Goal: Information Seeking & Learning: Learn about a topic

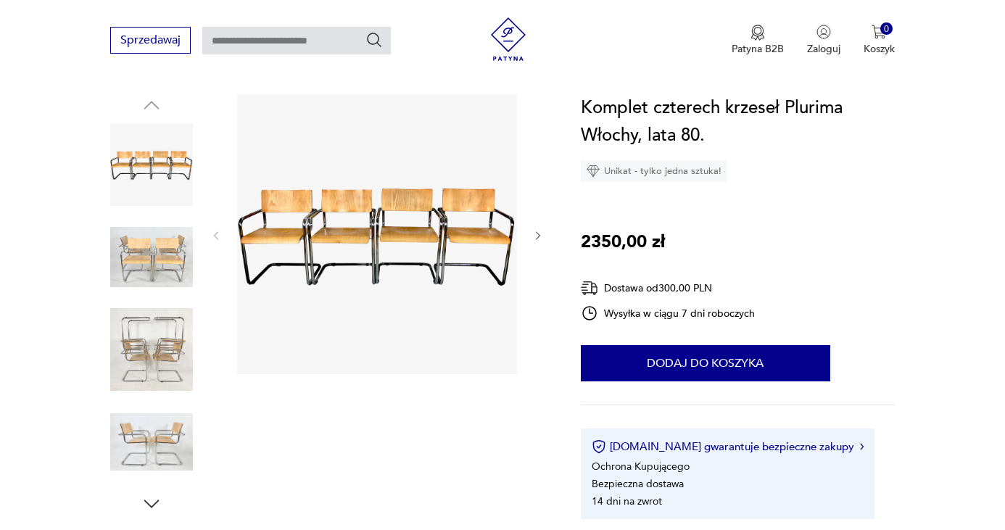
click at [134, 255] on img at bounding box center [151, 257] width 83 height 83
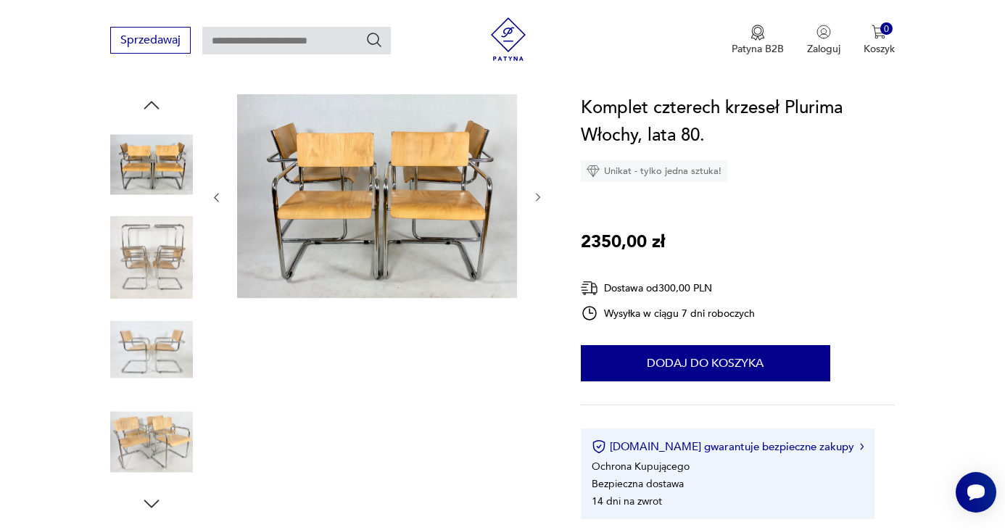
click at [529, 193] on div at bounding box center [377, 197] width 334 height 207
click at [532, 193] on icon "button" at bounding box center [538, 197] width 12 height 12
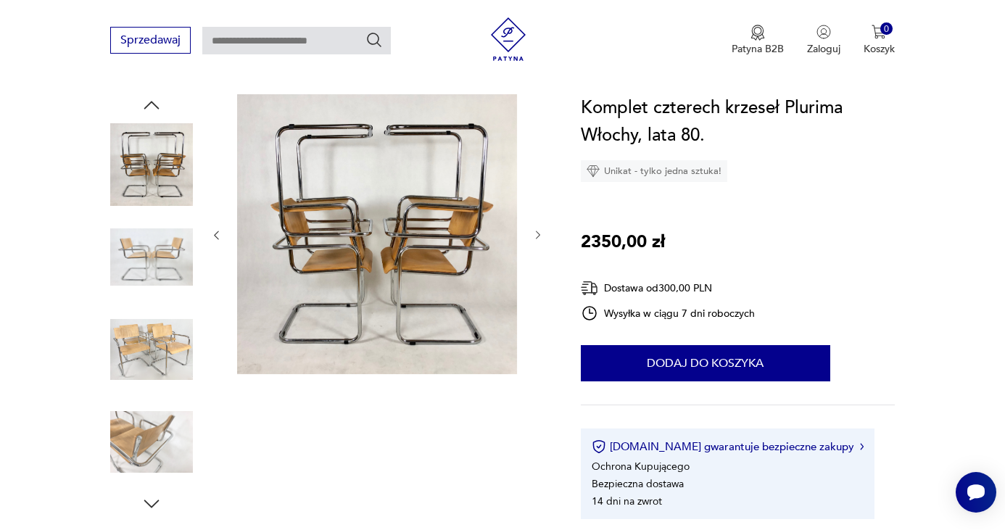
click at [532, 193] on div at bounding box center [377, 235] width 334 height 282
click at [511, 53] on img at bounding box center [509, 39] width 44 height 44
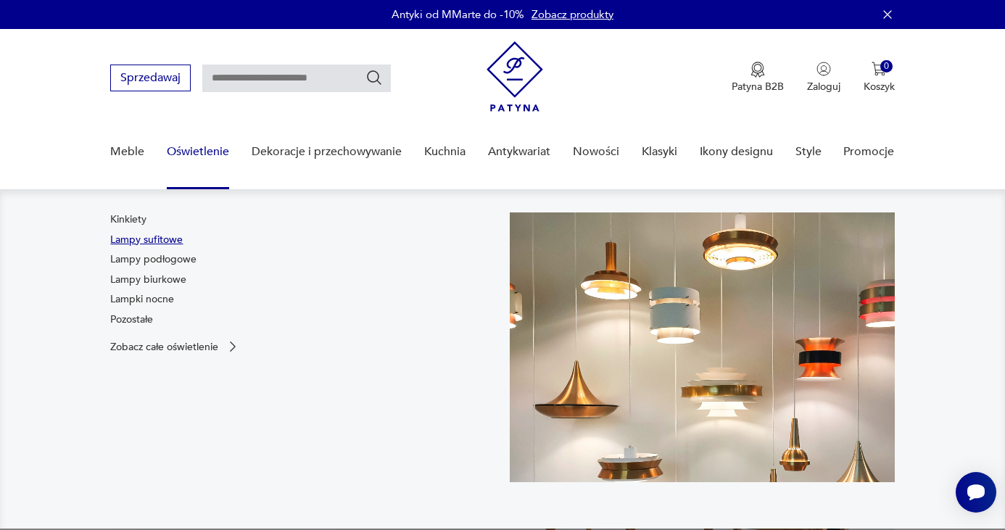
click at [154, 242] on link "Lampy sufitowe" at bounding box center [146, 240] width 73 height 15
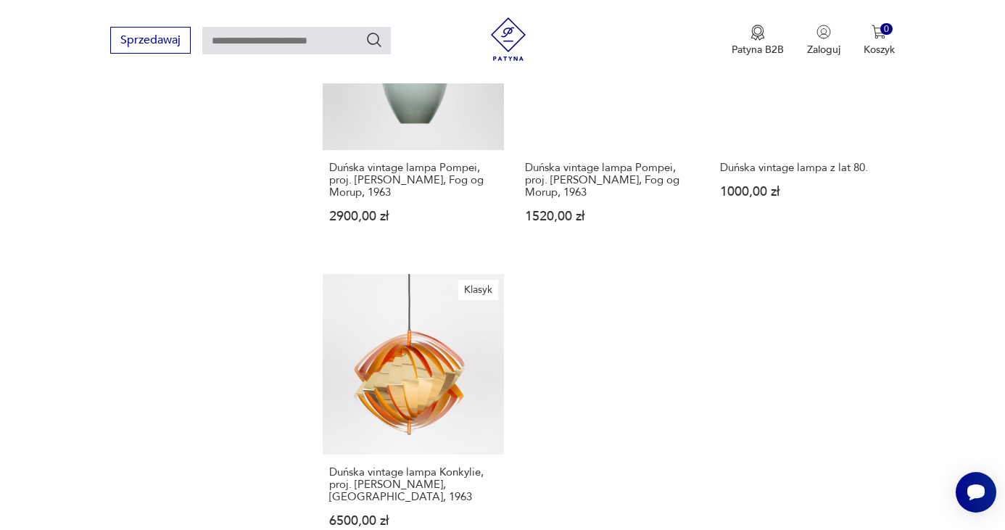
scroll to position [2047, 0]
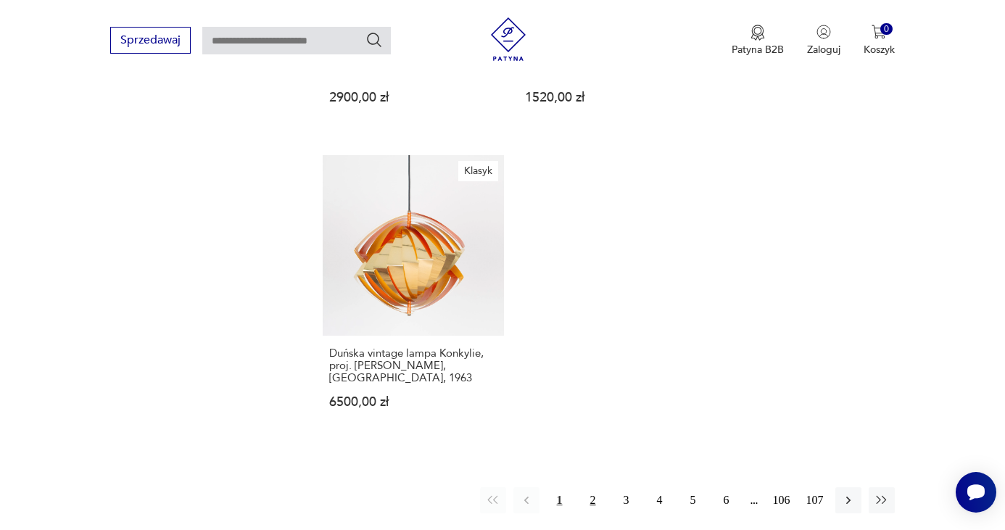
click at [593, 487] on button "2" at bounding box center [593, 500] width 26 height 26
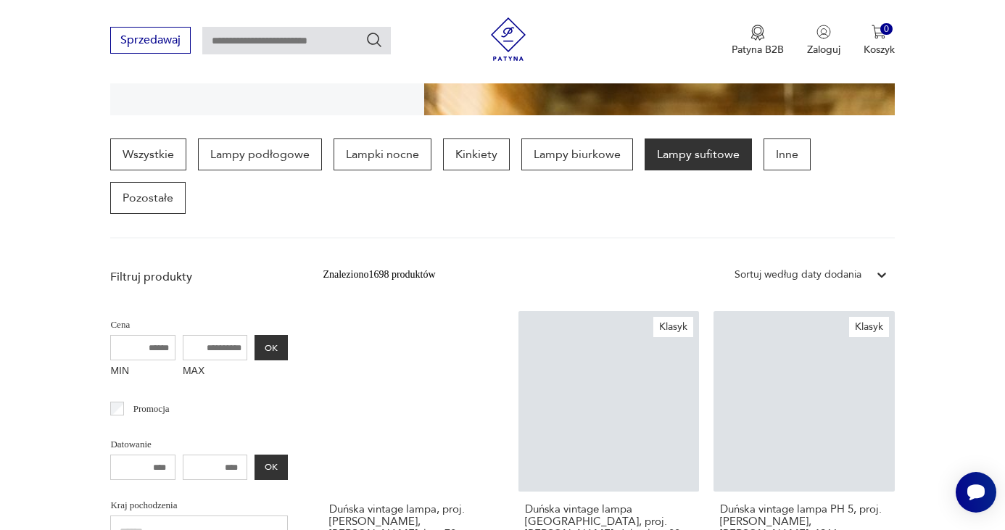
scroll to position [389, 0]
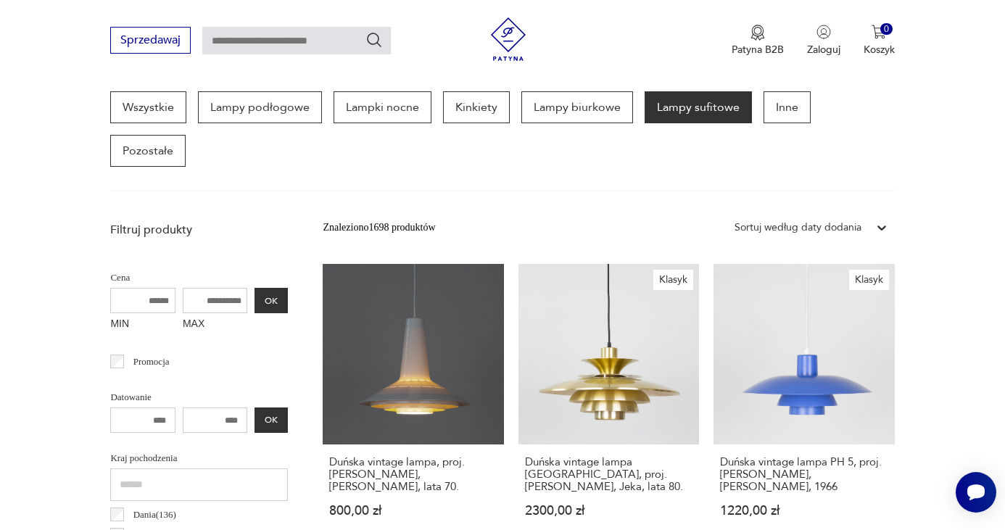
click at [202, 288] on input "MAX" at bounding box center [215, 300] width 65 height 25
drag, startPoint x: 192, startPoint y: 257, endPoint x: 291, endPoint y: 257, distance: 98.6
click at [214, 288] on input "MAX" at bounding box center [215, 300] width 65 height 25
drag, startPoint x: 186, startPoint y: 257, endPoint x: 292, endPoint y: 257, distance: 105.9
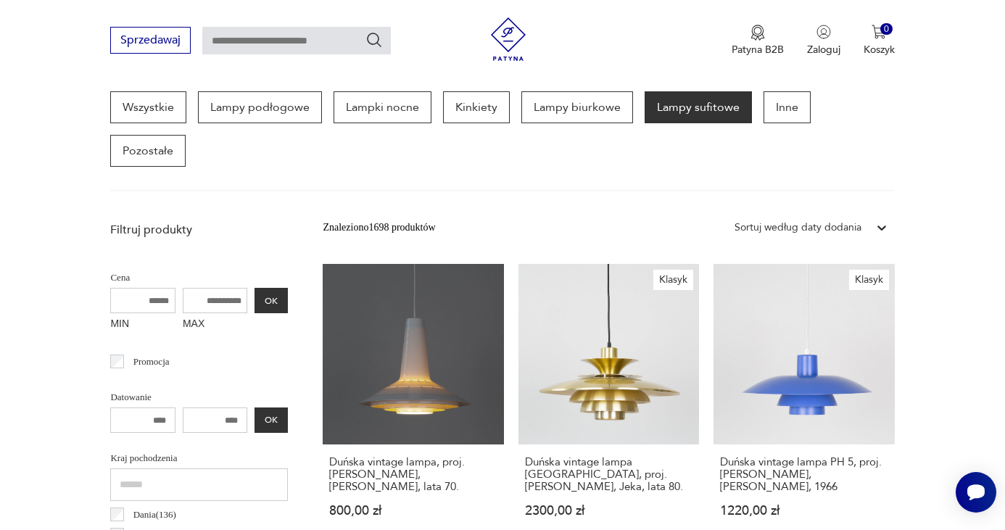
type input "****"
click at [279, 288] on button "OK" at bounding box center [271, 300] width 33 height 25
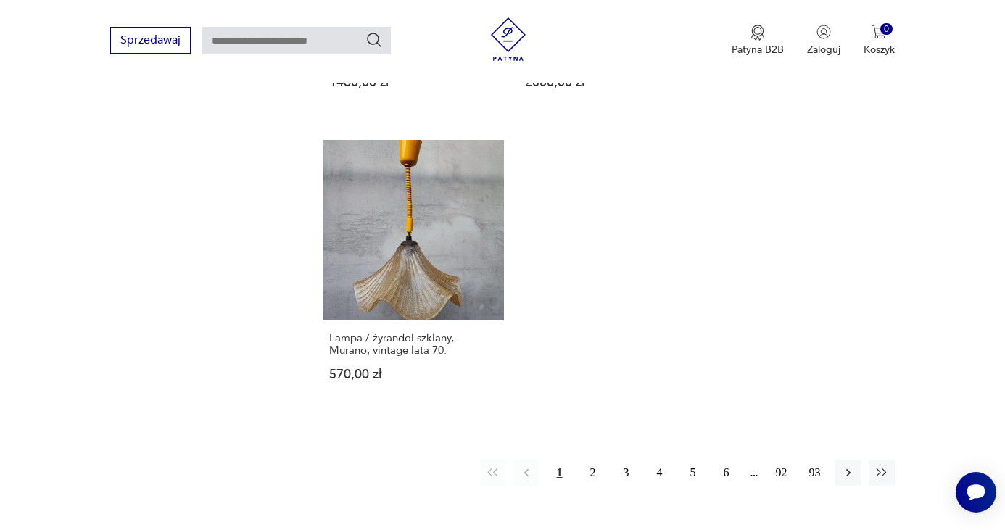
scroll to position [2049, 0]
click at [589, 461] on button "2" at bounding box center [593, 474] width 26 height 26
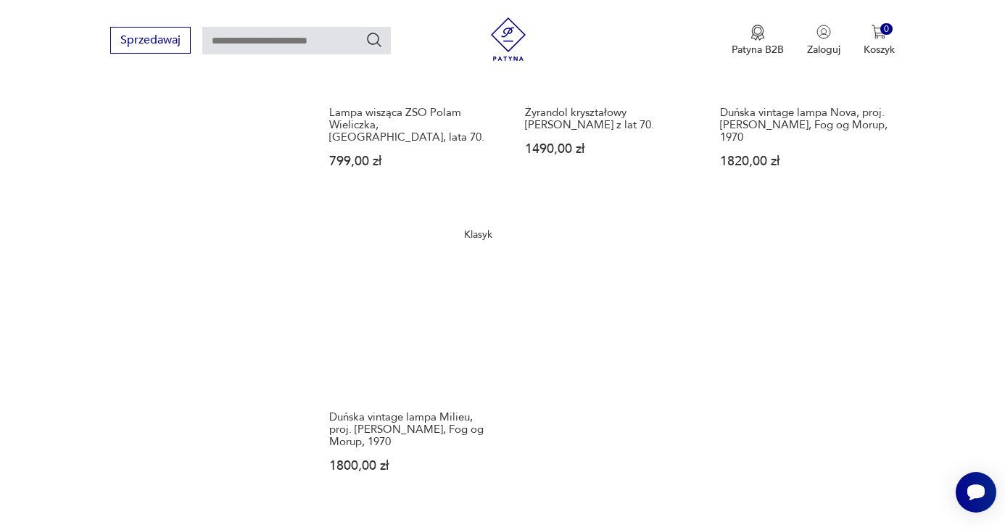
scroll to position [1983, 0]
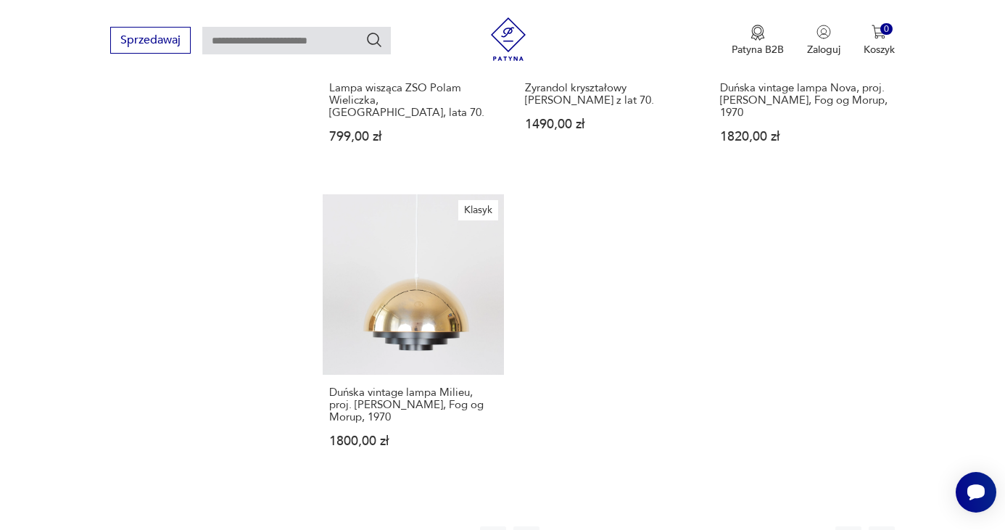
click at [624, 527] on button "3" at bounding box center [627, 540] width 26 height 26
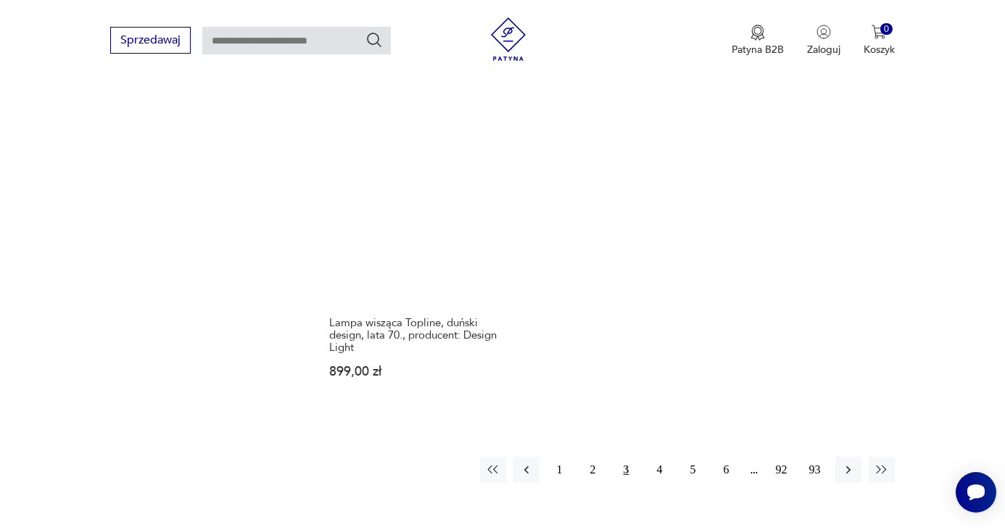
scroll to position [2052, 0]
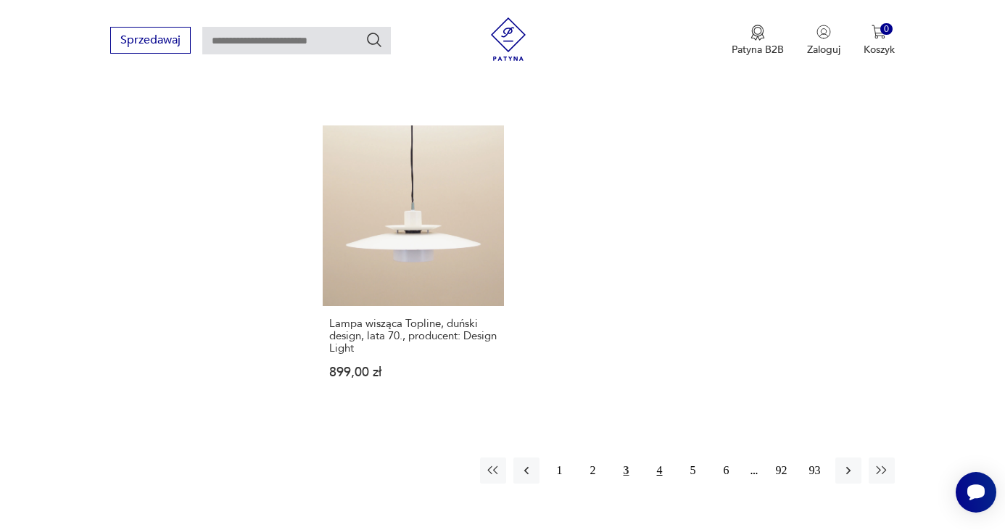
click at [660, 458] on button "4" at bounding box center [660, 471] width 26 height 26
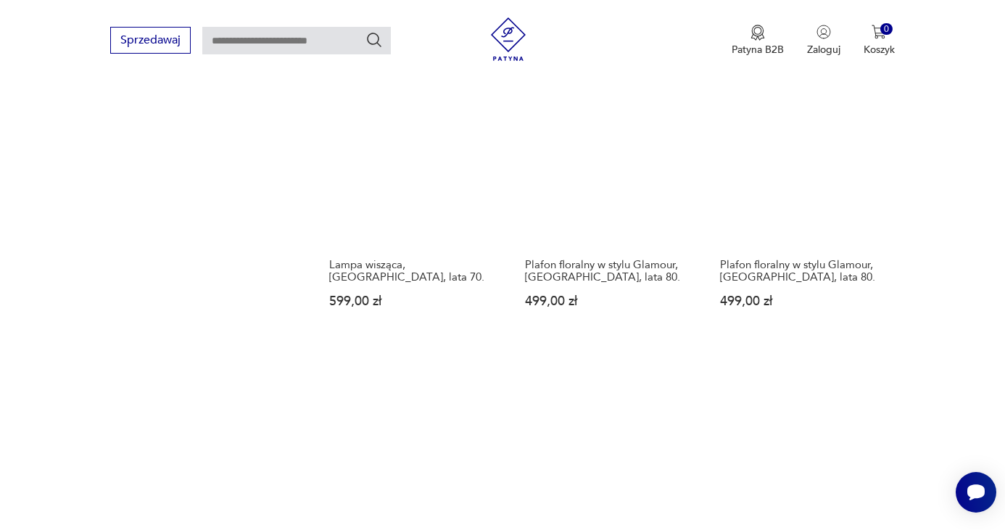
scroll to position [2045, 0]
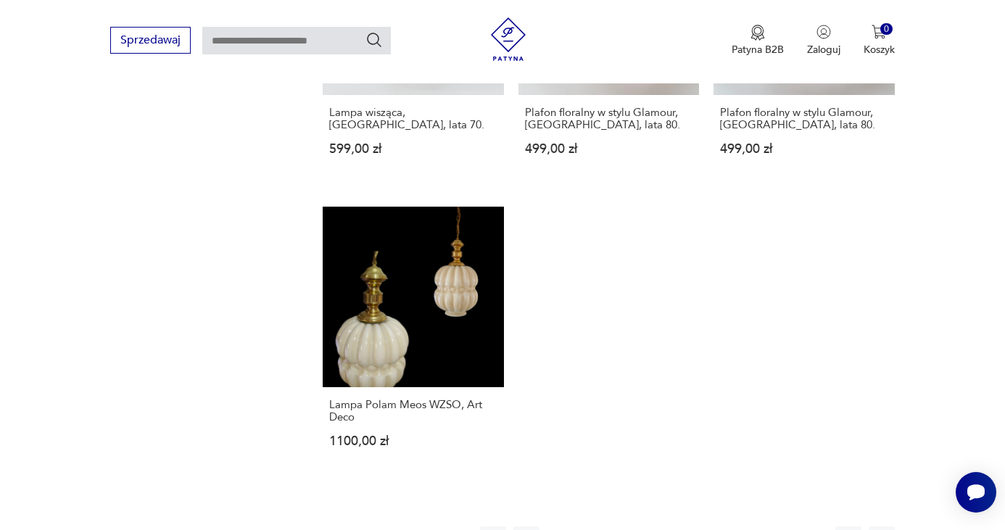
click at [691, 527] on button "5" at bounding box center [693, 540] width 26 height 26
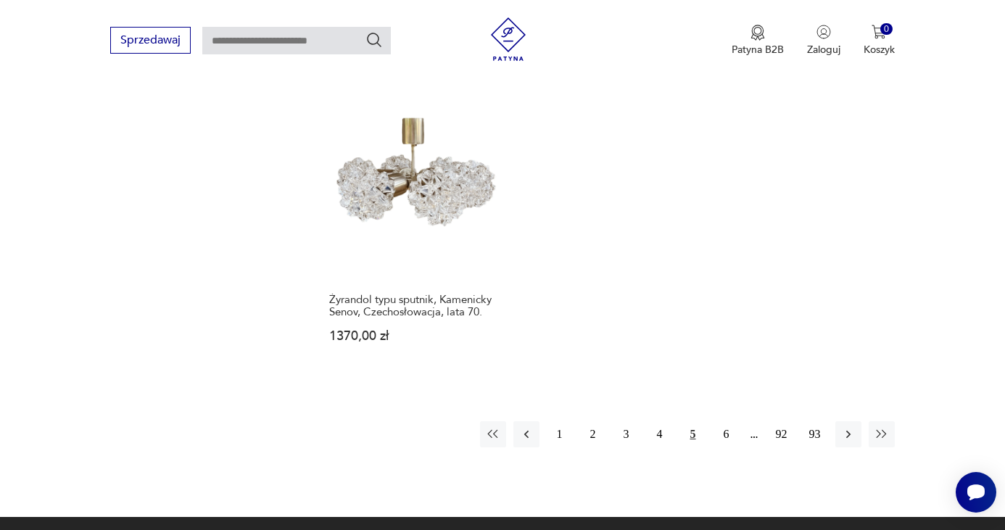
scroll to position [2088, 0]
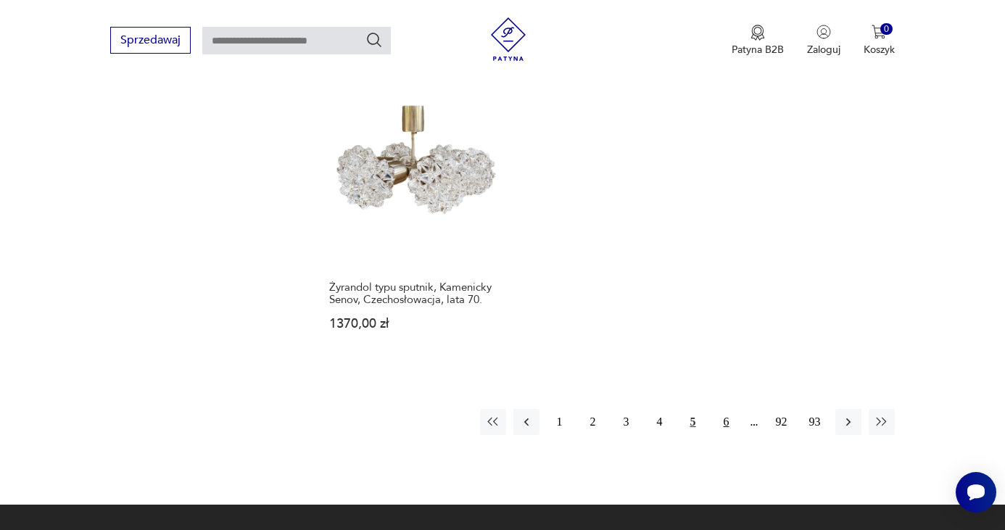
click at [727, 409] on button "6" at bounding box center [727, 422] width 26 height 26
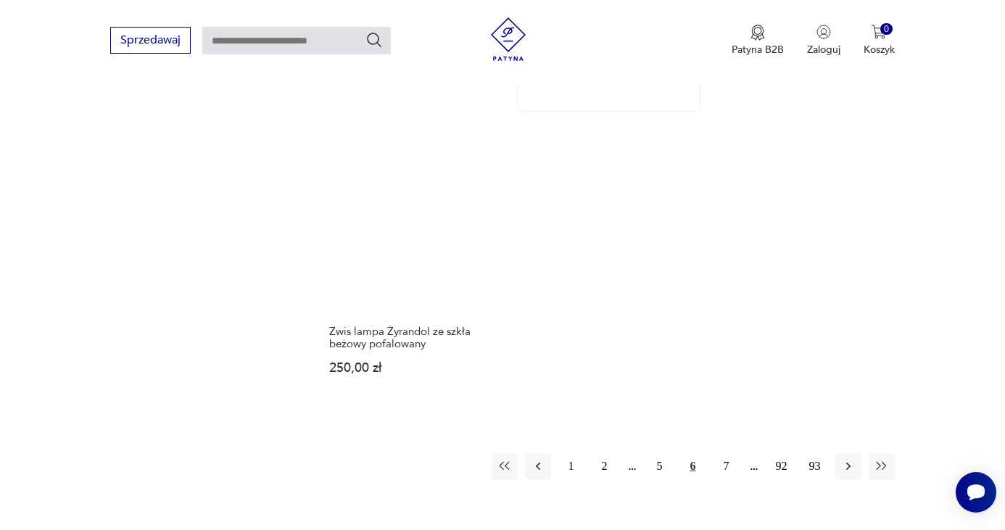
scroll to position [2149, 0]
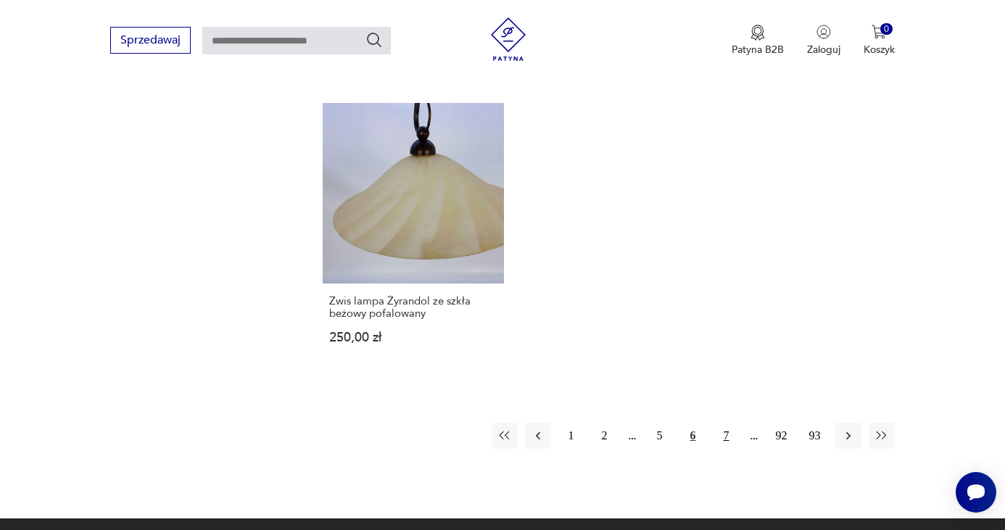
click at [724, 423] on button "7" at bounding box center [727, 436] width 26 height 26
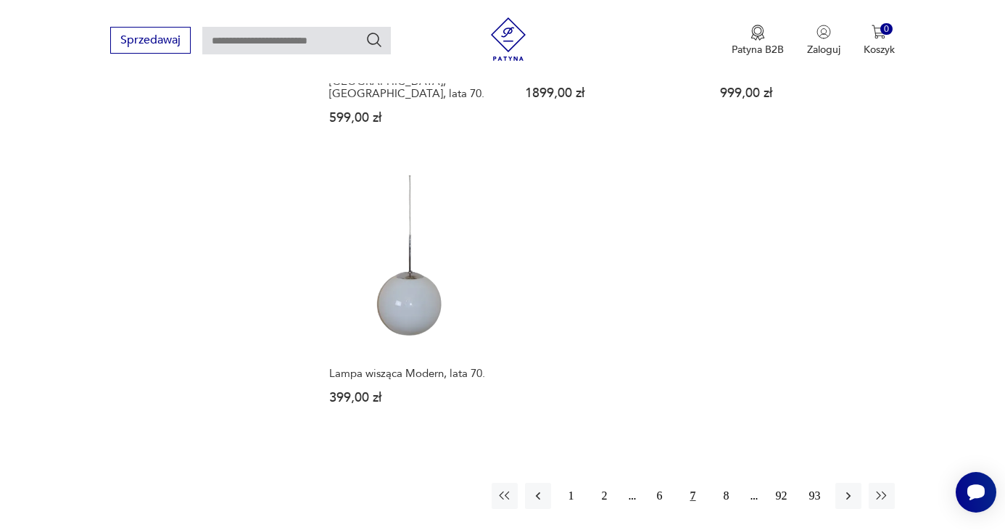
scroll to position [2037, 0]
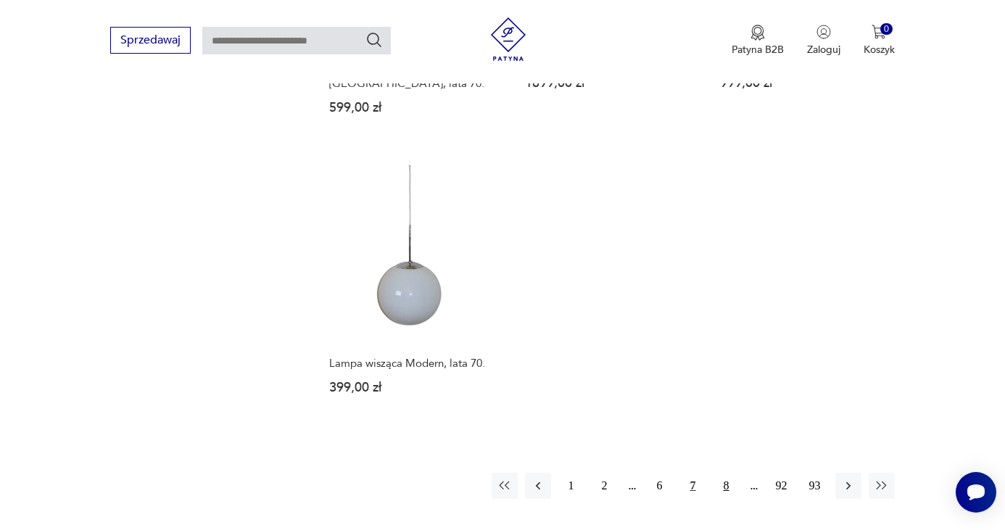
click at [720, 473] on button "8" at bounding box center [727, 486] width 26 height 26
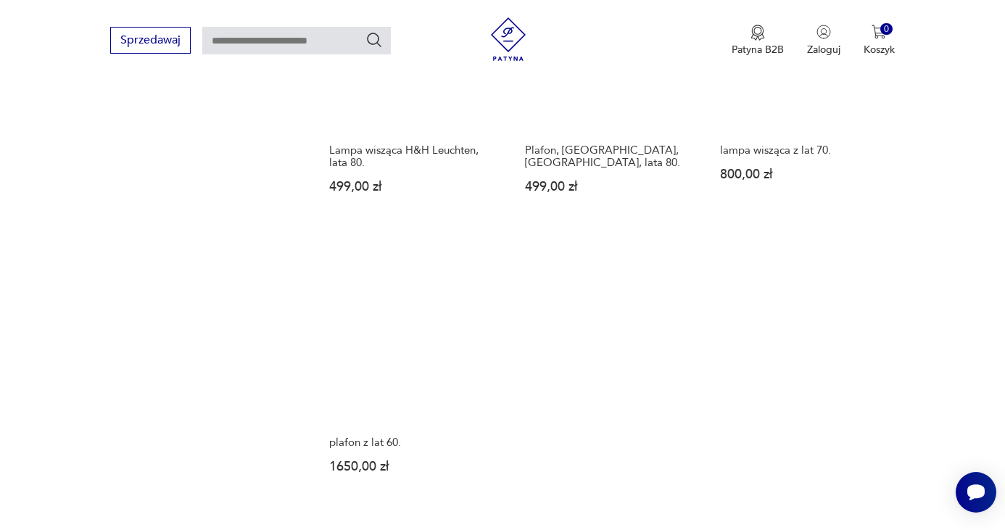
scroll to position [1948, 0]
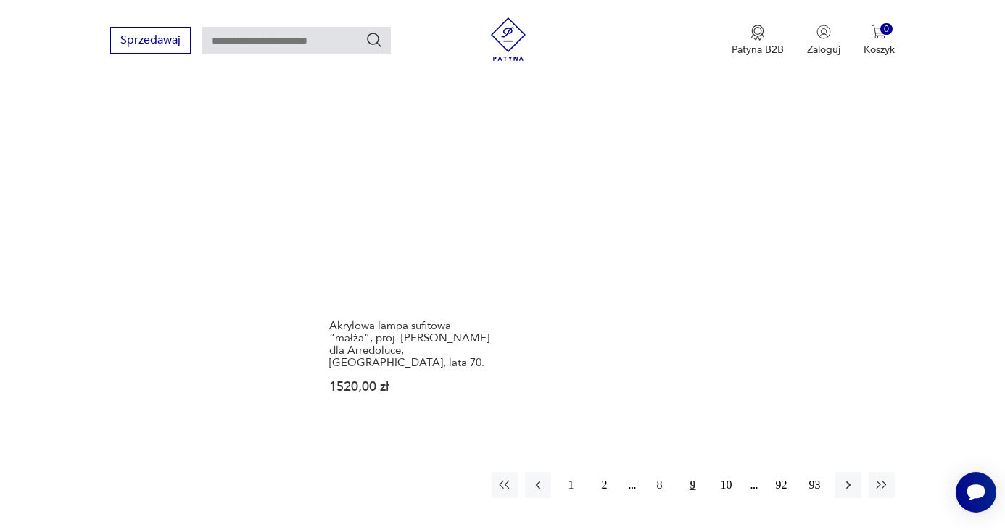
scroll to position [2010, 0]
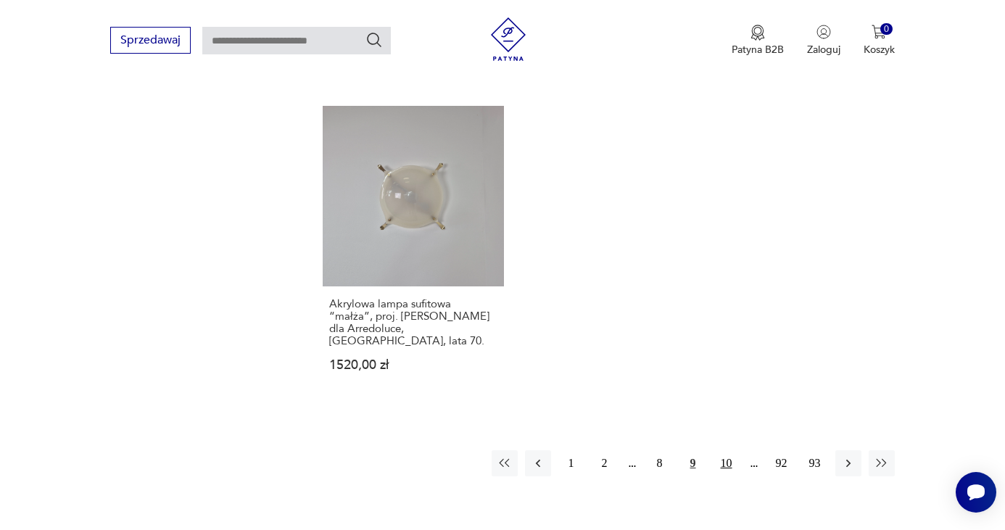
click at [733, 450] on button "10" at bounding box center [727, 463] width 26 height 26
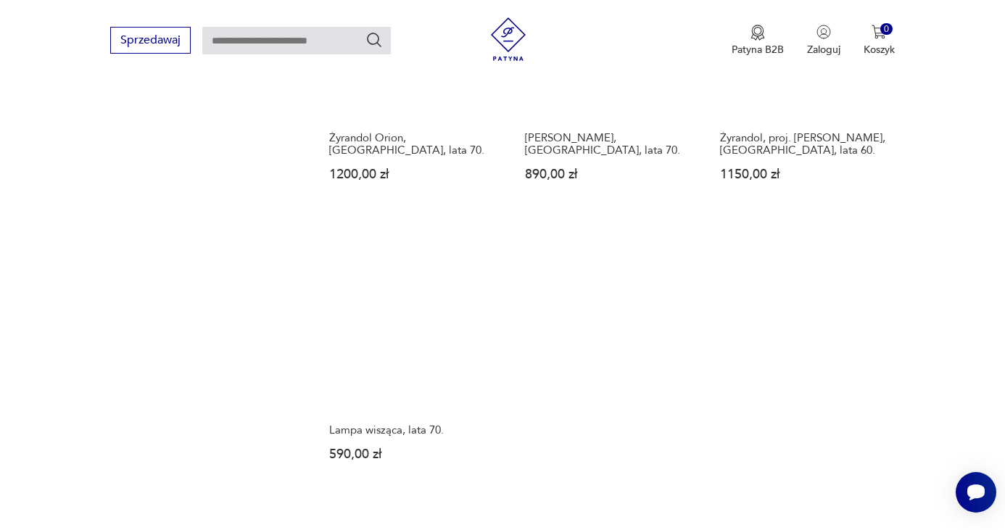
scroll to position [1994, 0]
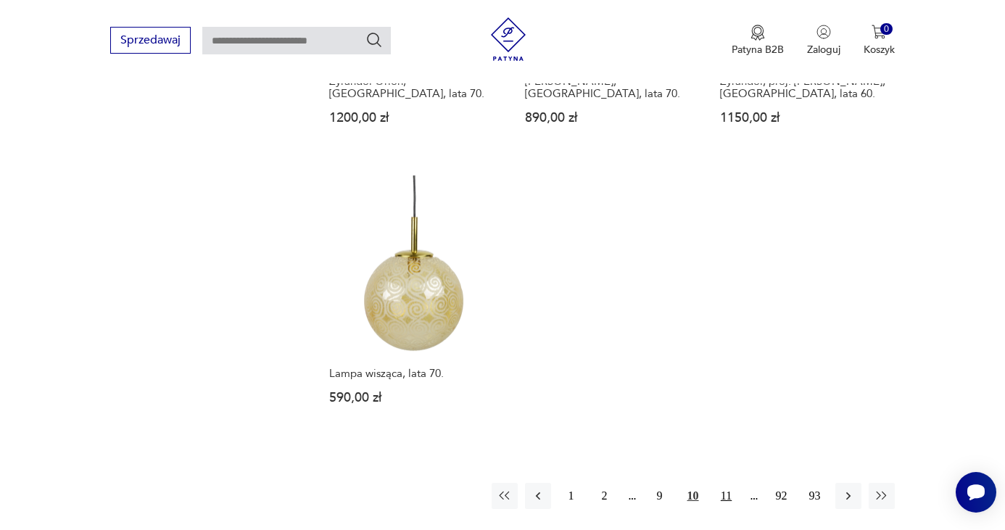
click at [730, 483] on button "11" at bounding box center [727, 496] width 26 height 26
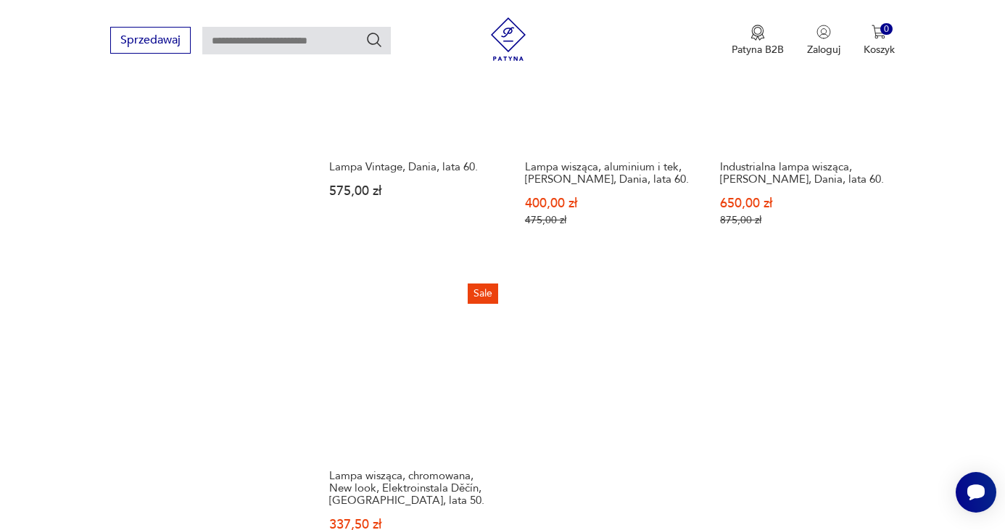
scroll to position [2026, 0]
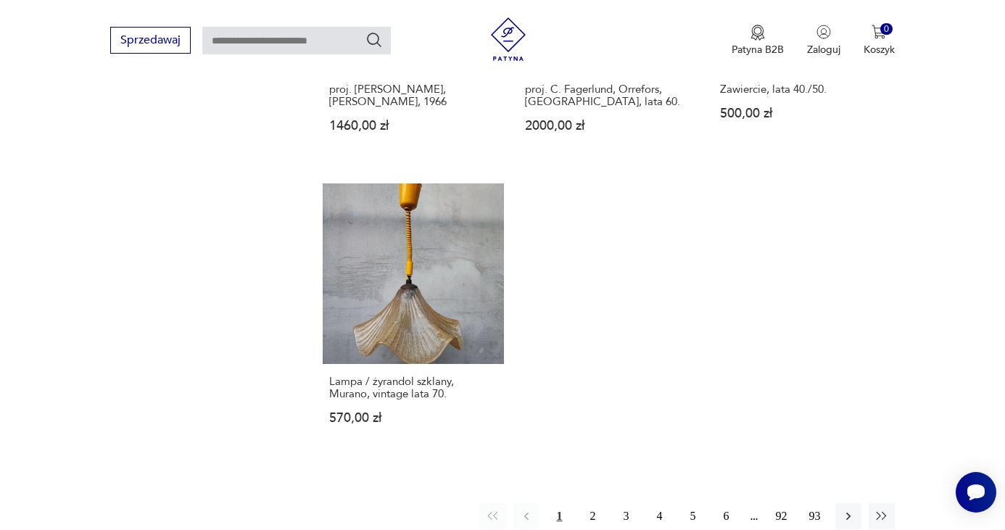
scroll to position [2032, 0]
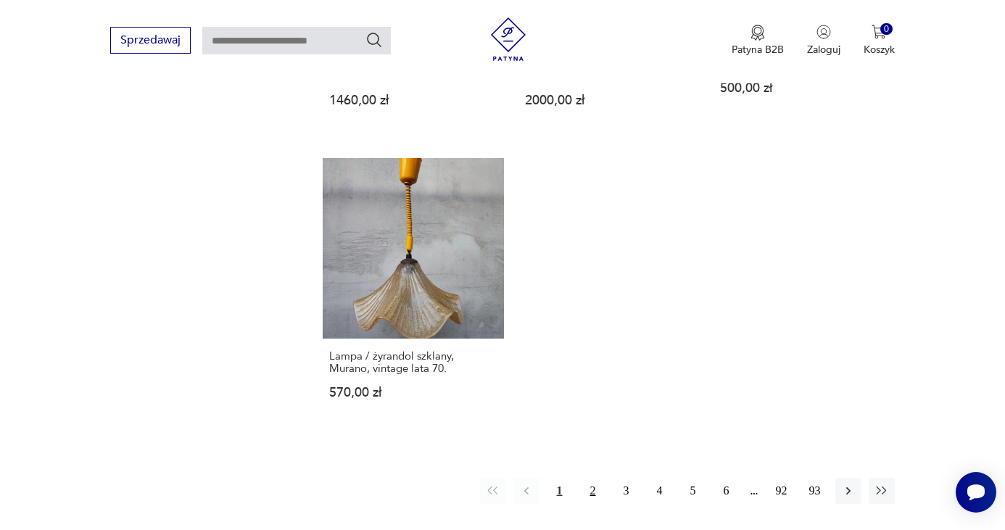
click at [593, 478] on button "2" at bounding box center [593, 491] width 26 height 26
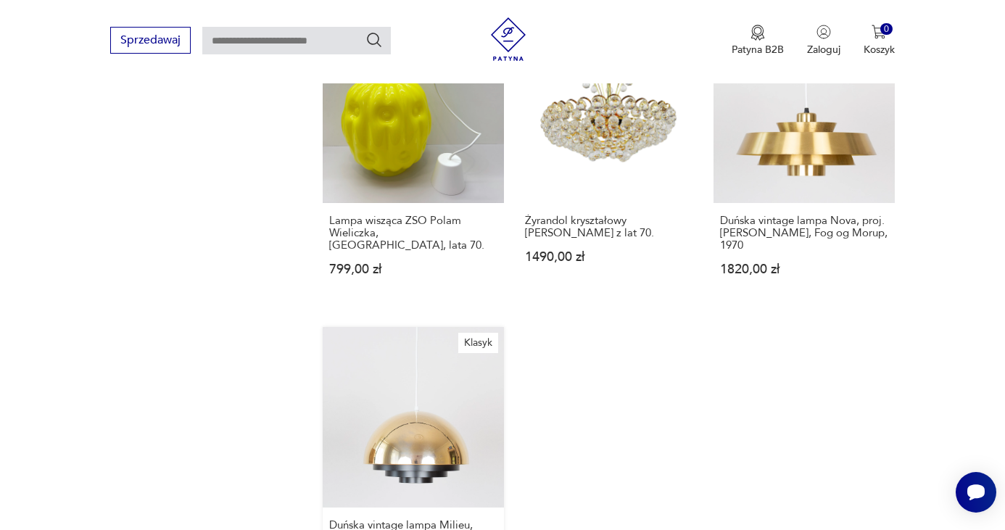
scroll to position [1908, 0]
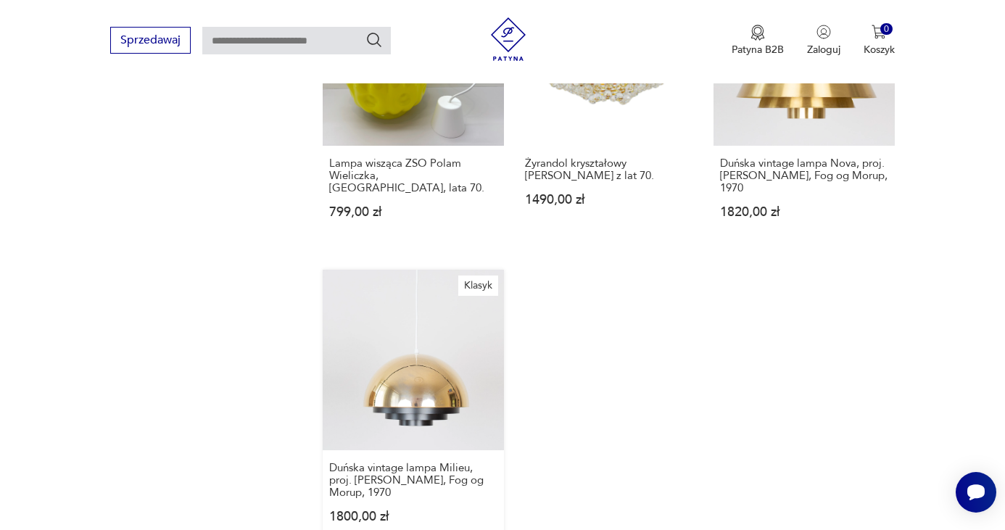
click at [438, 307] on link "Klasyk Duńska vintage lampa Milieu, proj. Jo Hammerborg, Fog og Morup, 1970 180…" at bounding box center [413, 410] width 181 height 281
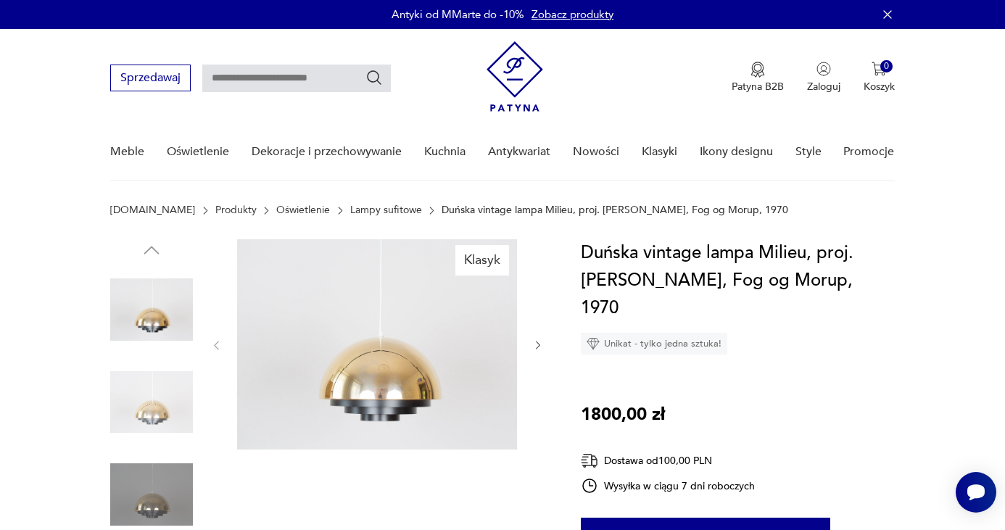
click at [540, 346] on icon "button" at bounding box center [538, 345] width 12 height 12
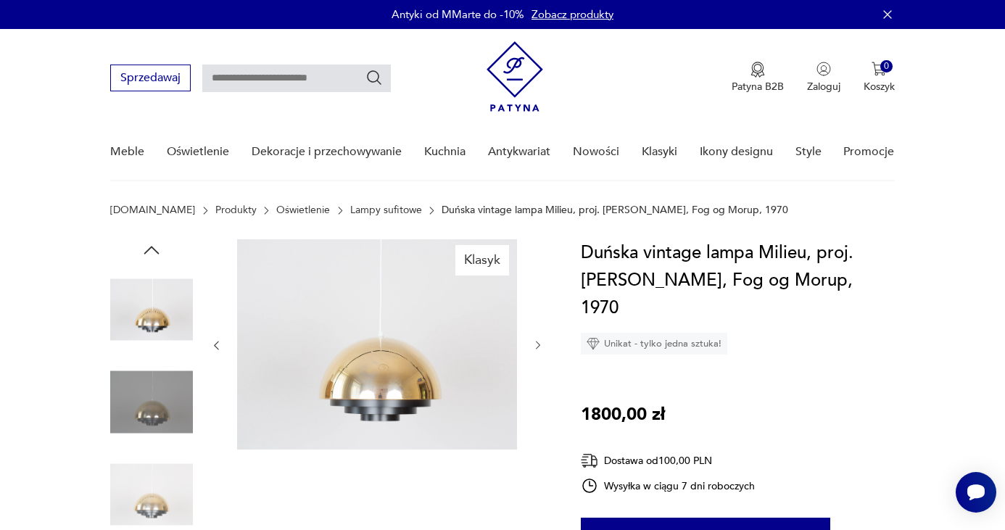
click at [540, 346] on icon "button" at bounding box center [538, 345] width 12 height 12
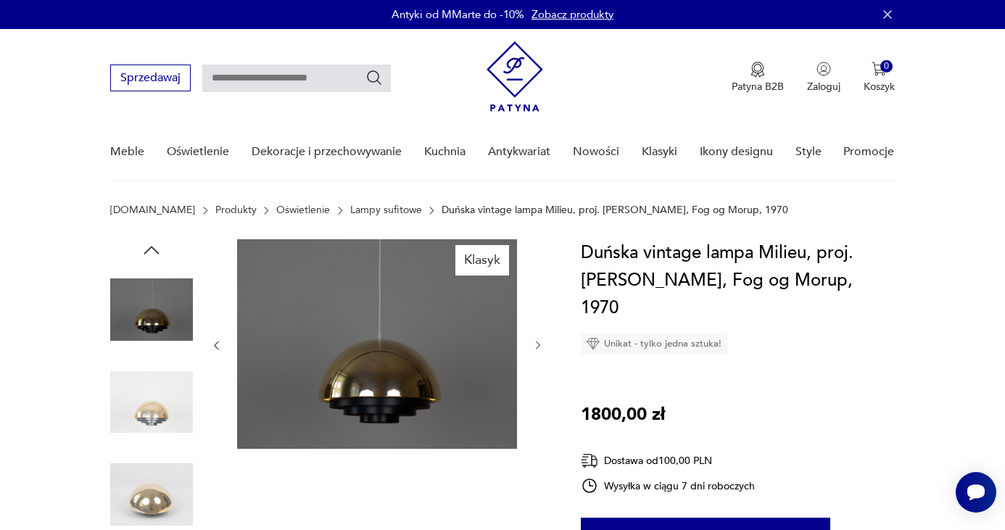
click at [540, 346] on icon "button" at bounding box center [538, 345] width 12 height 12
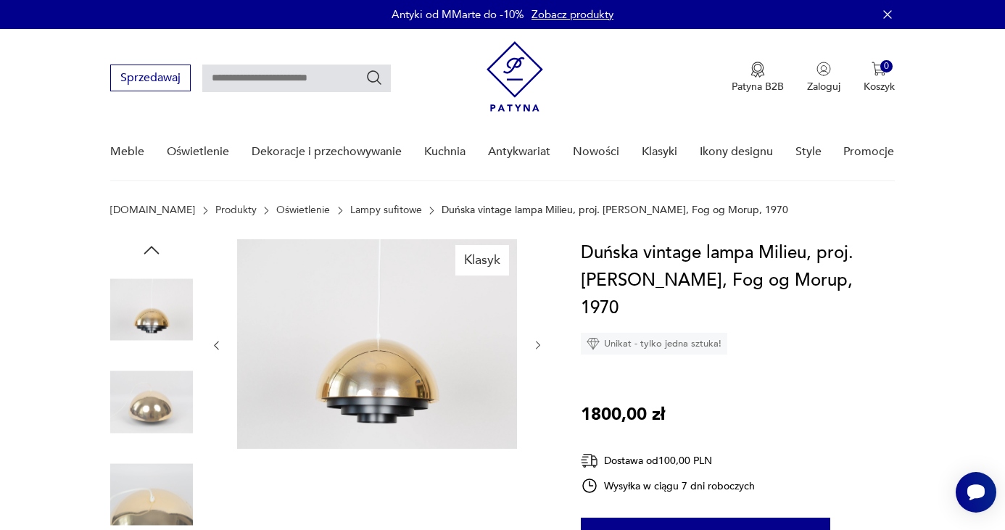
click at [540, 346] on icon "button" at bounding box center [538, 345] width 12 height 12
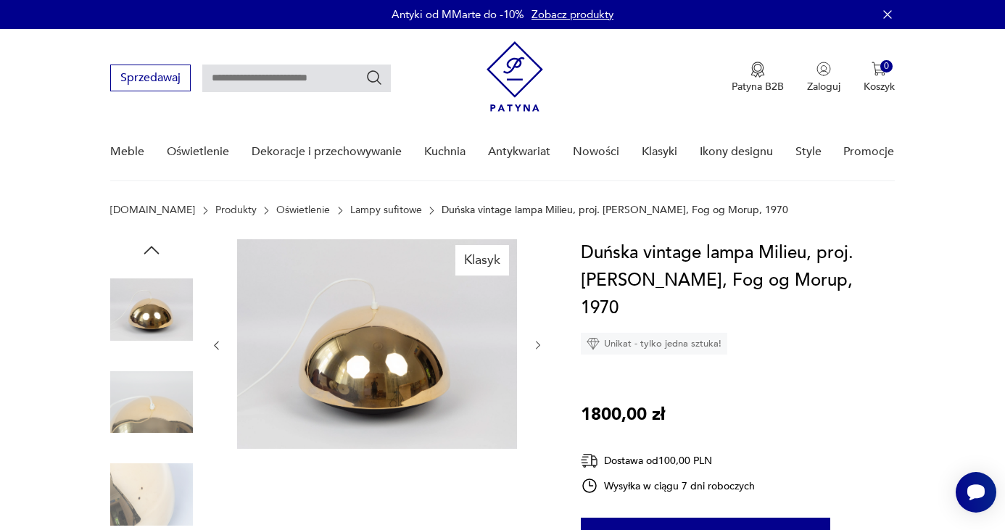
click at [540, 346] on icon "button" at bounding box center [538, 345] width 12 height 12
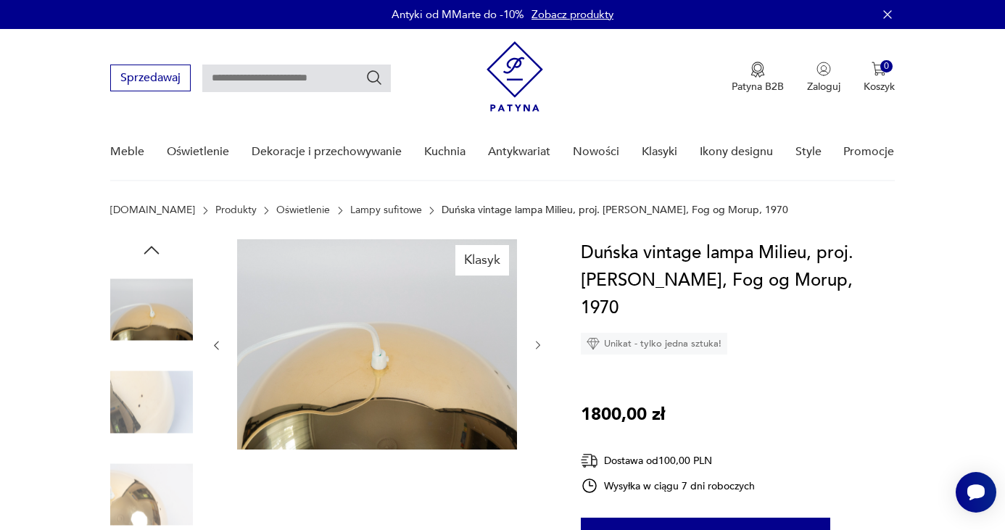
click at [540, 346] on icon "button" at bounding box center [538, 345] width 12 height 12
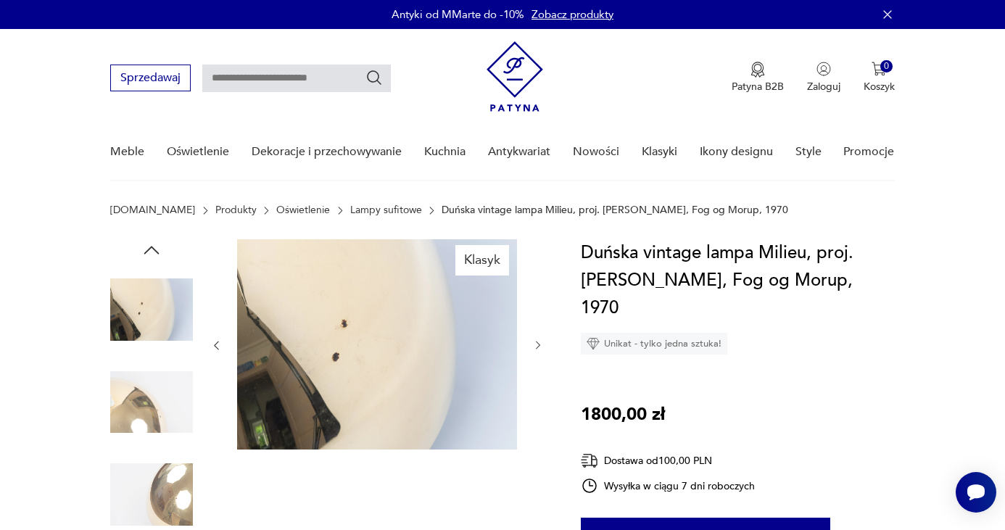
click at [540, 346] on icon "button" at bounding box center [538, 345] width 12 height 12
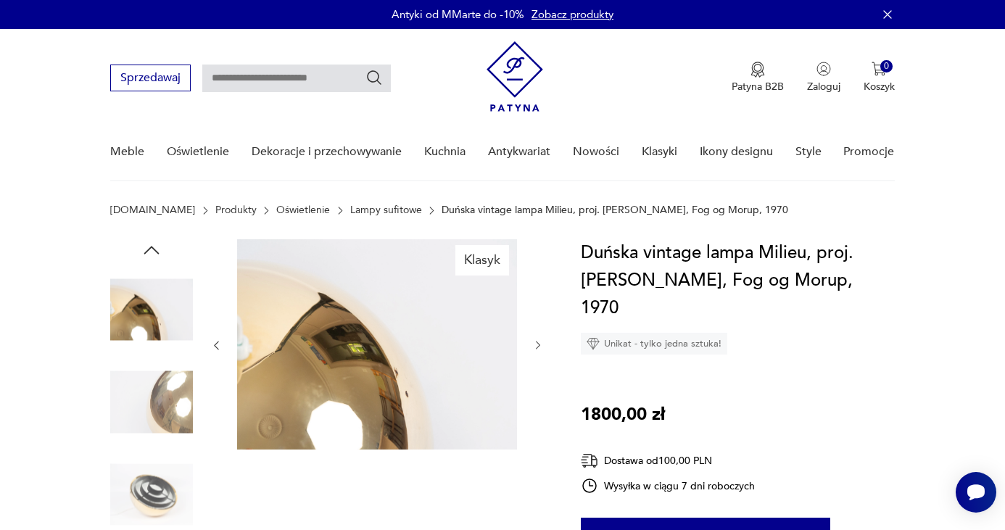
click at [540, 346] on icon "button" at bounding box center [538, 345] width 12 height 12
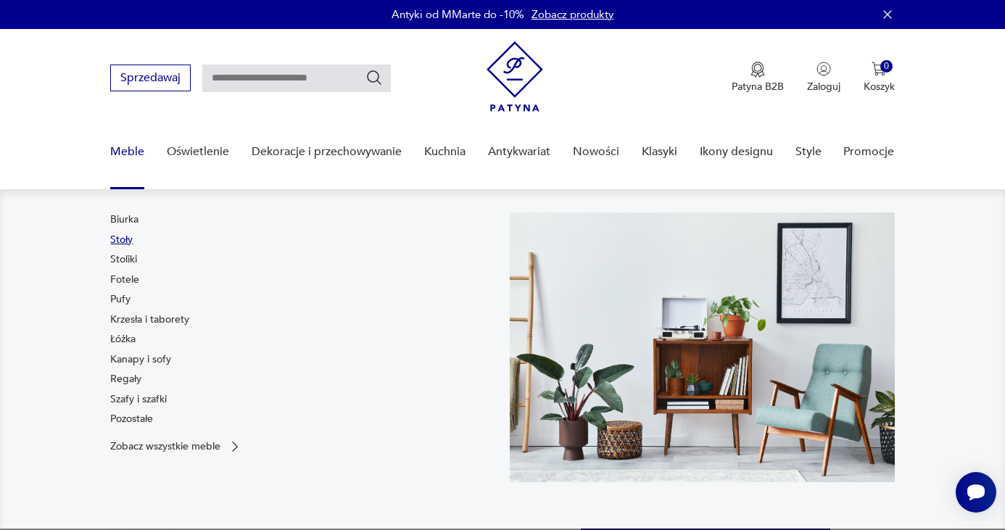
click at [123, 238] on link "Stoły" at bounding box center [121, 240] width 22 height 15
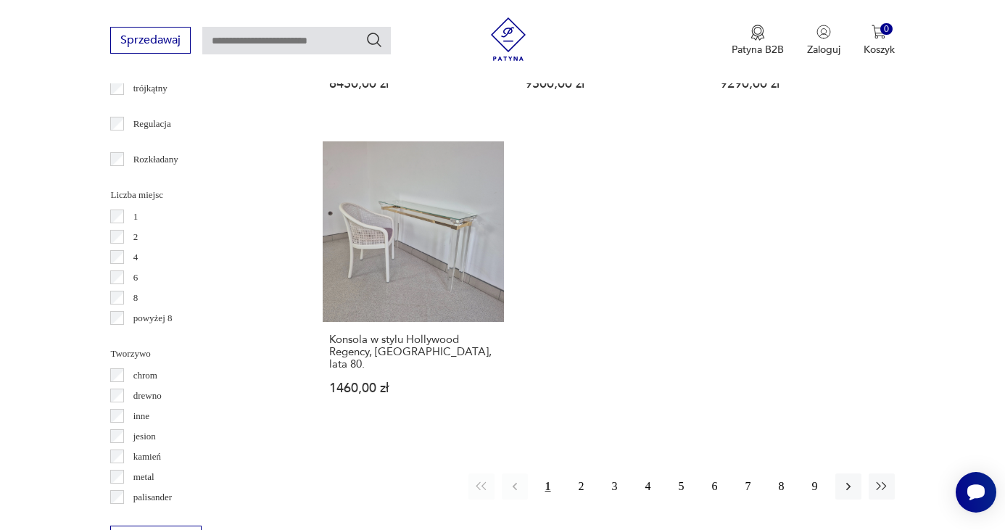
scroll to position [2021, 0]
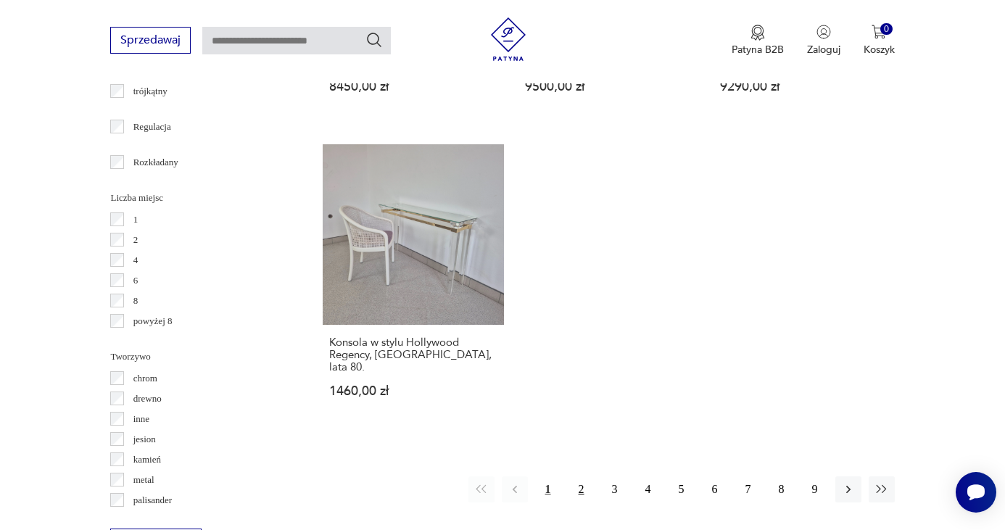
click at [585, 477] on button "2" at bounding box center [582, 490] width 26 height 26
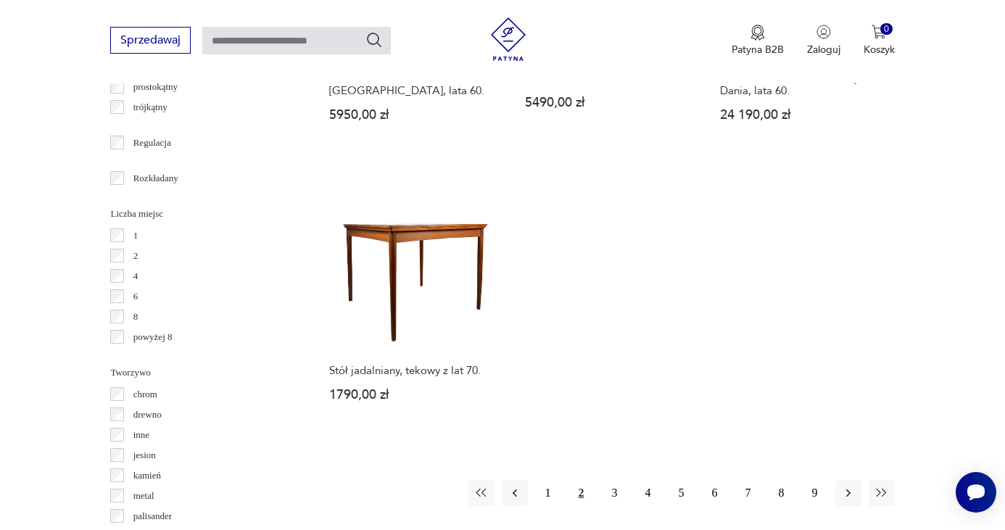
scroll to position [2005, 0]
click at [614, 479] on button "3" at bounding box center [615, 492] width 26 height 26
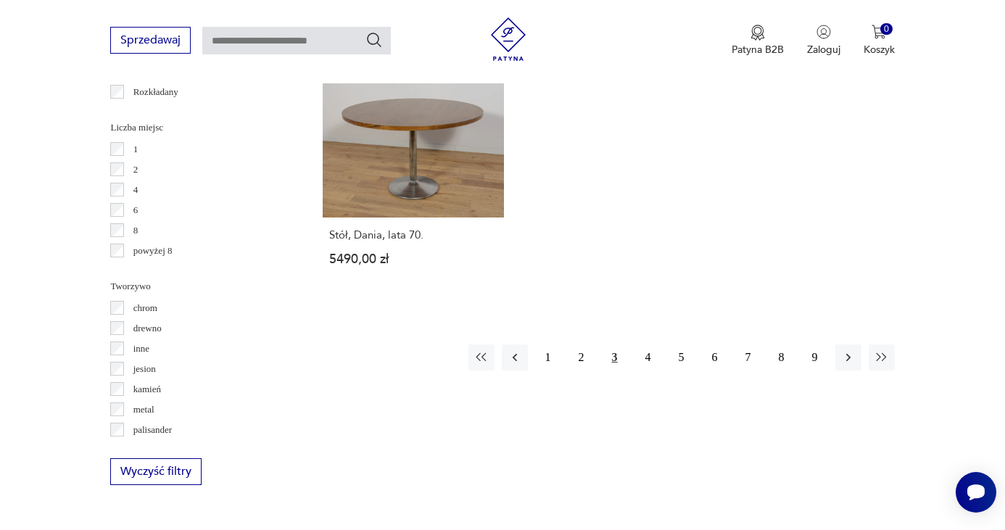
scroll to position [2090, 0]
click at [645, 354] on button "4" at bounding box center [648, 358] width 26 height 26
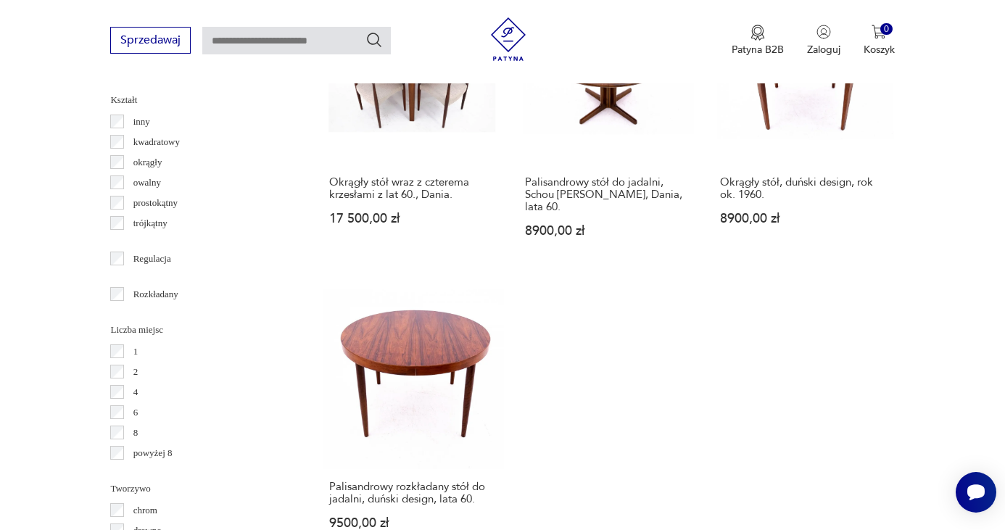
scroll to position [1976, 0]
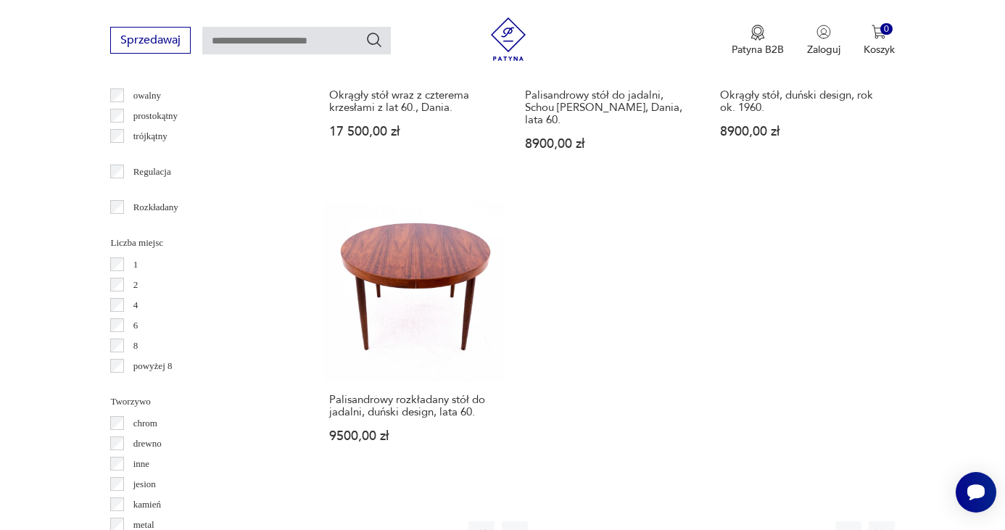
click at [681, 521] on button "5" at bounding box center [682, 534] width 26 height 26
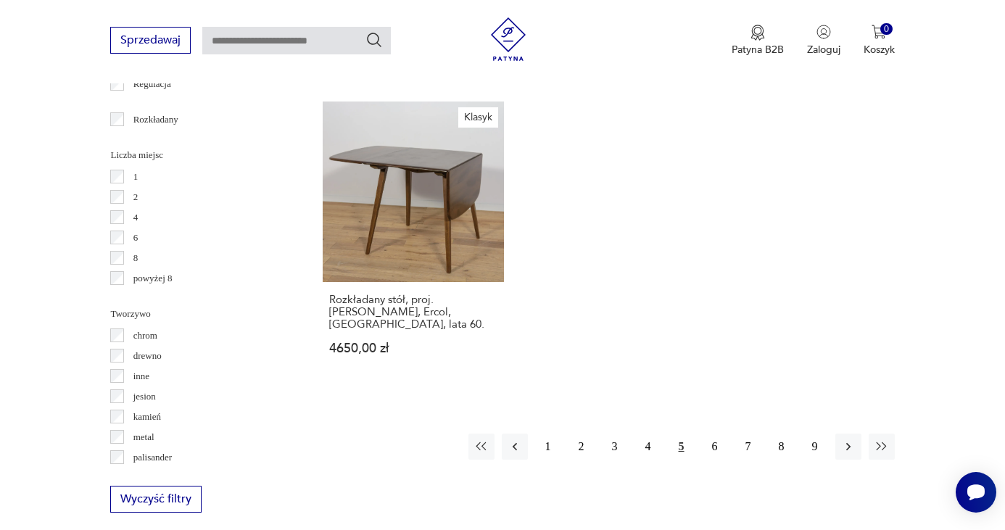
scroll to position [2069, 0]
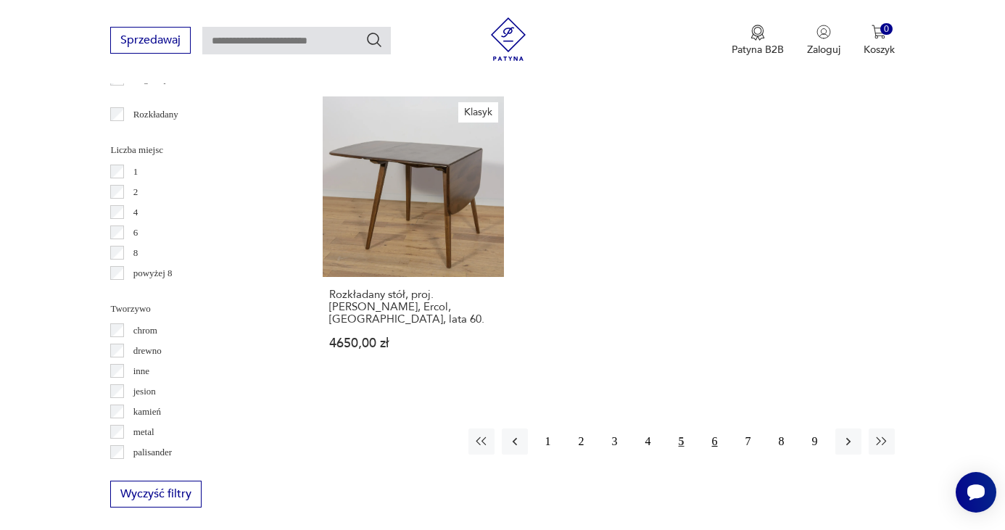
click at [717, 432] on button "6" at bounding box center [715, 442] width 26 height 26
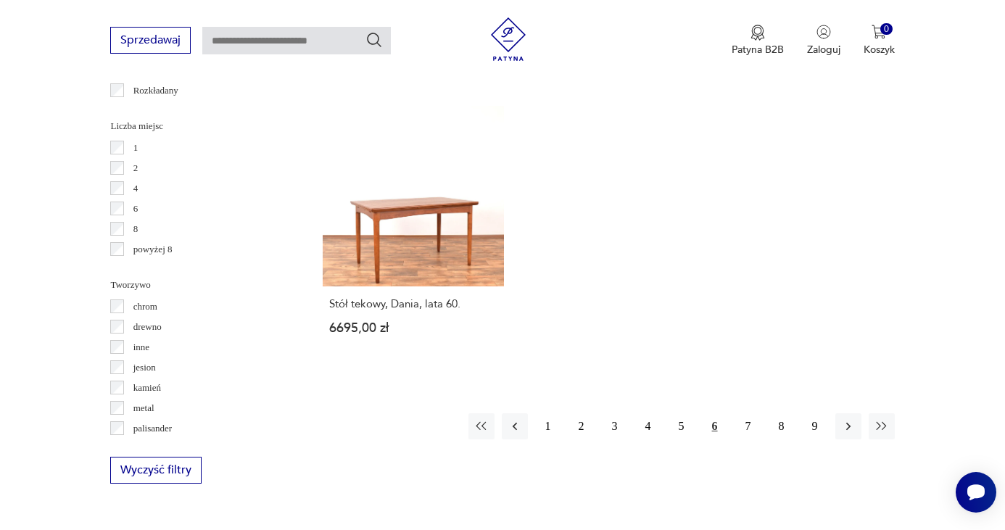
scroll to position [2108, 0]
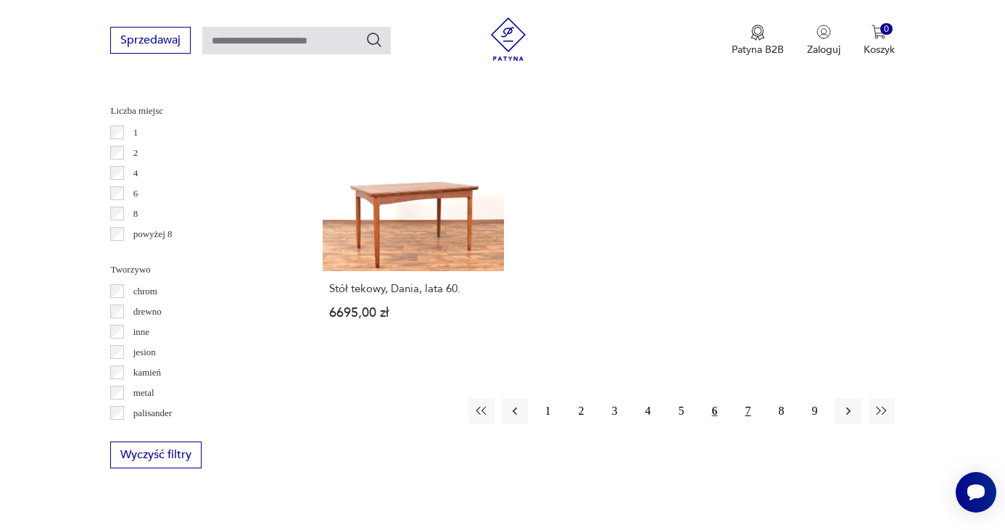
click at [749, 410] on button "7" at bounding box center [748, 411] width 26 height 26
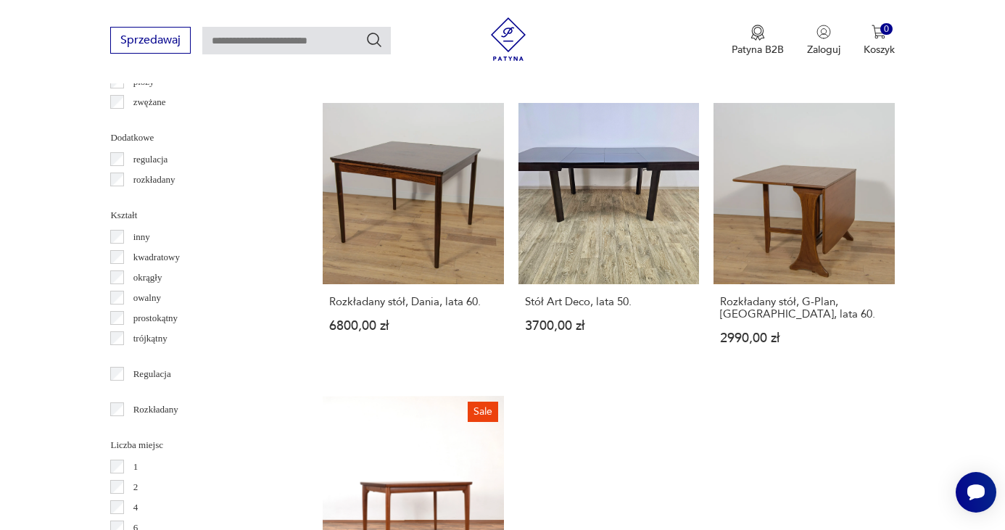
scroll to position [2048, 0]
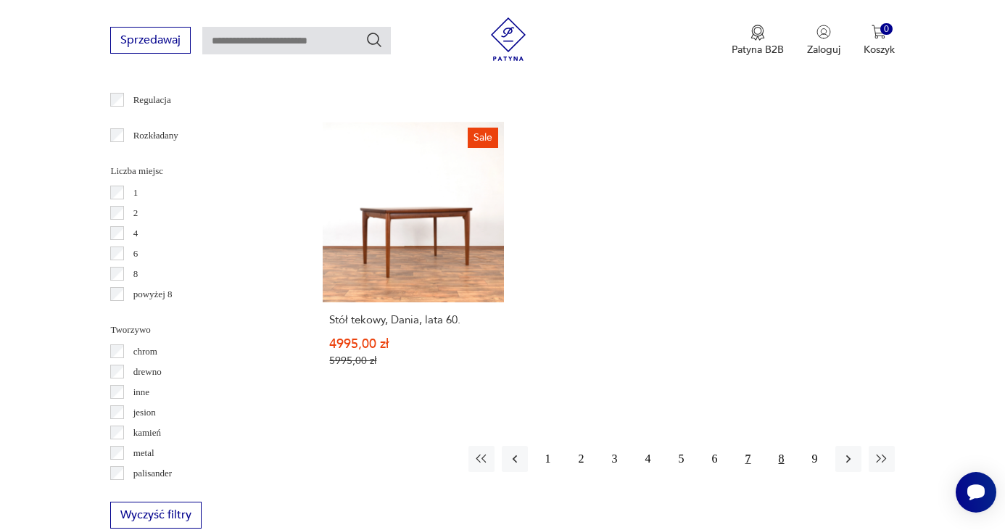
click at [783, 446] on button "8" at bounding box center [782, 459] width 26 height 26
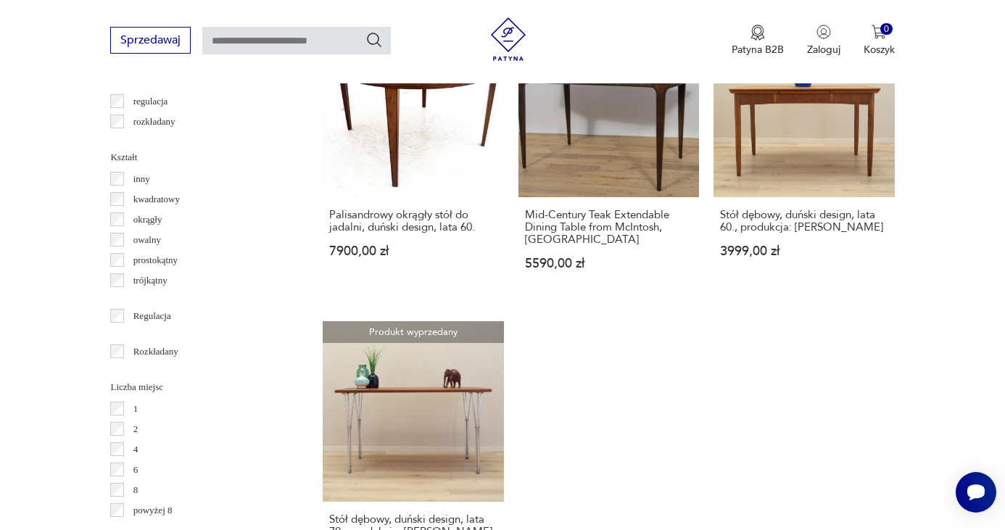
scroll to position [2111, 0]
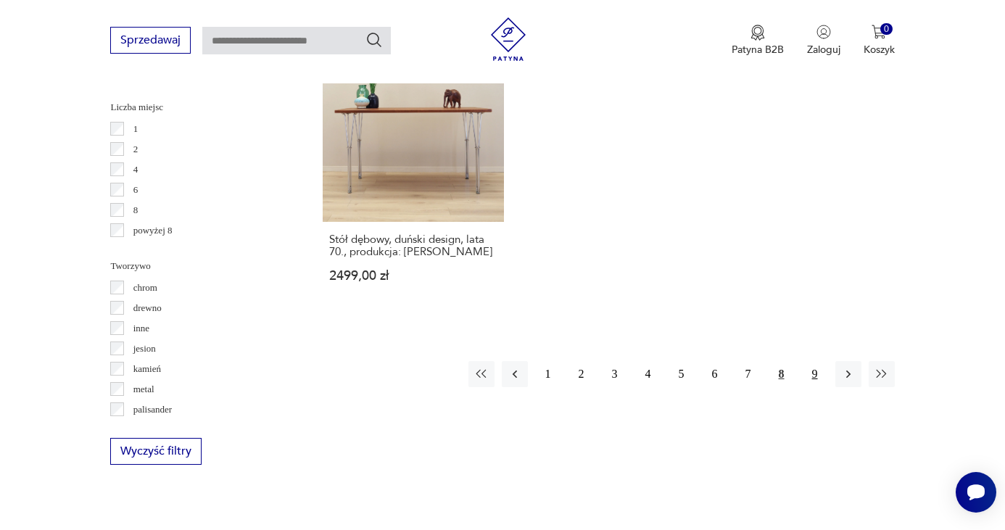
click at [814, 361] on button "9" at bounding box center [815, 374] width 26 height 26
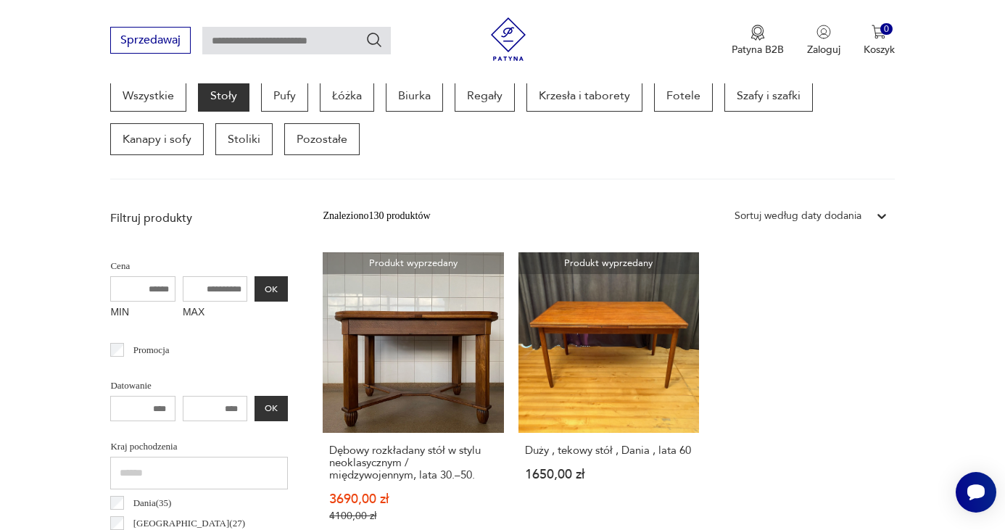
scroll to position [308, 0]
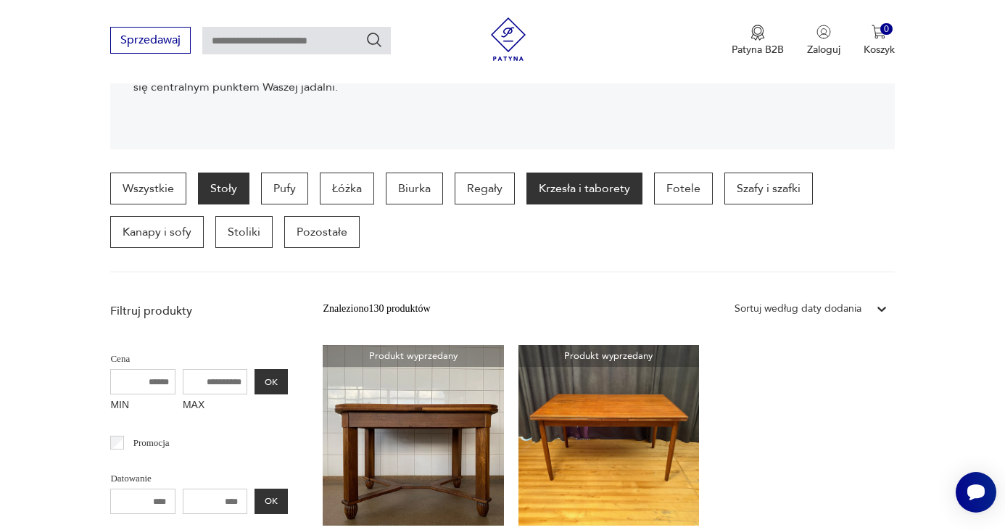
click at [582, 184] on p "Krzesła i taborety" at bounding box center [585, 189] width 116 height 32
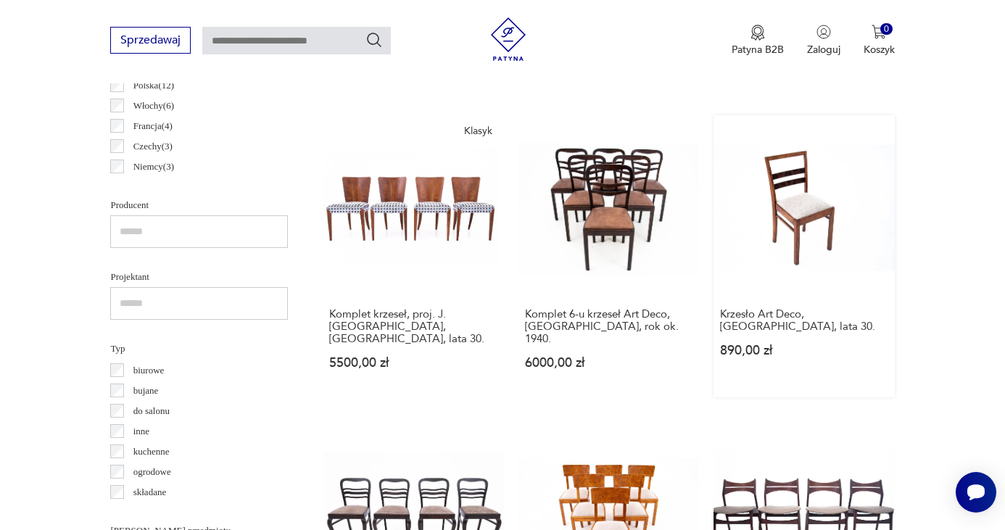
scroll to position [859, 0]
click at [414, 205] on link "Klasyk Komplet krzeseł, proj. J. Halabala, Czechosłowacja, lata 30. 5500,00 zł" at bounding box center [413, 255] width 181 height 281
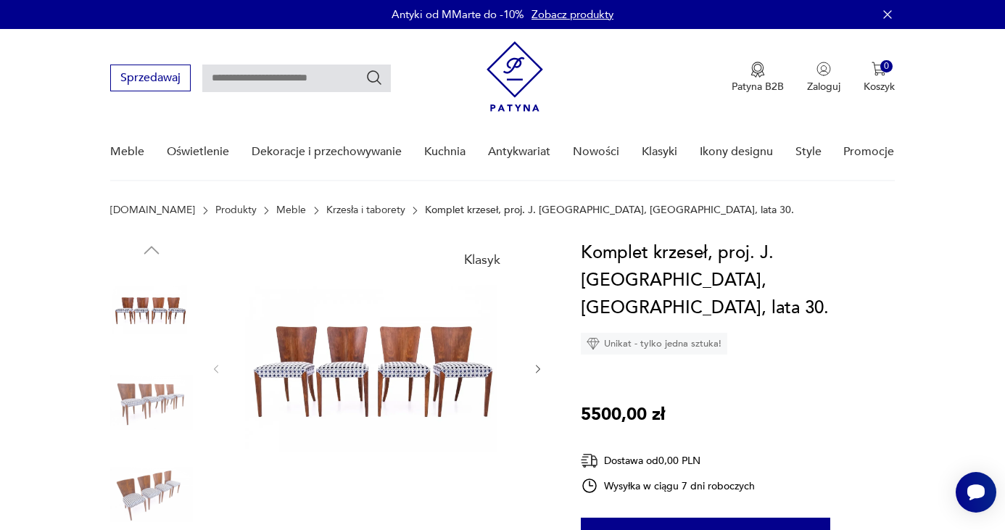
click at [463, 374] on img at bounding box center [377, 367] width 280 height 257
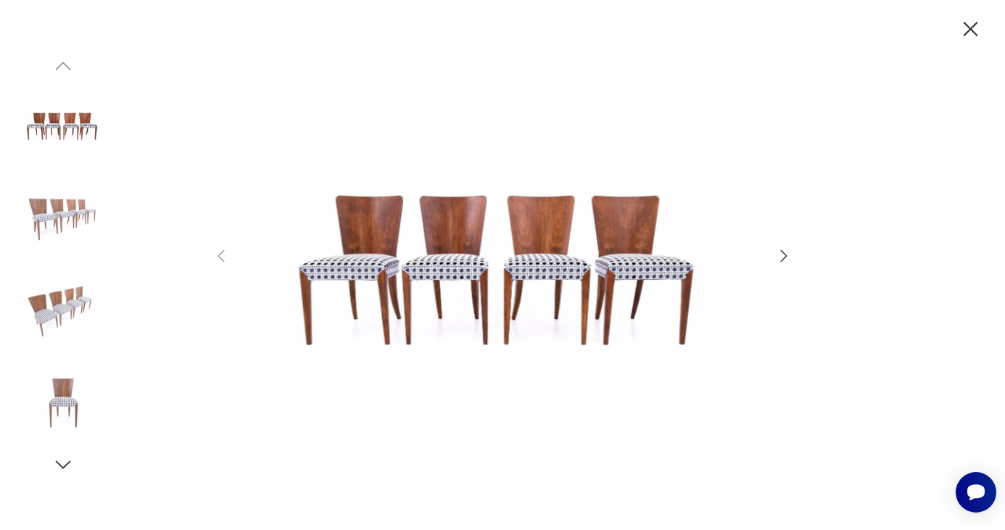
click at [792, 254] on icon "button" at bounding box center [783, 255] width 17 height 17
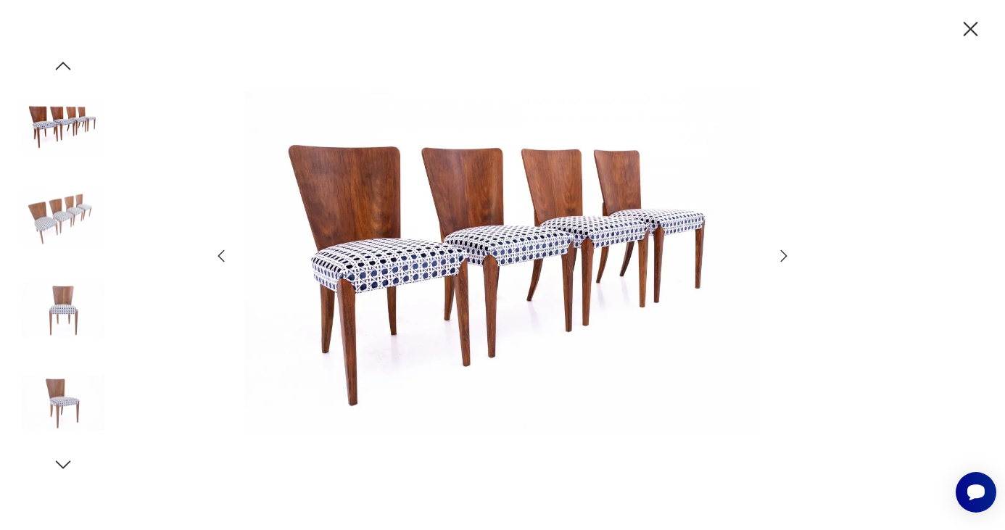
click at [792, 254] on icon "button" at bounding box center [783, 255] width 17 height 17
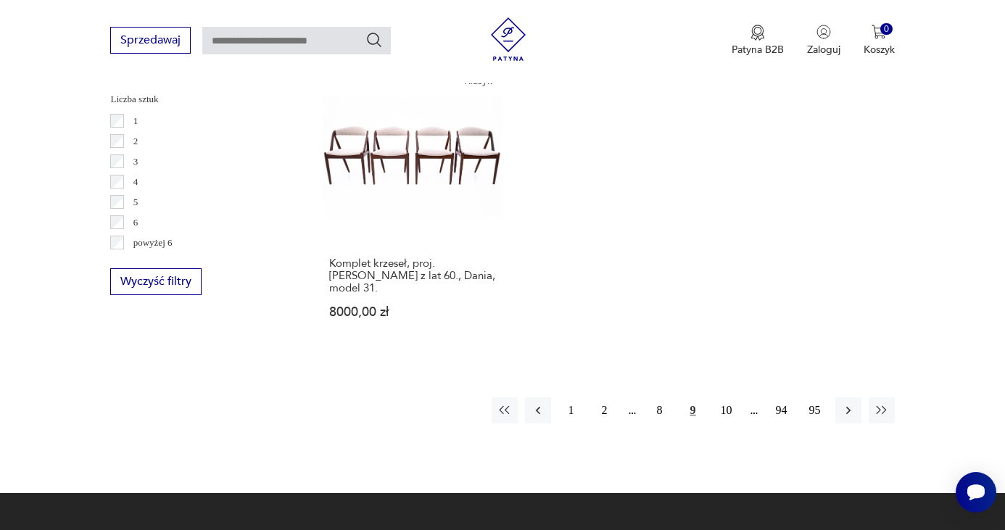
scroll to position [2140, 0]
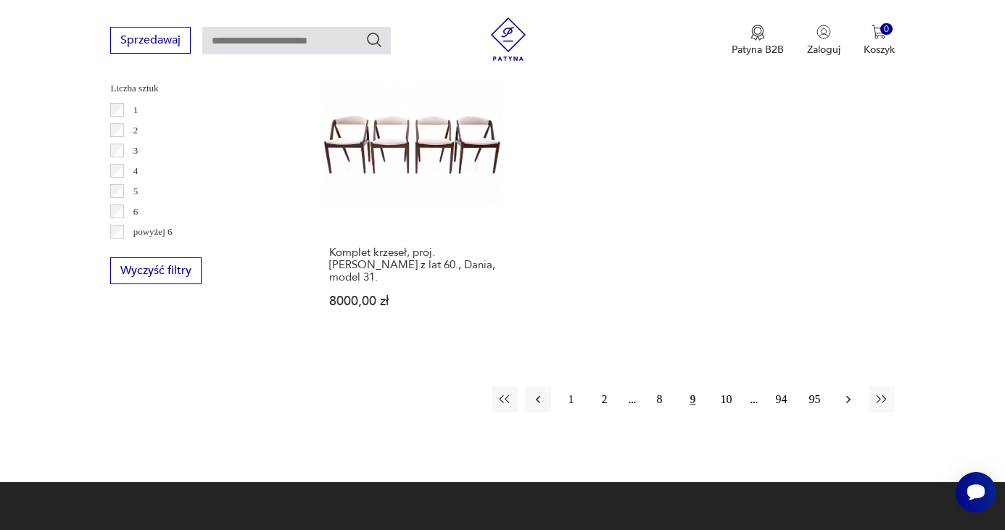
click at [847, 399] on icon "button" at bounding box center [848, 399] width 15 height 15
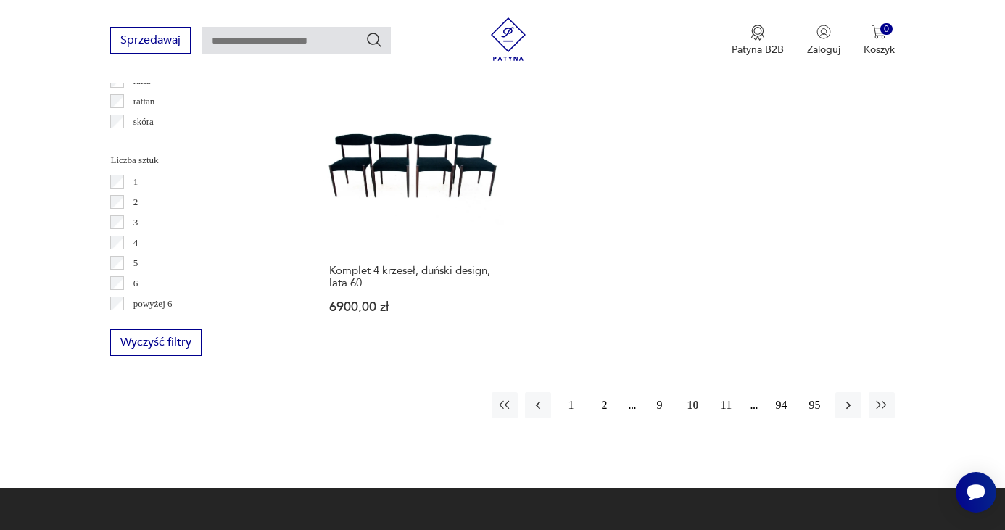
scroll to position [2066, 0]
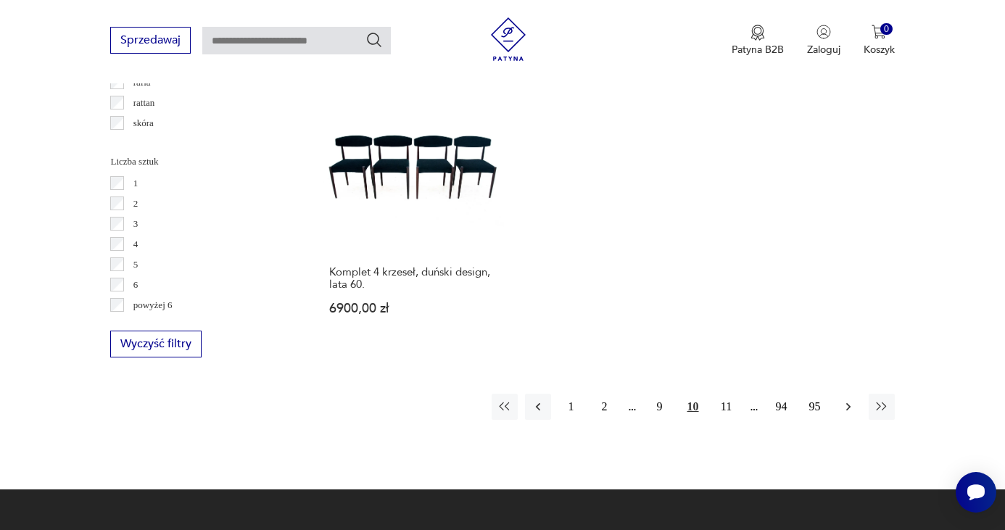
click at [851, 400] on icon "button" at bounding box center [848, 407] width 15 height 15
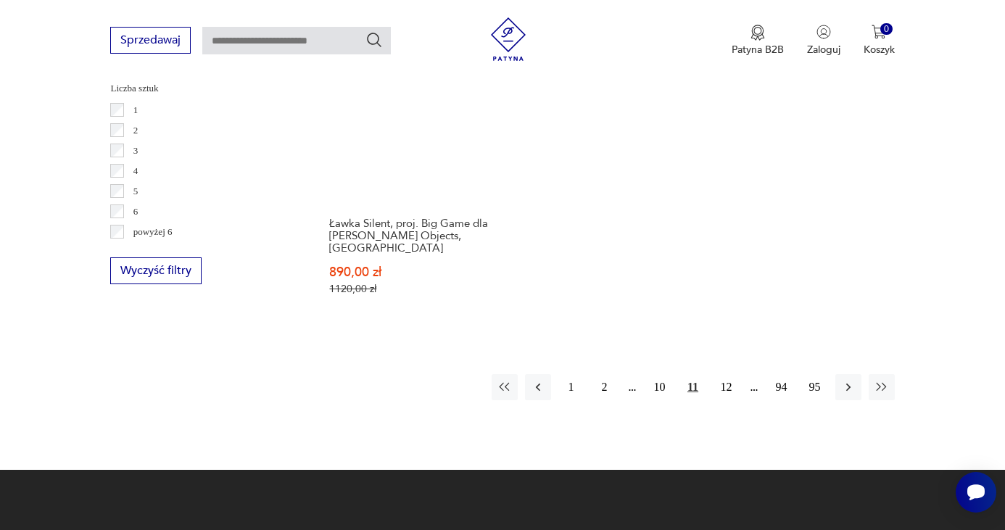
scroll to position [2143, 0]
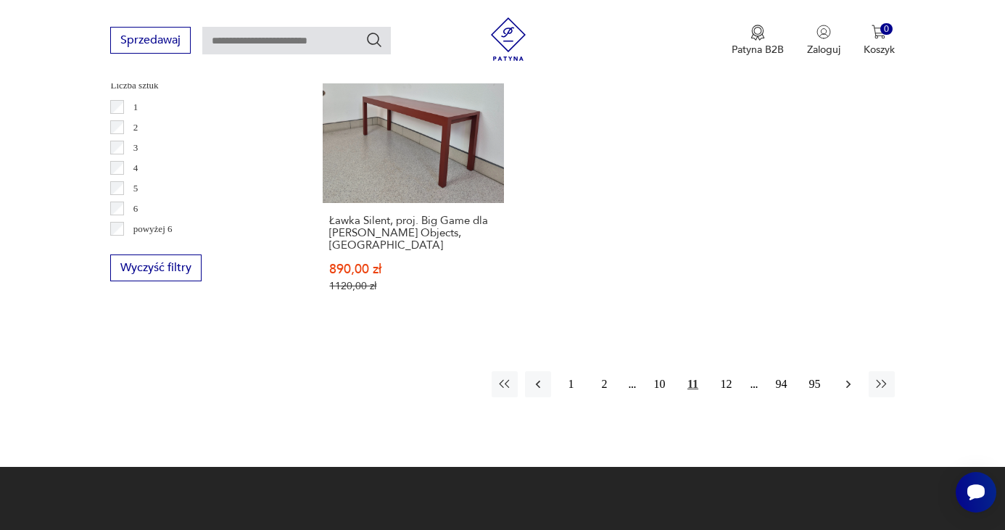
click at [857, 371] on button "button" at bounding box center [849, 384] width 26 height 26
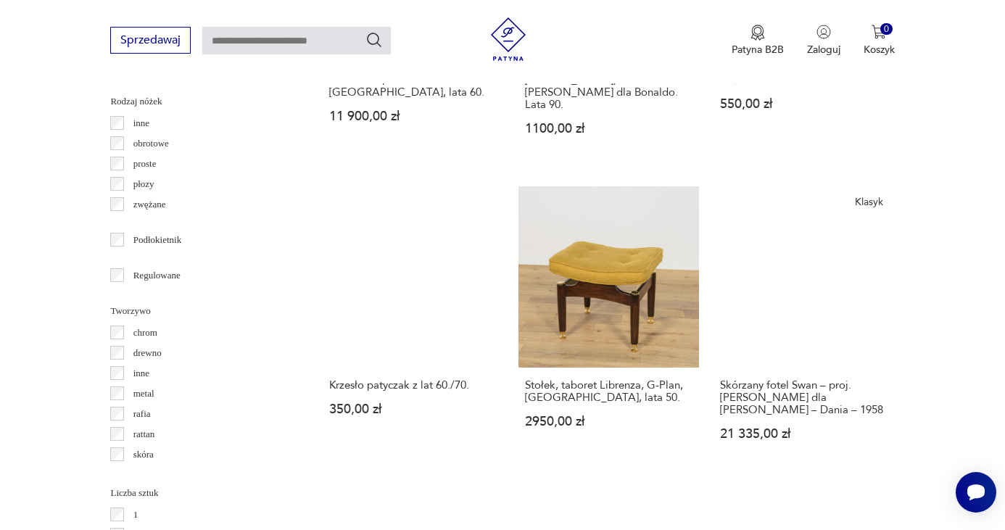
scroll to position [2077, 0]
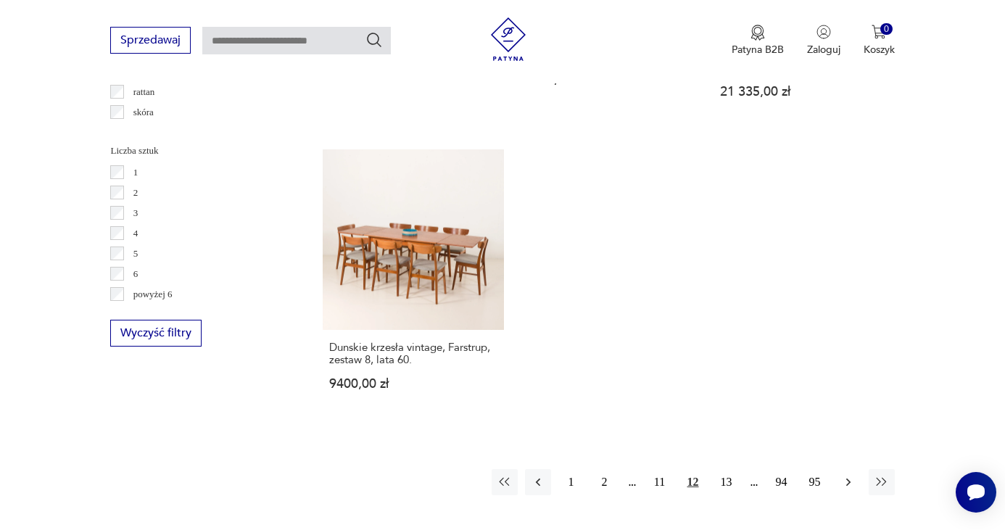
click at [846, 479] on icon "button" at bounding box center [848, 483] width 4 height 8
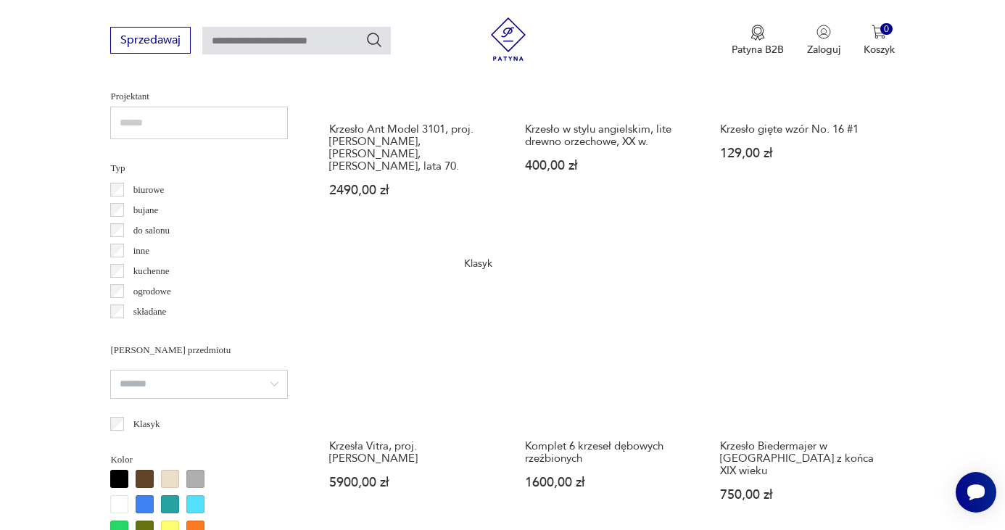
scroll to position [1039, 0]
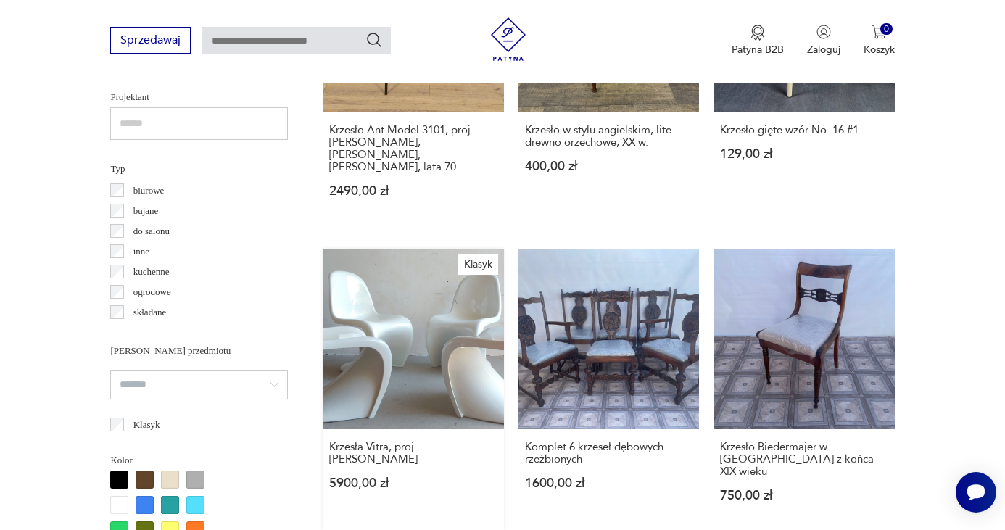
click at [413, 319] on link "Klasyk Krzesła Vitra, proj. [PERSON_NAME] 5900,00 zł" at bounding box center [413, 389] width 181 height 281
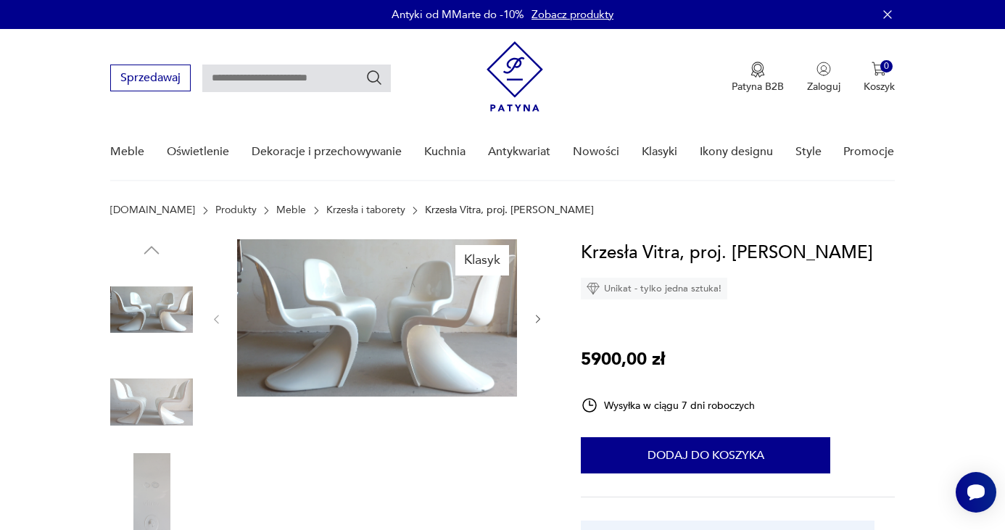
click at [528, 324] on div at bounding box center [377, 319] width 334 height 160
click at [533, 320] on icon "button" at bounding box center [538, 319] width 12 height 12
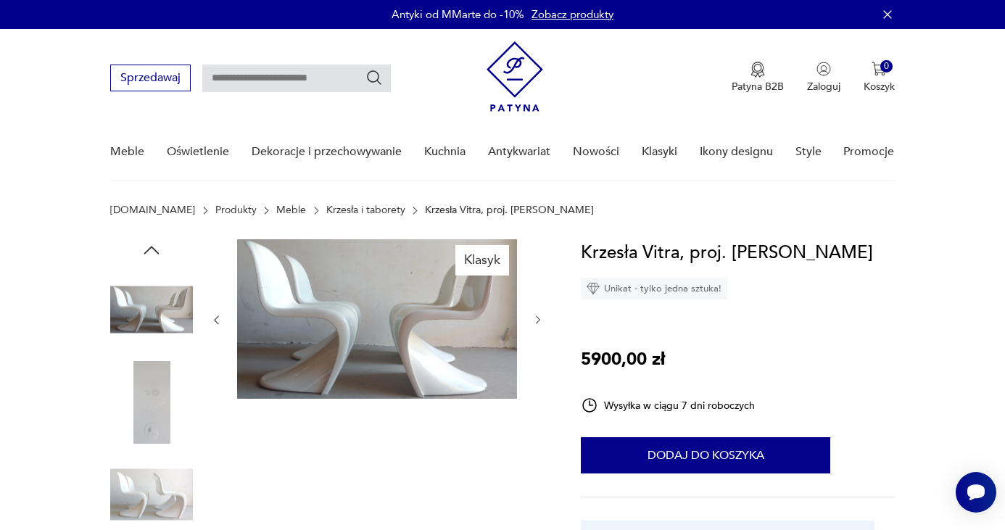
click at [537, 318] on icon "button" at bounding box center [538, 320] width 12 height 12
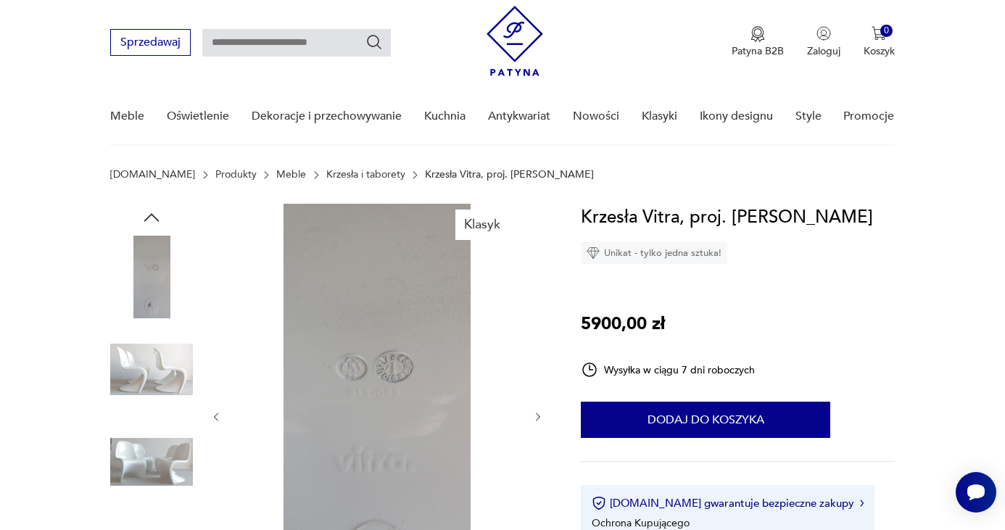
scroll to position [37, 0]
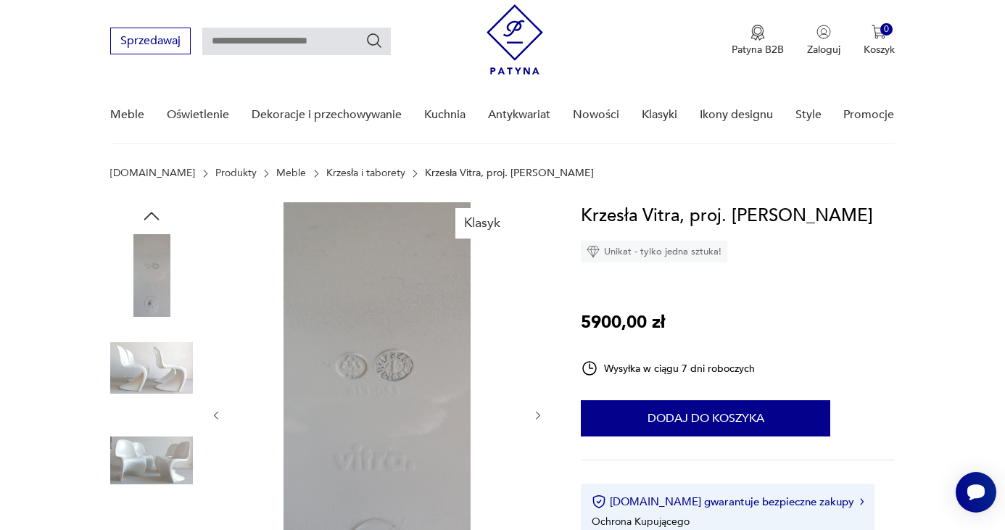
click at [160, 279] on img at bounding box center [151, 275] width 83 height 83
click at [163, 366] on img at bounding box center [151, 368] width 83 height 83
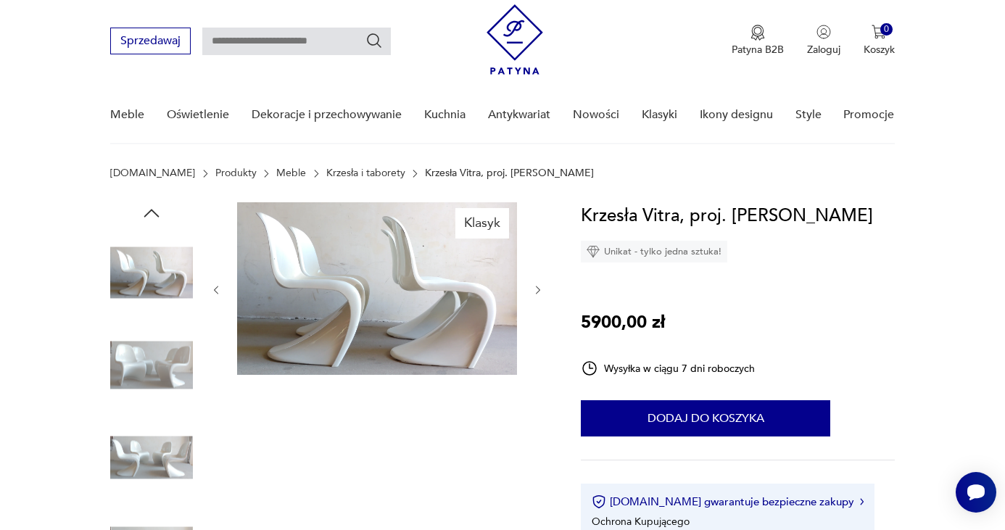
click at [163, 472] on img at bounding box center [151, 457] width 83 height 83
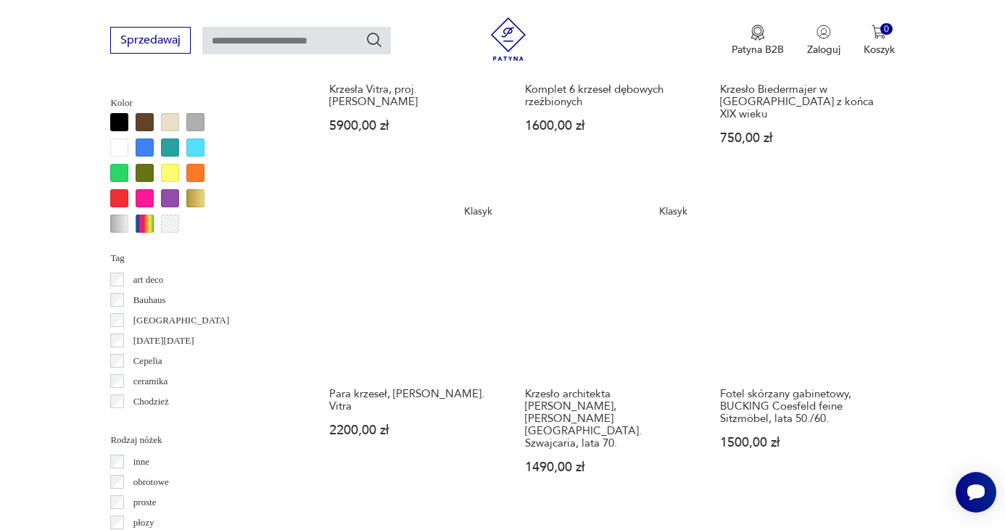
scroll to position [1388, 0]
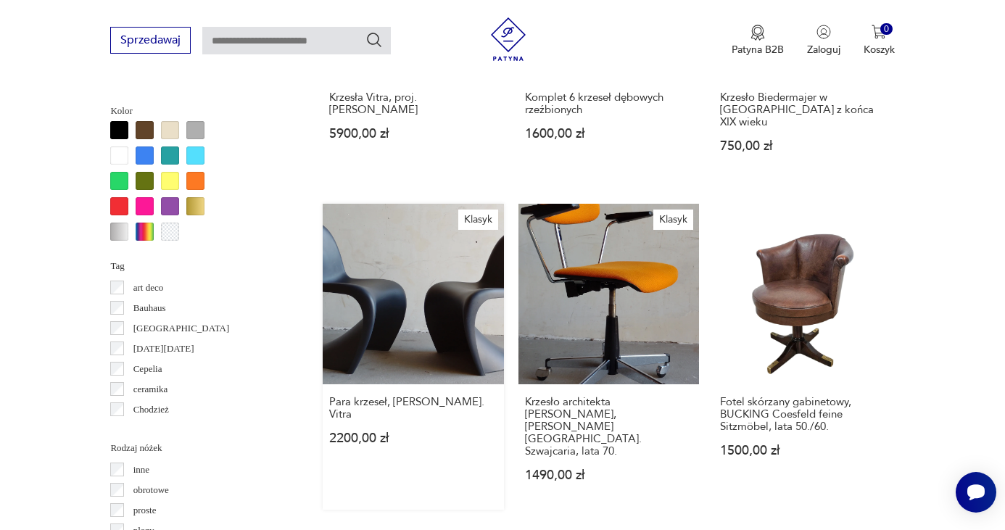
click at [401, 257] on link "Klasyk Para krzeseł, [PERSON_NAME]. Vitra 2200,00 zł" at bounding box center [413, 357] width 181 height 306
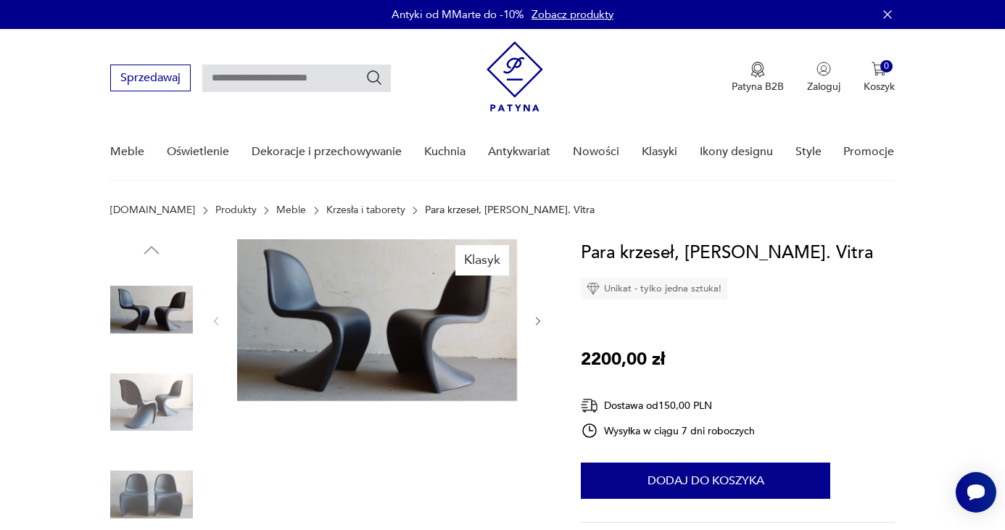
click at [540, 321] on icon "button" at bounding box center [538, 322] width 12 height 12
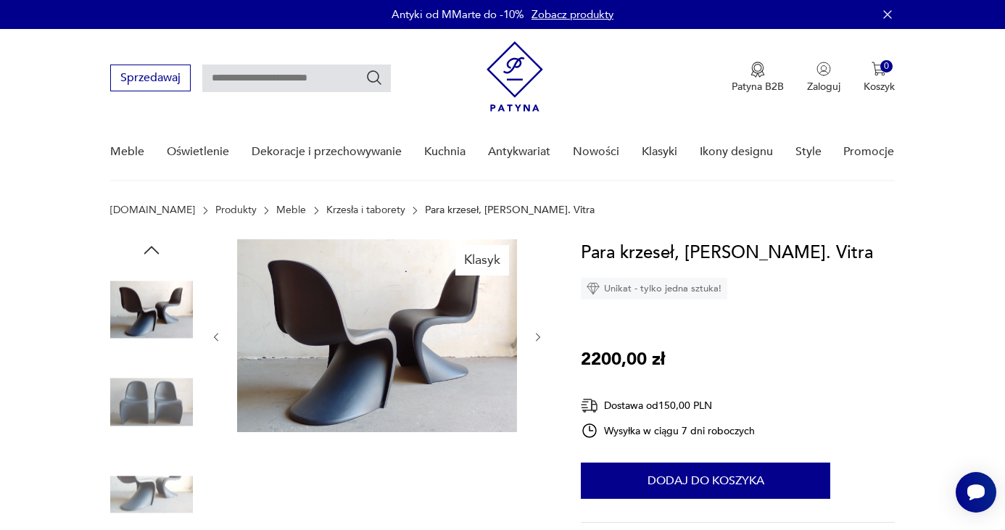
click at [540, 319] on div at bounding box center [377, 337] width 334 height 196
click at [540, 336] on icon "button" at bounding box center [538, 337] width 12 height 12
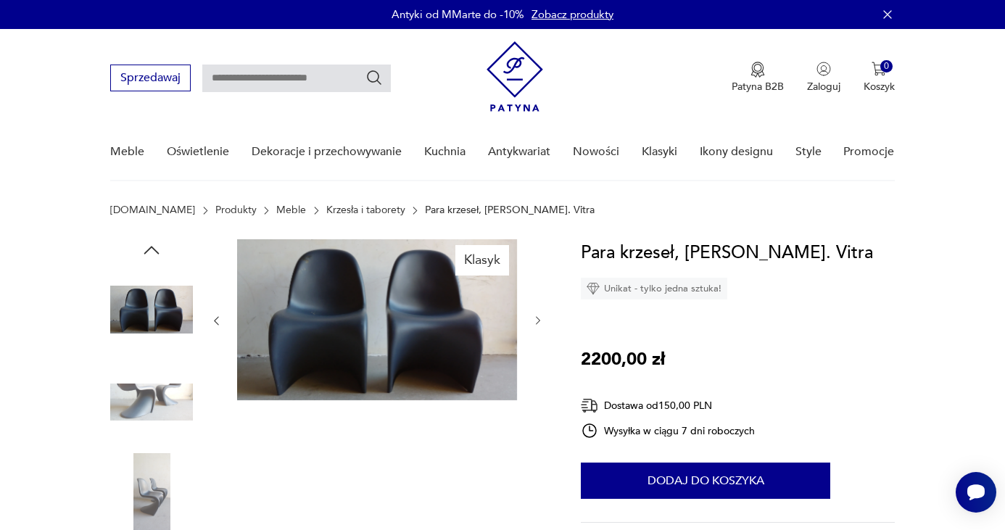
click at [540, 336] on div at bounding box center [377, 320] width 334 height 163
click at [535, 317] on icon "button" at bounding box center [538, 321] width 12 height 12
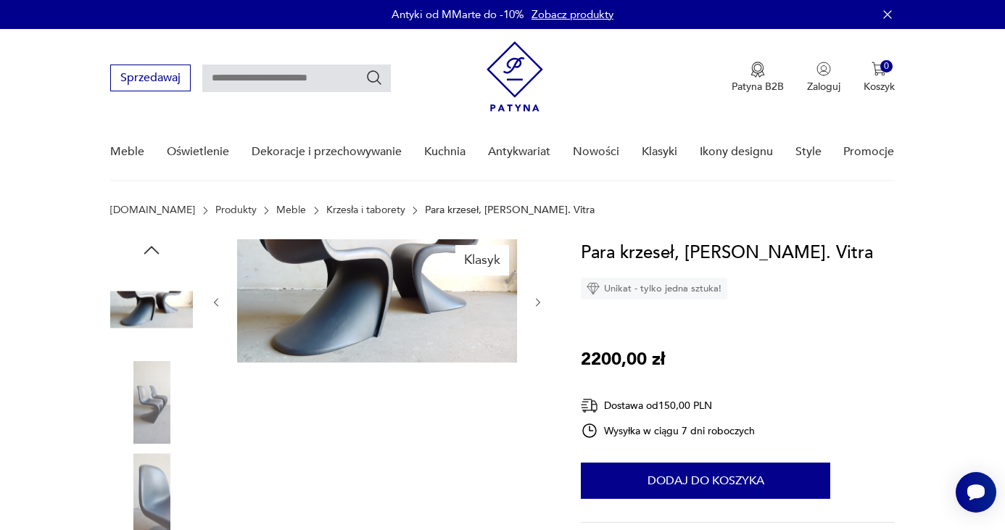
click at [535, 317] on div at bounding box center [377, 302] width 334 height 126
click at [123, 399] on img at bounding box center [151, 402] width 83 height 83
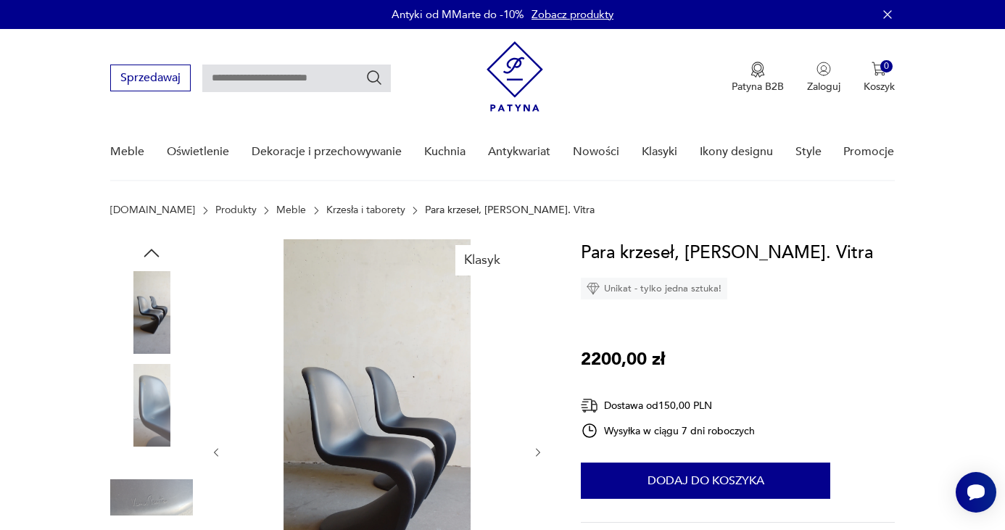
click at [154, 404] on img at bounding box center [151, 405] width 83 height 83
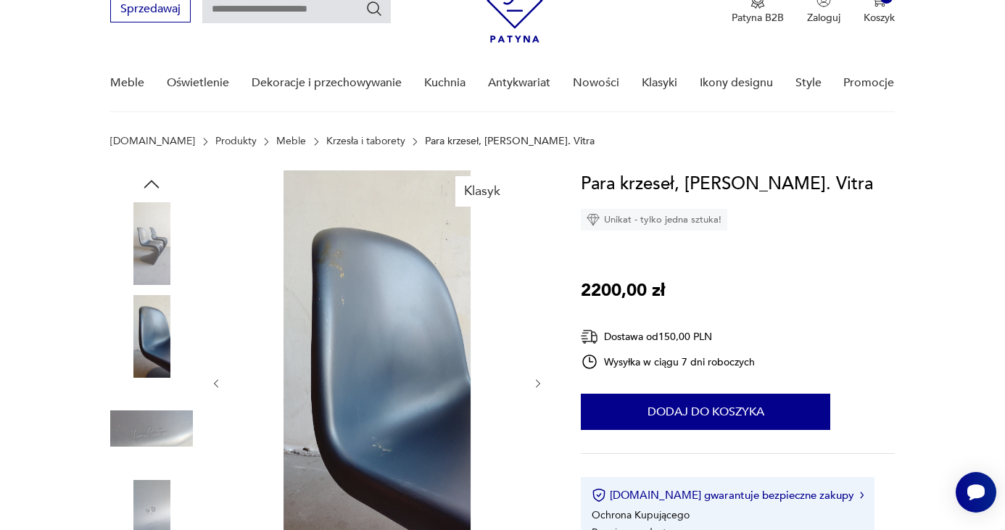
scroll to position [78, 0]
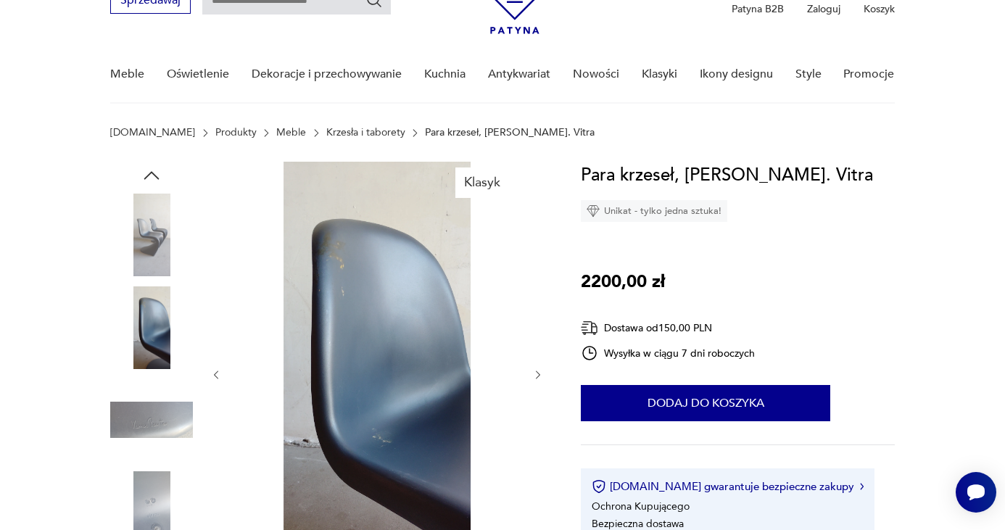
click at [305, 271] on img at bounding box center [377, 374] width 280 height 424
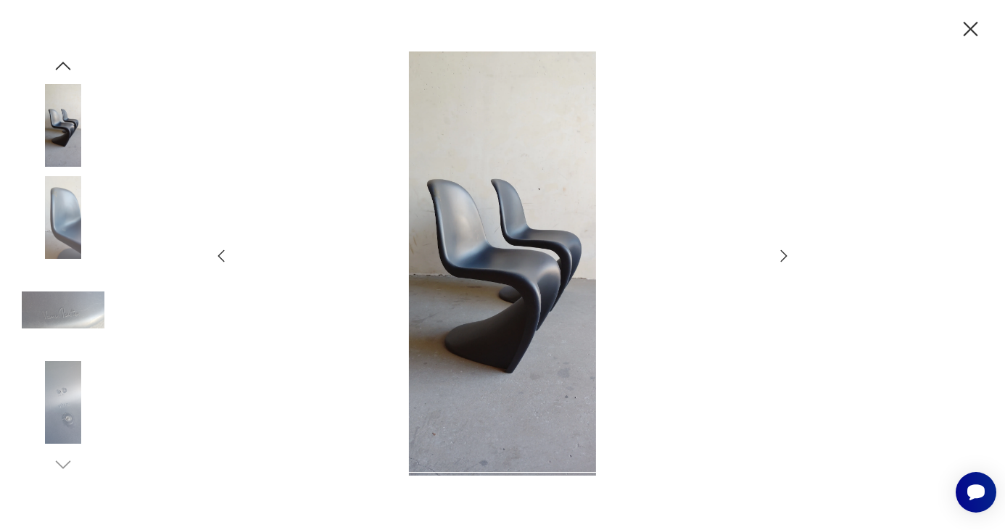
click at [485, 212] on img at bounding box center [502, 263] width 516 height 424
click at [789, 253] on icon "button" at bounding box center [783, 255] width 17 height 17
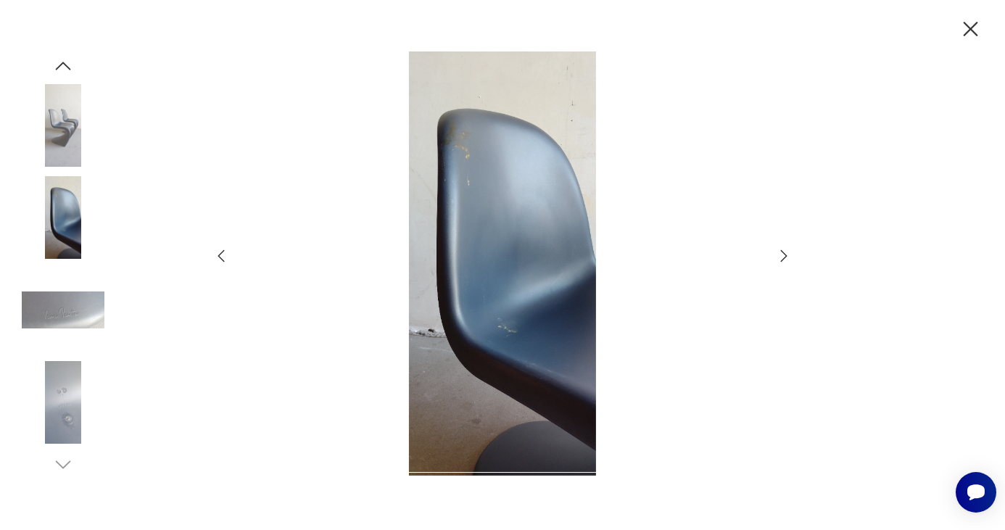
click at [789, 253] on icon "button" at bounding box center [783, 255] width 17 height 17
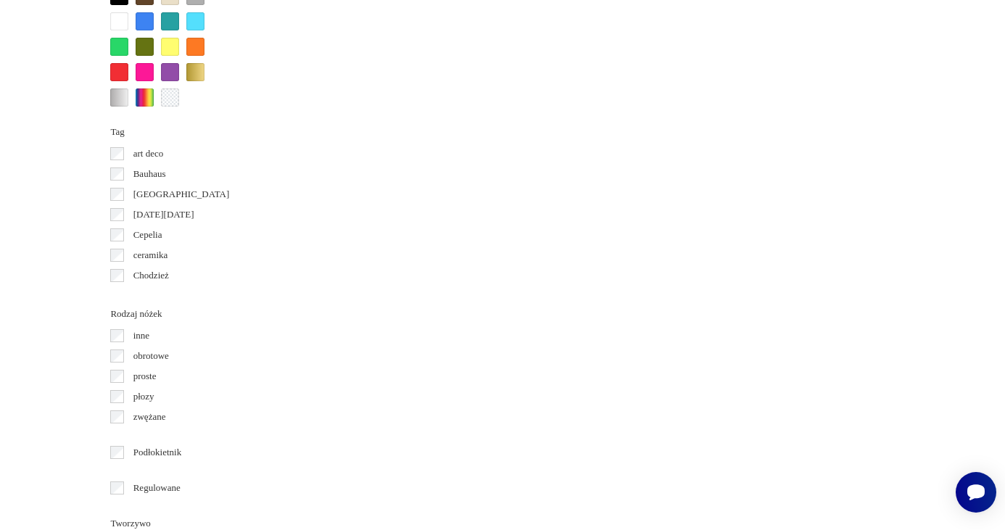
scroll to position [1522, 0]
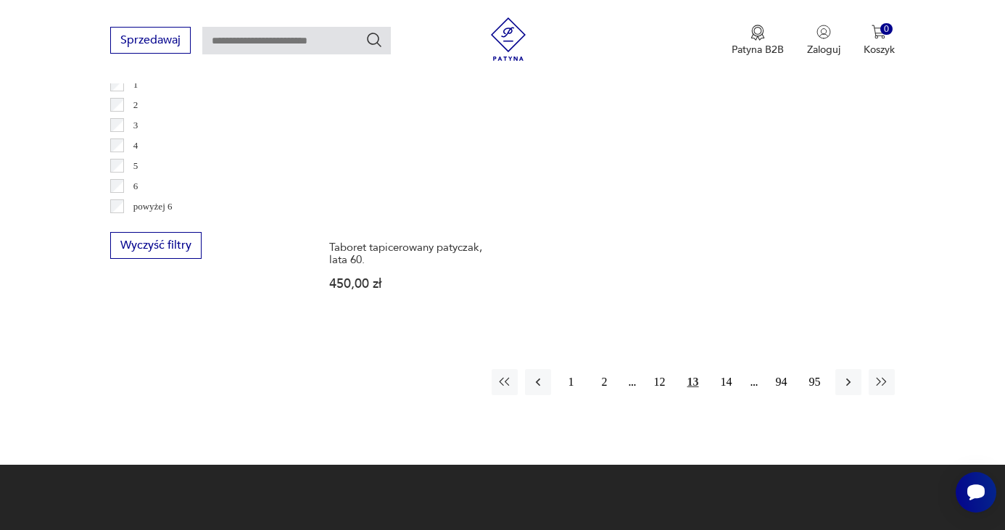
scroll to position [2173, 0]
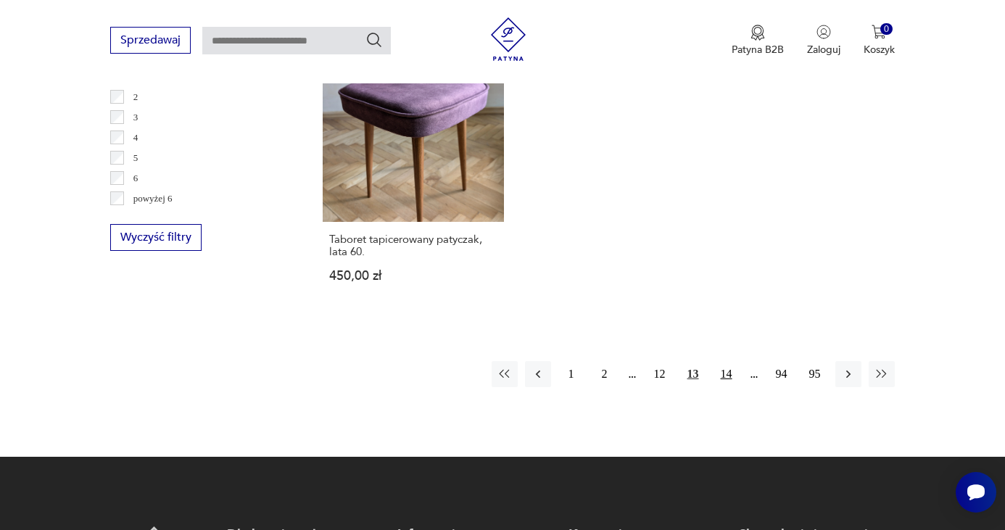
click at [729, 361] on button "14" at bounding box center [727, 374] width 26 height 26
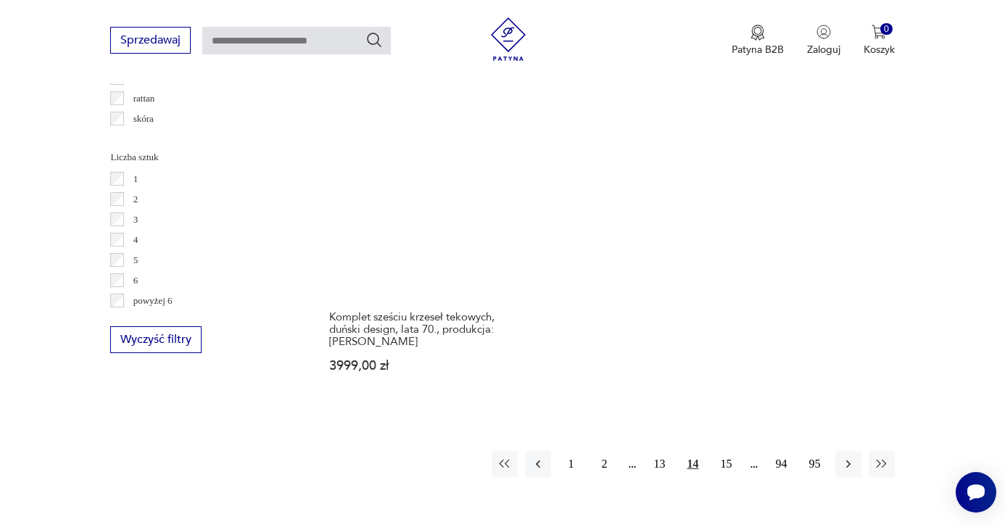
scroll to position [2111, 0]
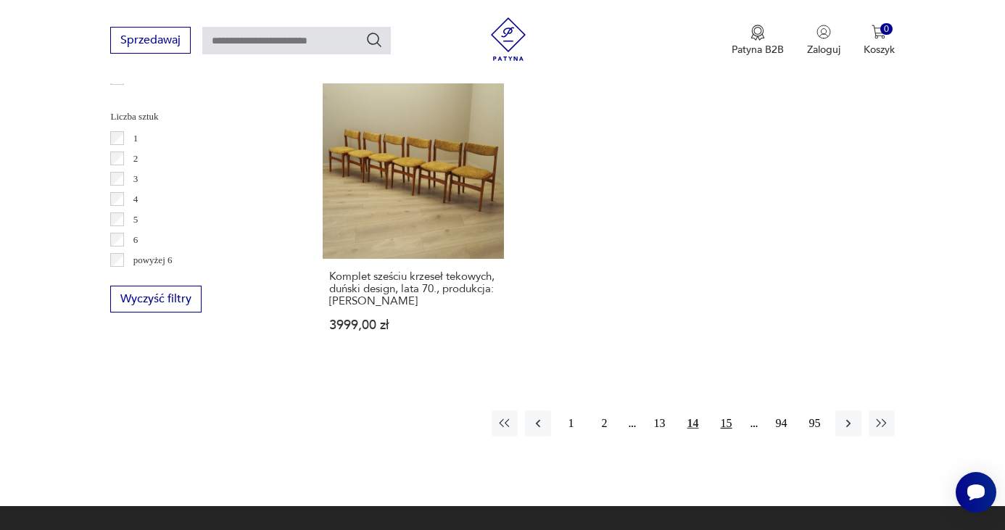
click at [727, 411] on button "15" at bounding box center [727, 424] width 26 height 26
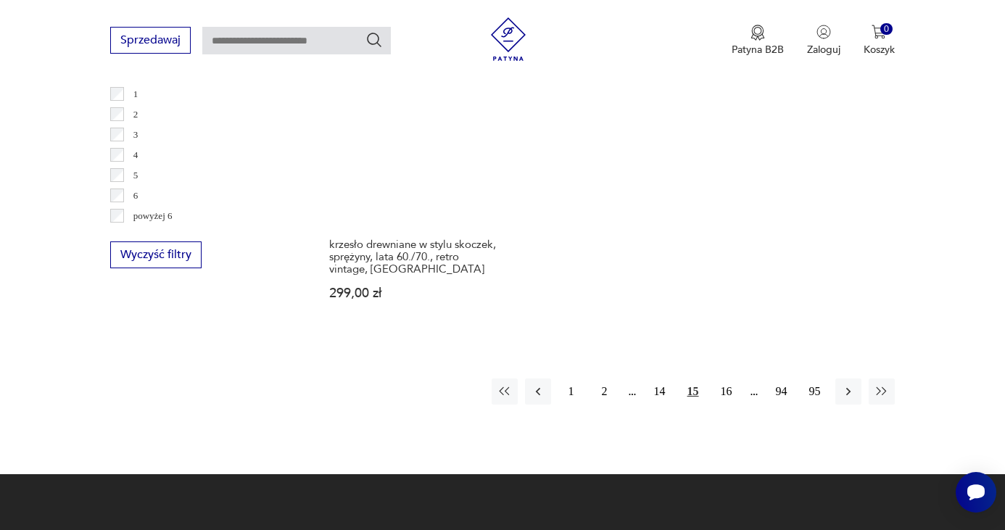
scroll to position [2171, 0]
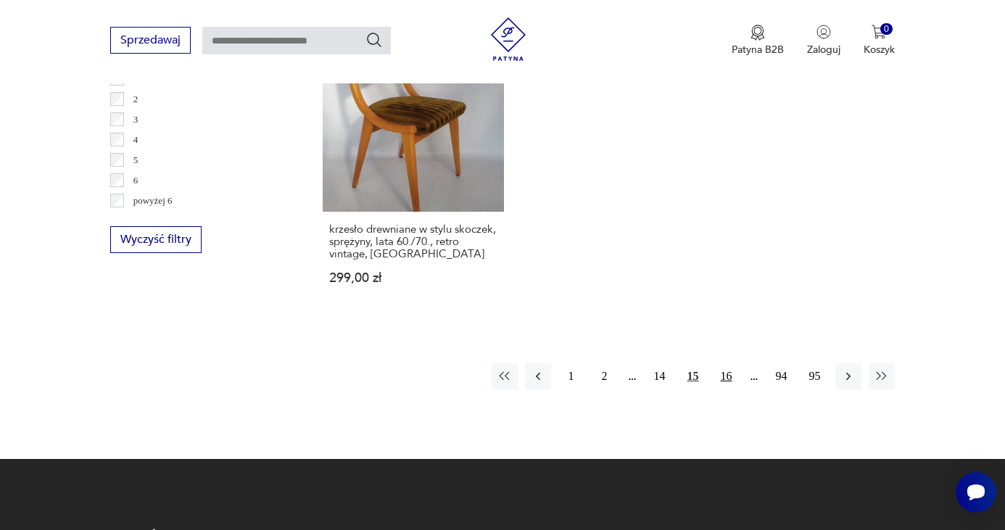
click at [725, 365] on button "16" at bounding box center [727, 376] width 26 height 26
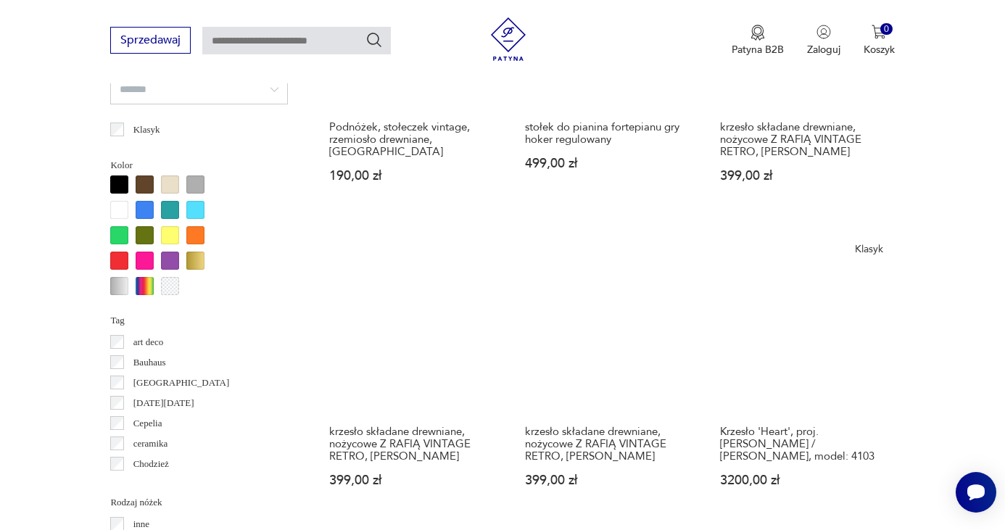
scroll to position [1357, 0]
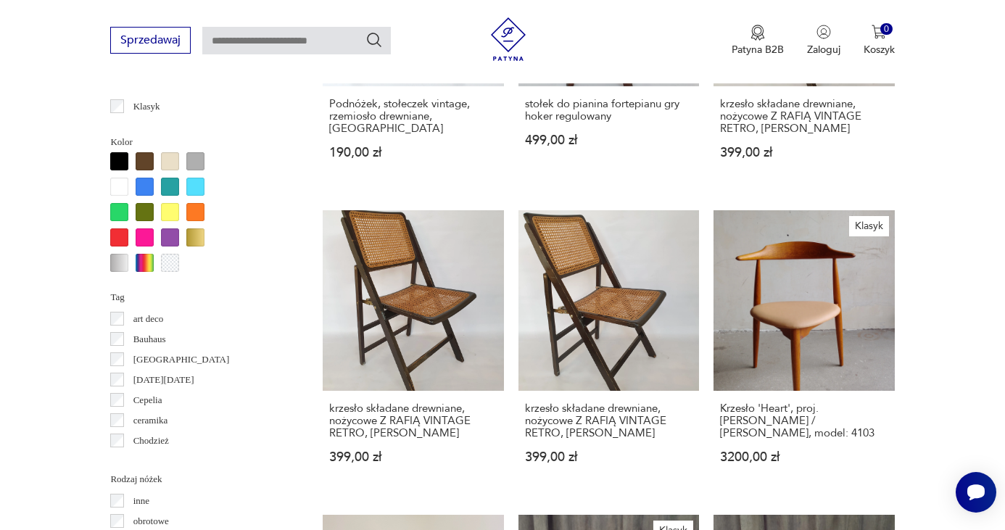
click at [968, 305] on section "Filtruj produkty Cena MIN MAX OK Promocja Datowanie OK Kraj pochodzenia Dania (…" at bounding box center [502, 240] width 1005 height 1989
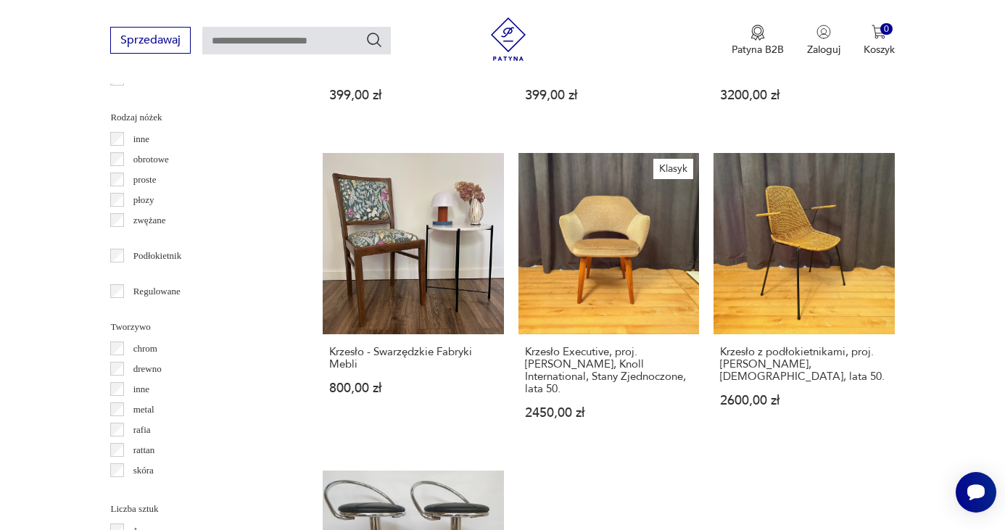
scroll to position [2046, 0]
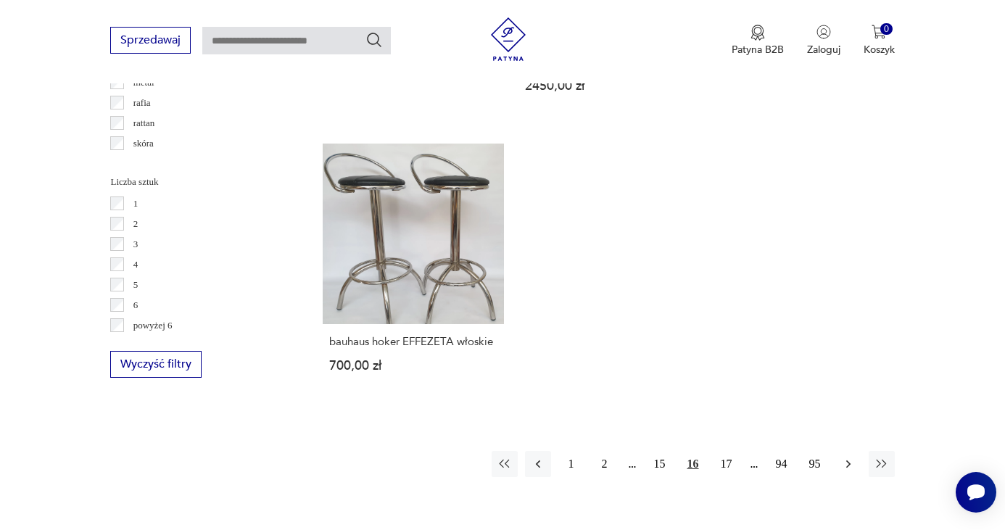
click at [846, 457] on icon "button" at bounding box center [848, 464] width 15 height 15
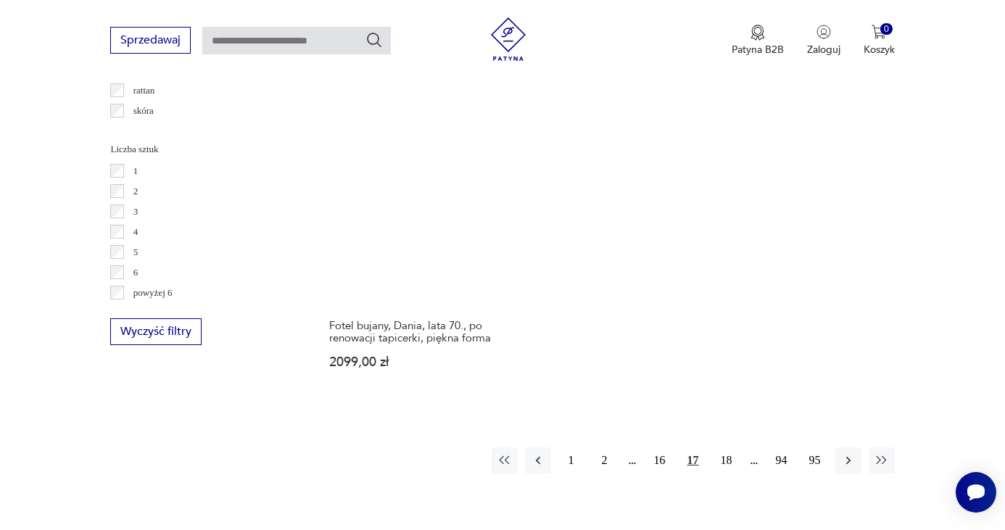
scroll to position [2112, 0]
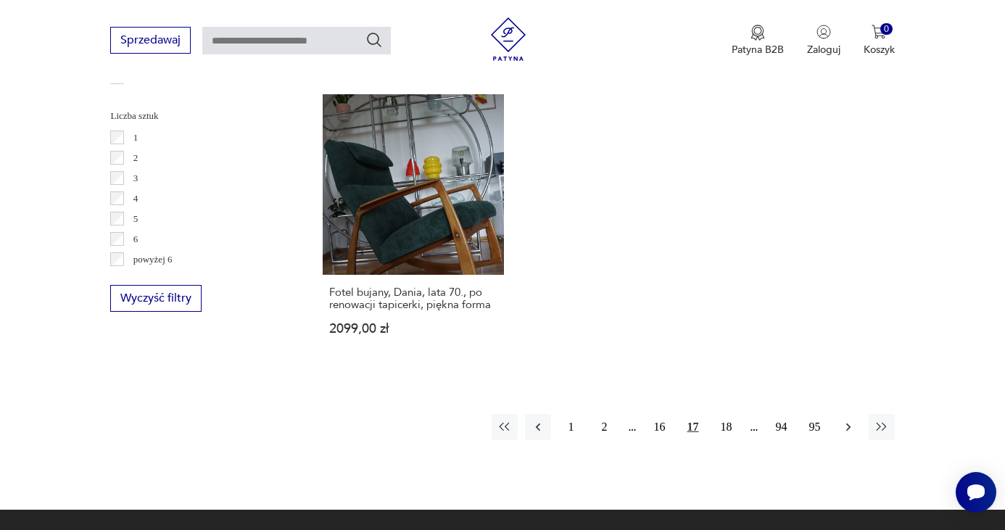
click at [844, 420] on icon "button" at bounding box center [848, 427] width 15 height 15
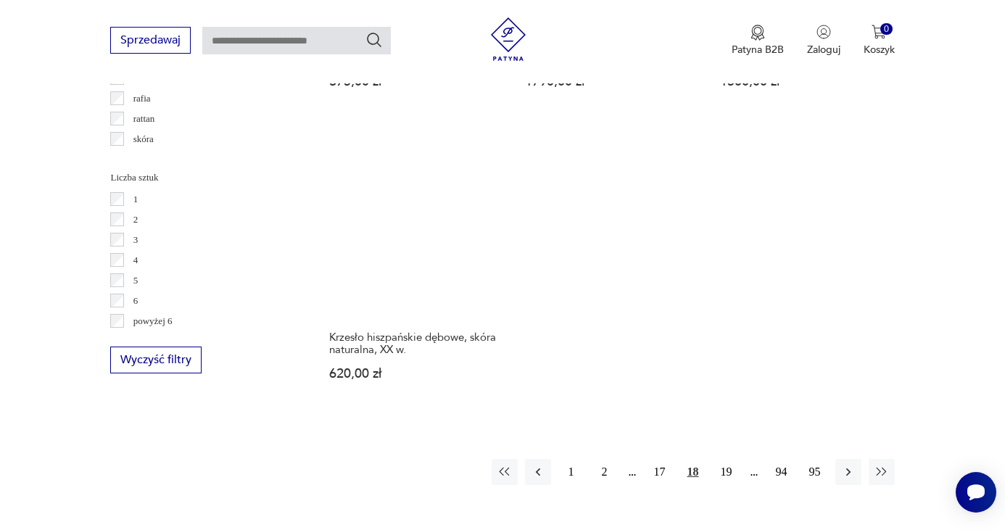
scroll to position [2063, 0]
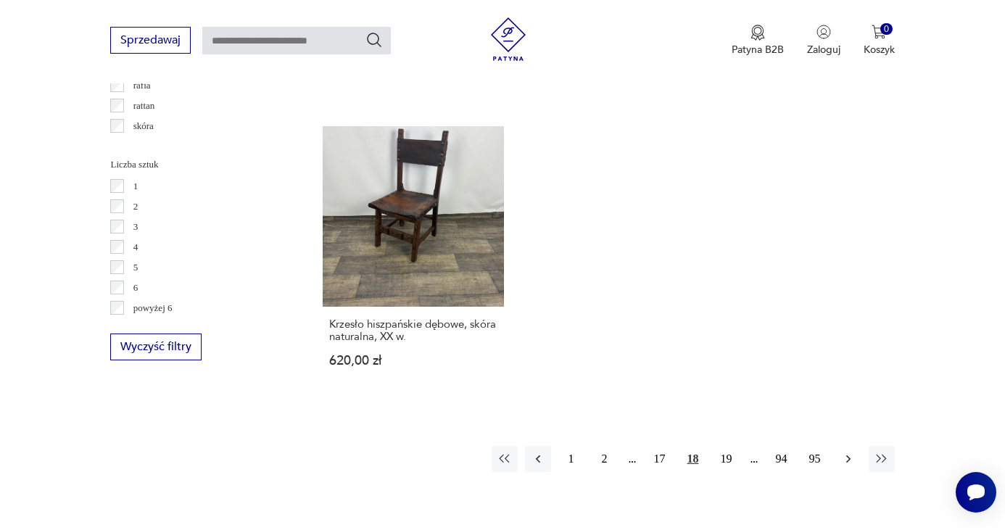
click at [852, 452] on icon "button" at bounding box center [848, 459] width 15 height 15
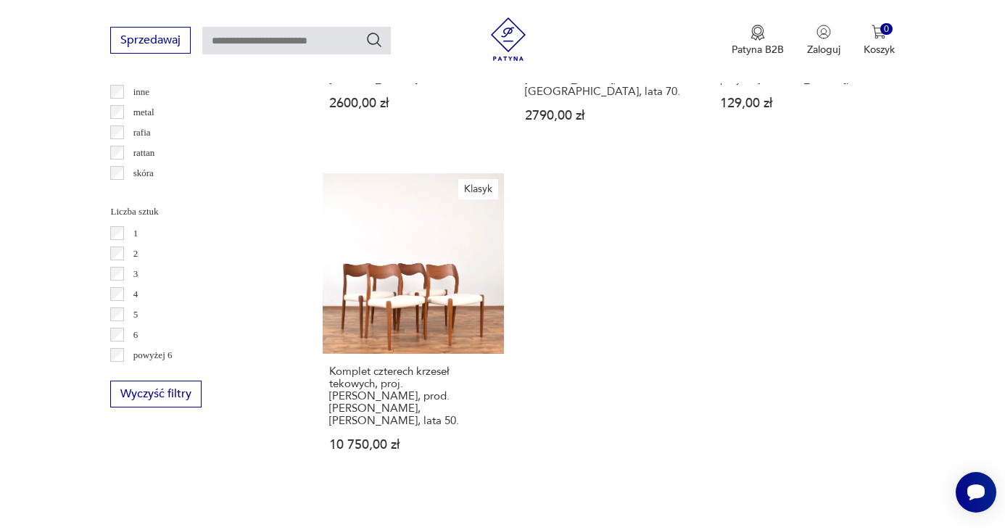
scroll to position [2071, 0]
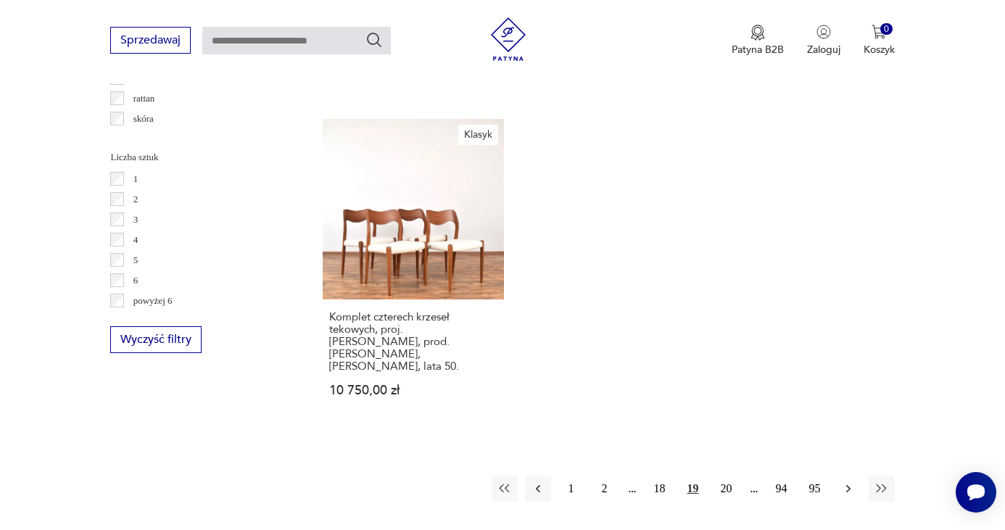
click at [847, 482] on icon "button" at bounding box center [848, 489] width 15 height 15
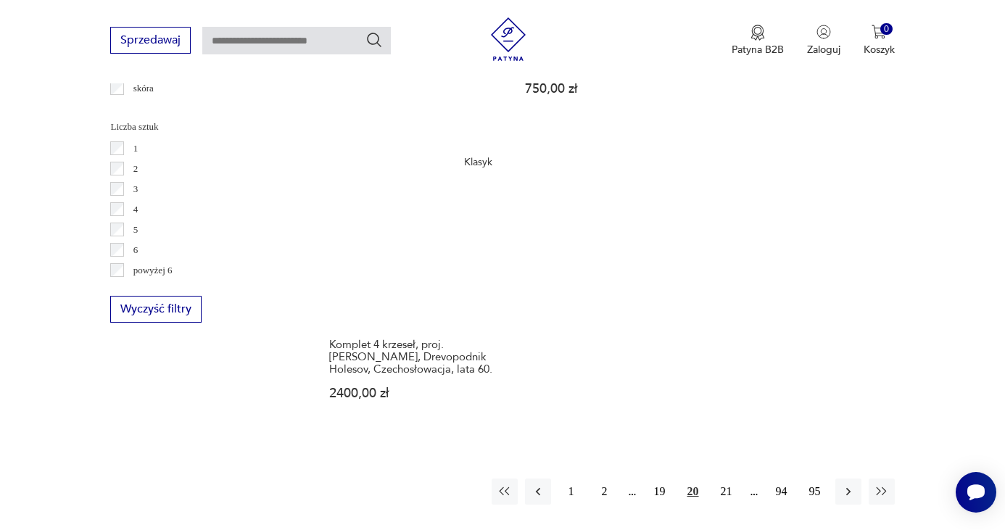
scroll to position [2393, 0]
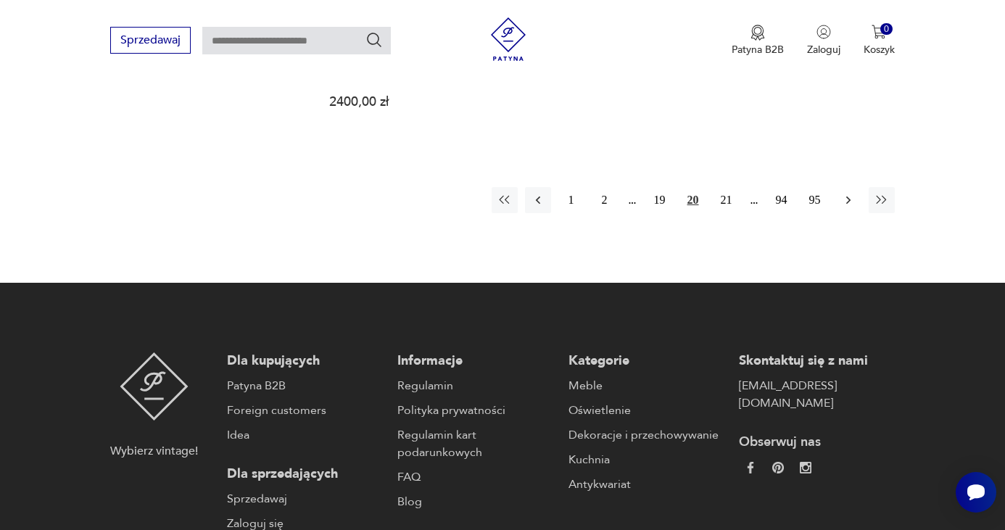
click at [849, 193] on icon "button" at bounding box center [848, 200] width 15 height 15
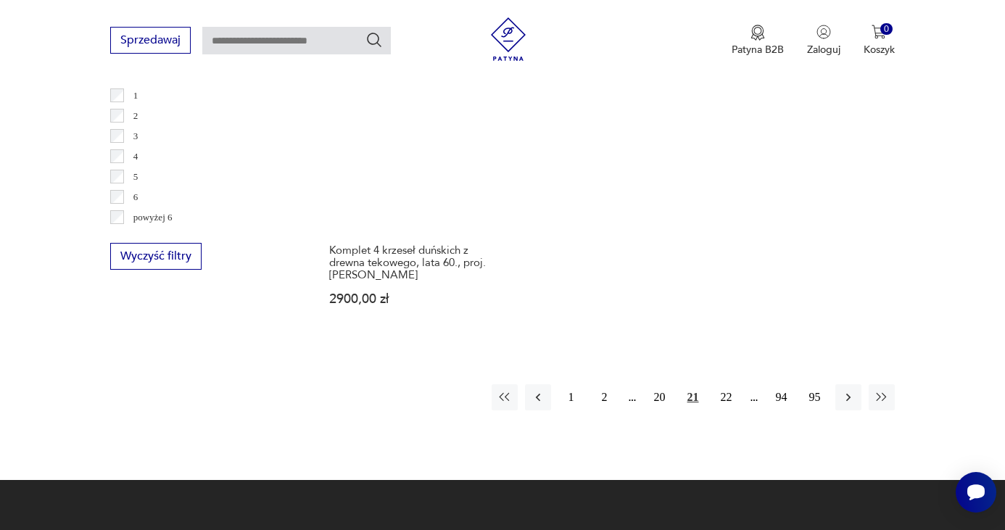
scroll to position [2156, 0]
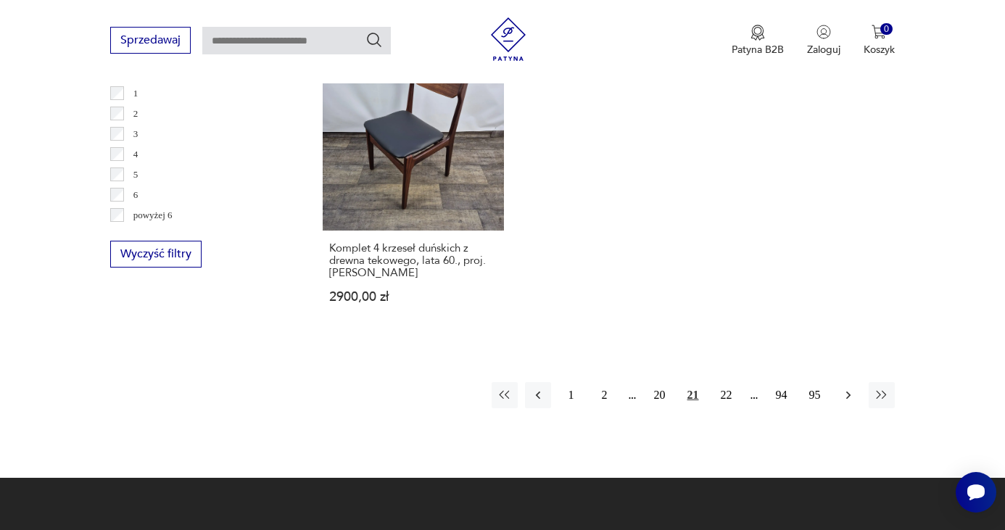
click at [847, 388] on icon "button" at bounding box center [848, 395] width 15 height 15
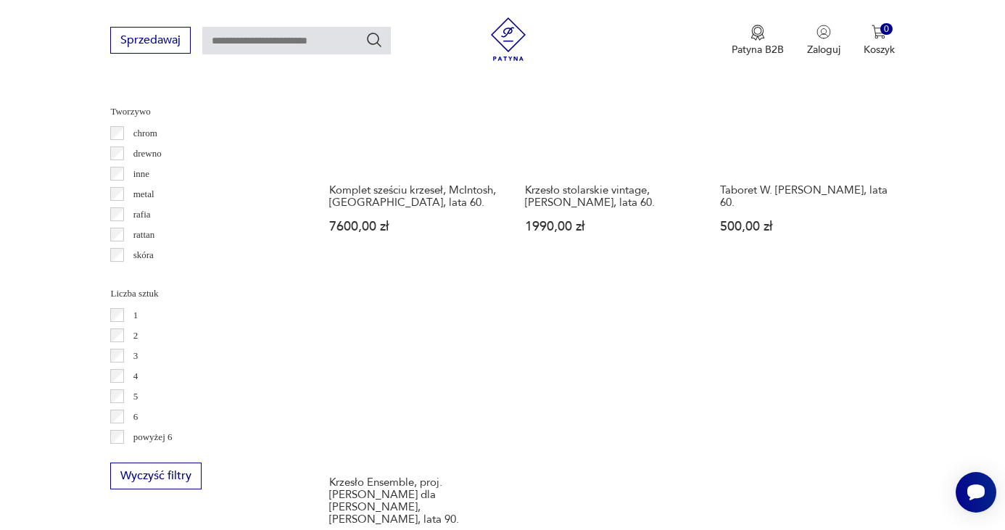
scroll to position [2226, 0]
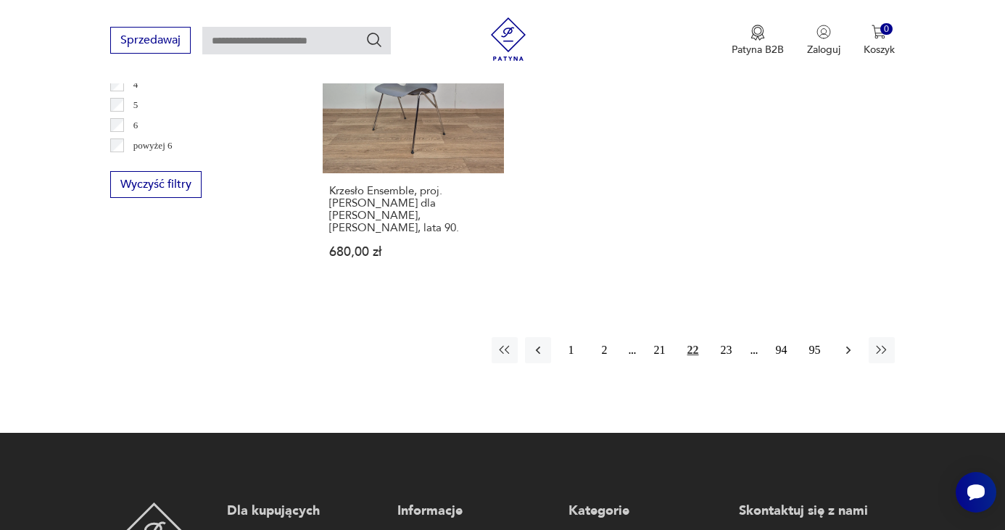
click at [845, 343] on icon "button" at bounding box center [848, 350] width 15 height 15
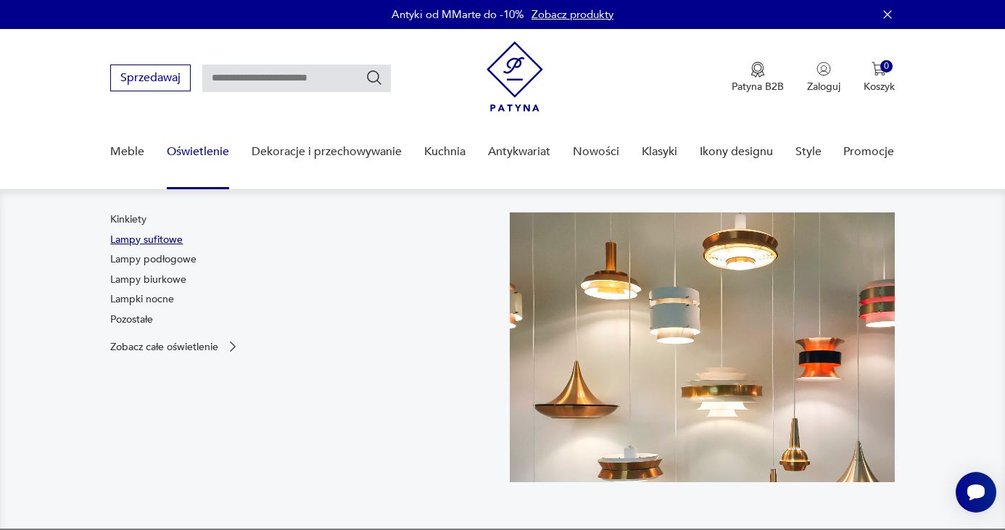
click at [161, 239] on link "Lampy sufitowe" at bounding box center [146, 240] width 73 height 15
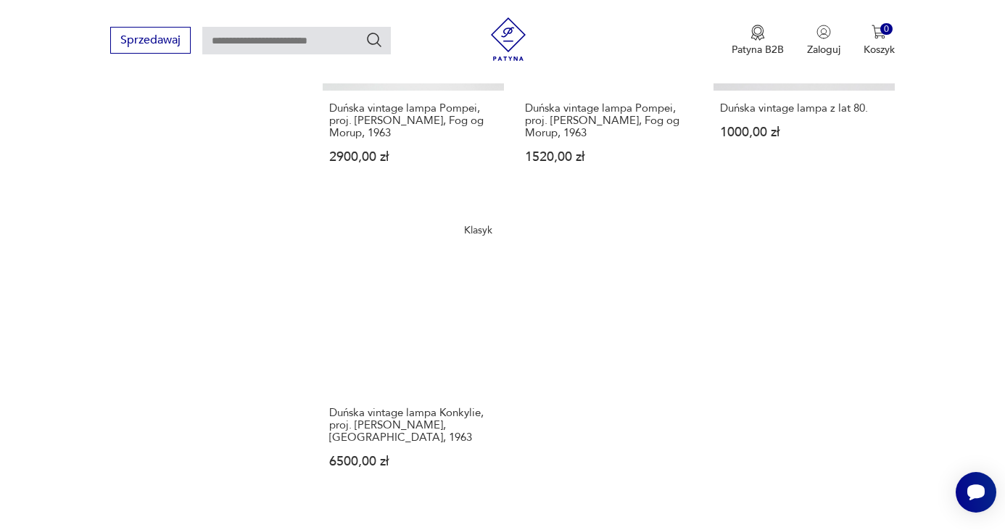
scroll to position [1985, 0]
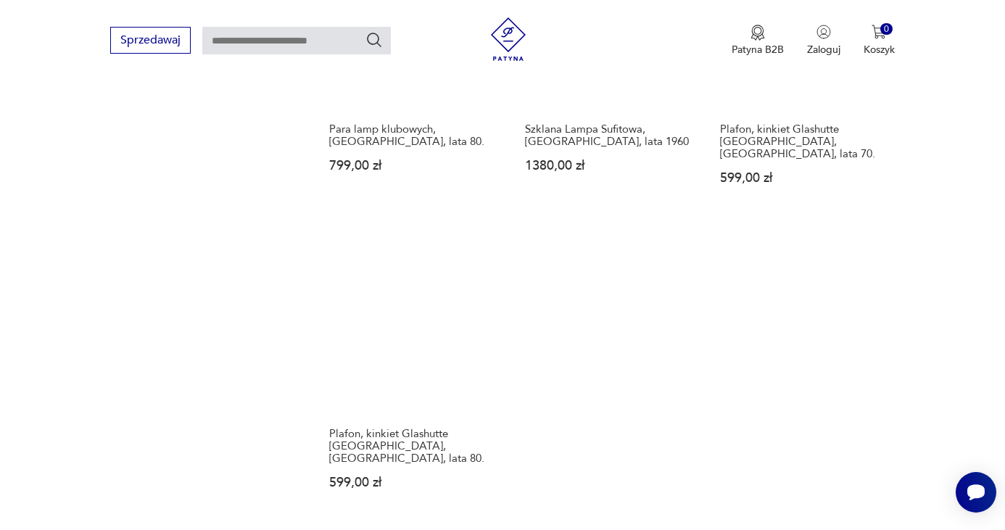
scroll to position [1929, 0]
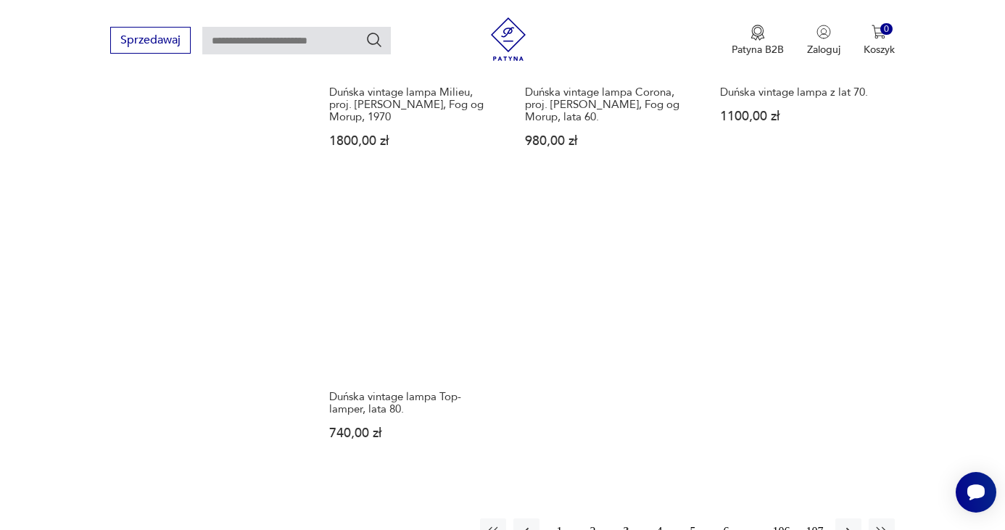
scroll to position [1997, 0]
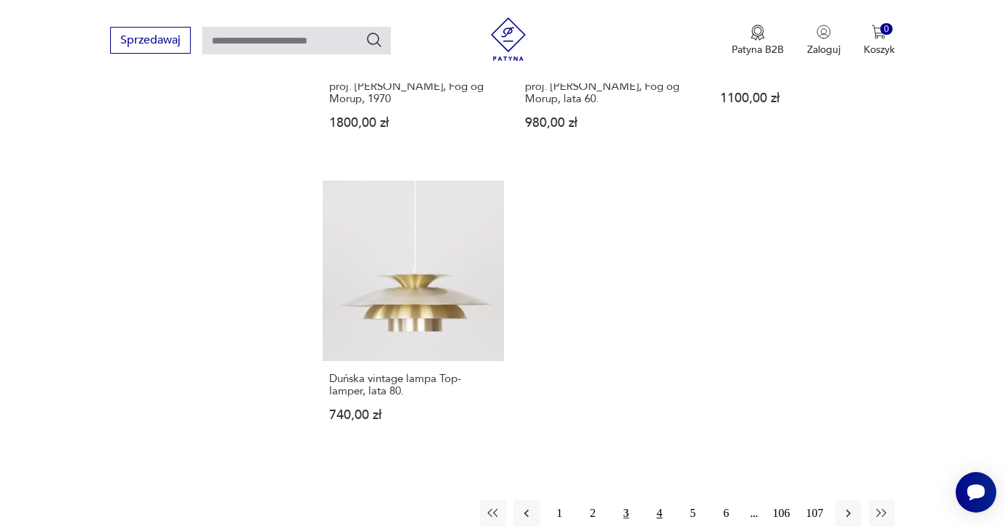
click at [659, 500] on button "4" at bounding box center [660, 513] width 26 height 26
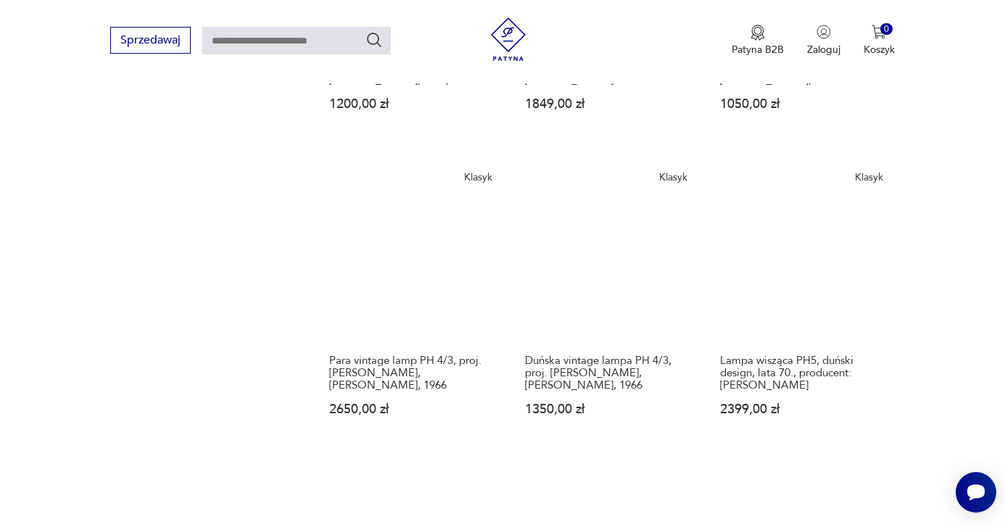
scroll to position [1962, 0]
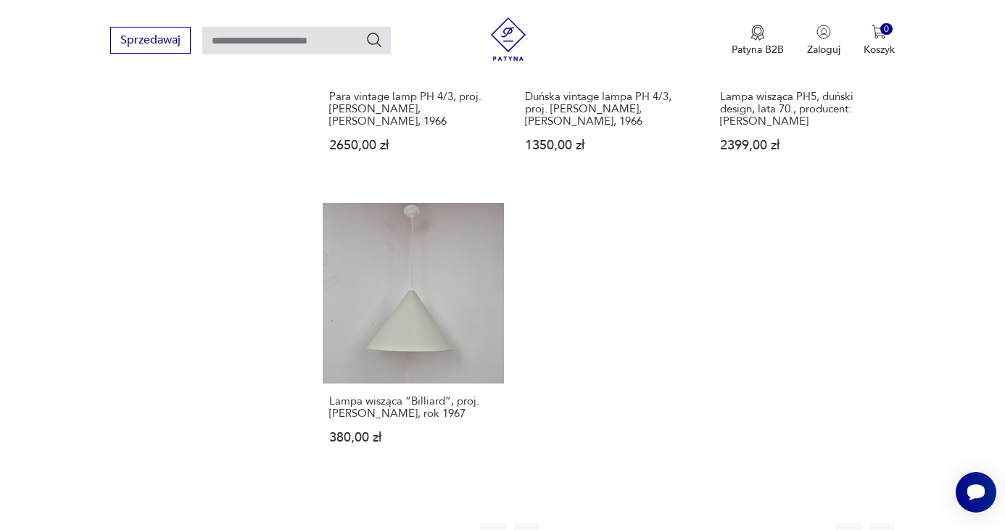
click at [693, 523] on button "5" at bounding box center [693, 536] width 26 height 26
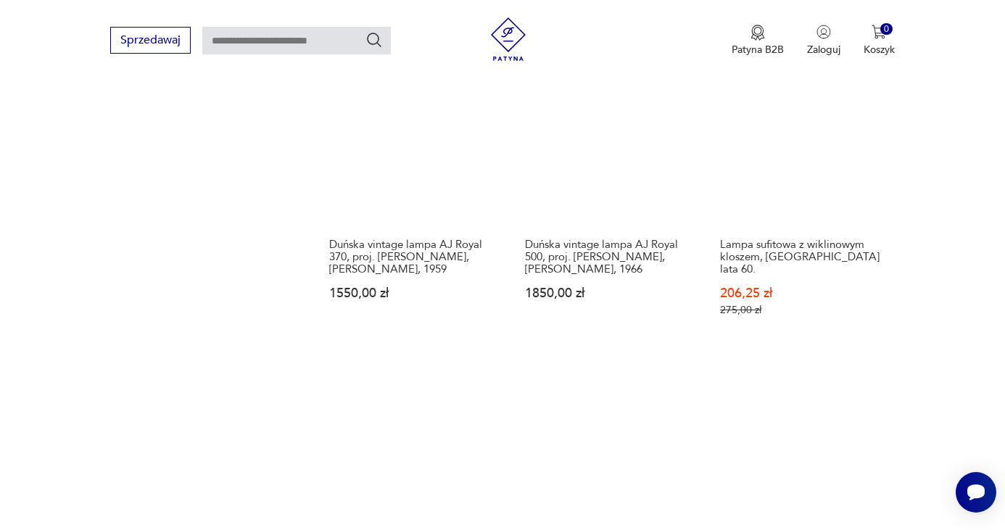
scroll to position [2024, 0]
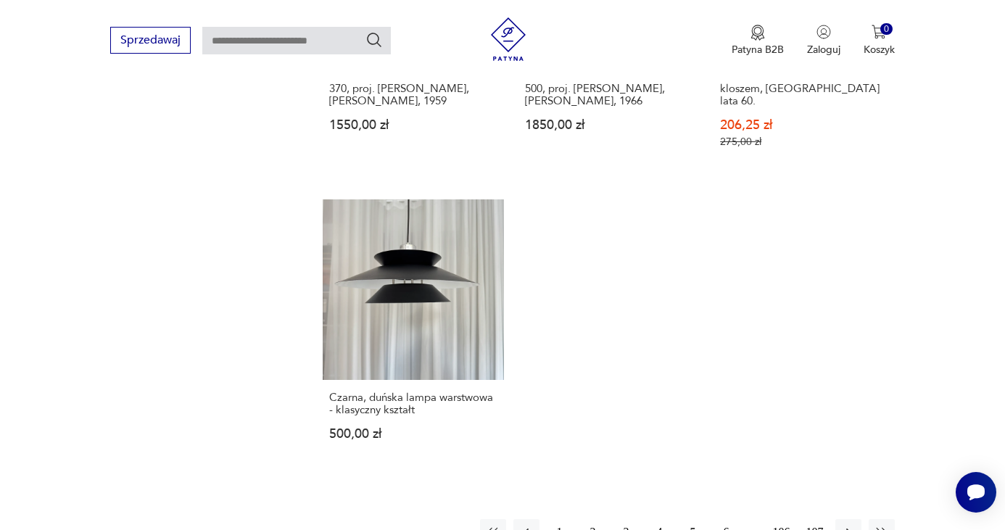
click at [782, 519] on button "106" at bounding box center [782, 532] width 26 height 26
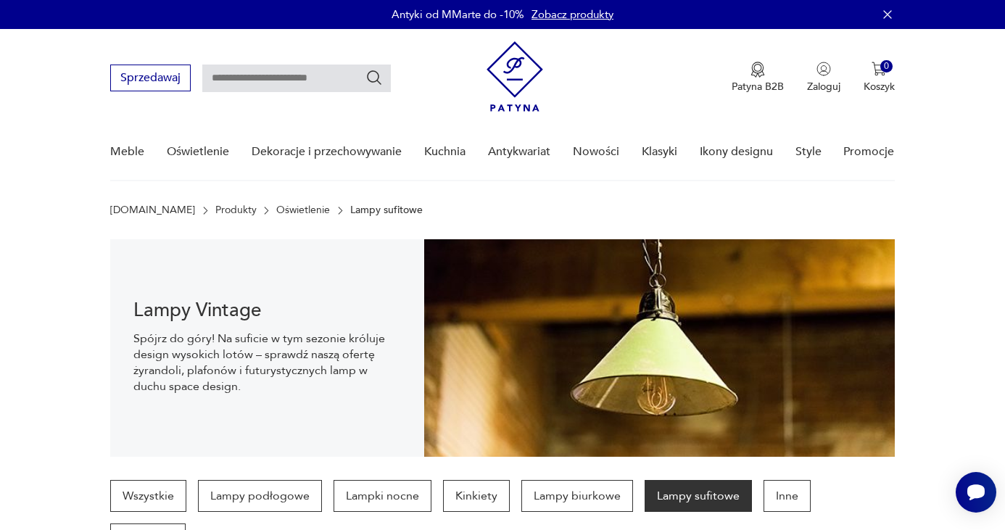
click at [516, 104] on img at bounding box center [515, 76] width 57 height 70
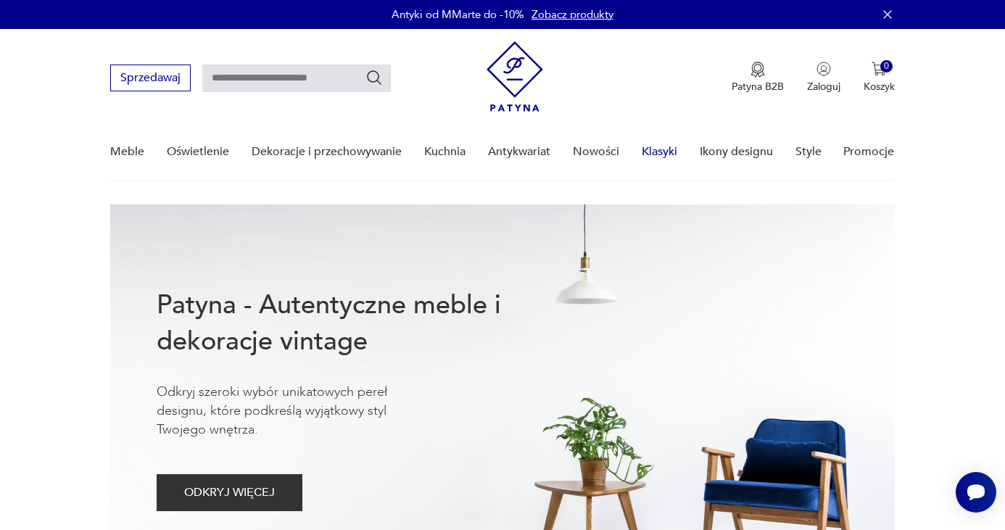
click at [668, 152] on link "Klasyki" at bounding box center [660, 152] width 36 height 56
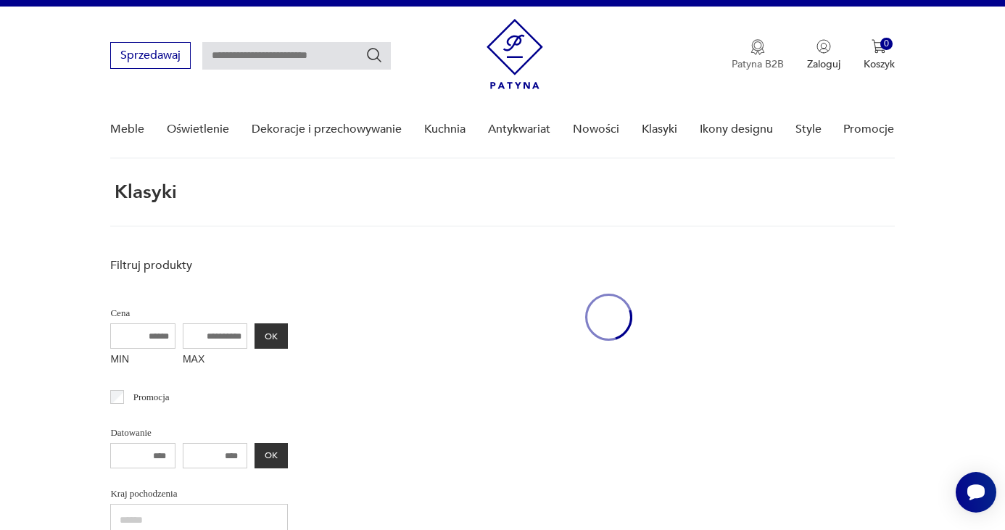
scroll to position [11, 0]
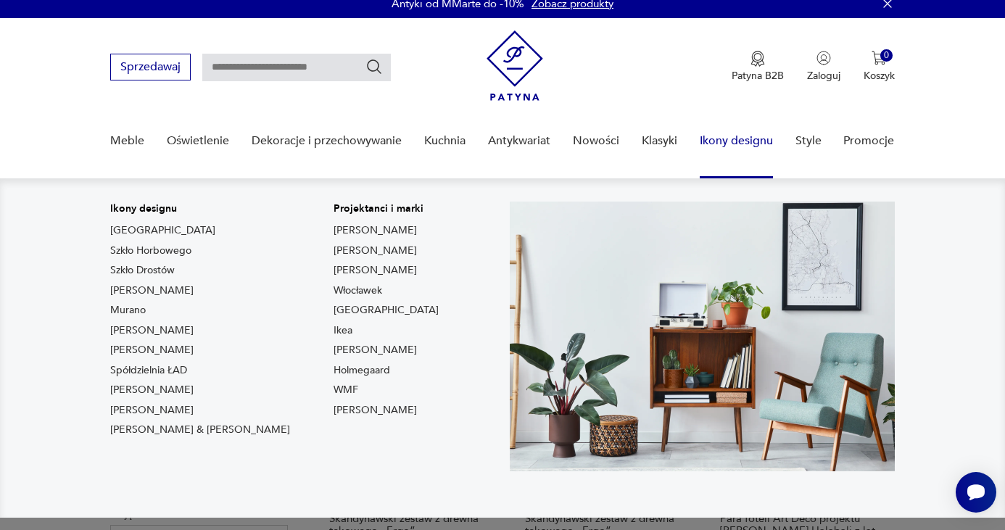
click at [746, 140] on link "Ikony designu" at bounding box center [736, 141] width 73 height 56
click at [730, 141] on link "Ikony designu" at bounding box center [736, 141] width 73 height 56
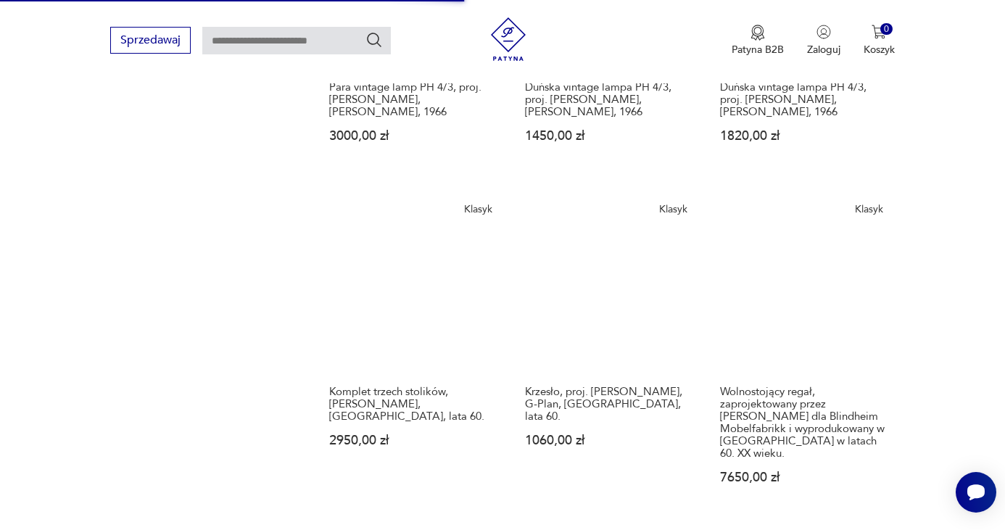
scroll to position [1420, 0]
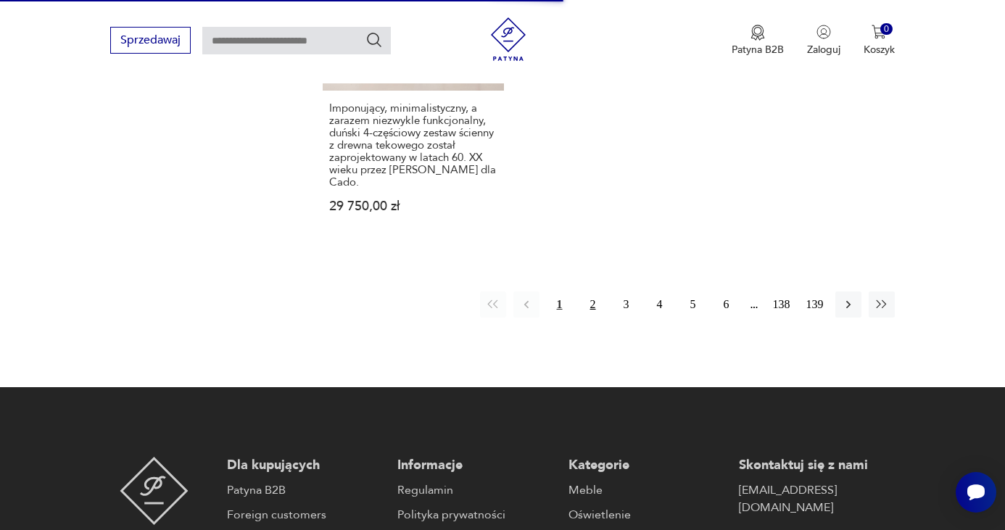
click at [591, 292] on button "2" at bounding box center [593, 305] width 26 height 26
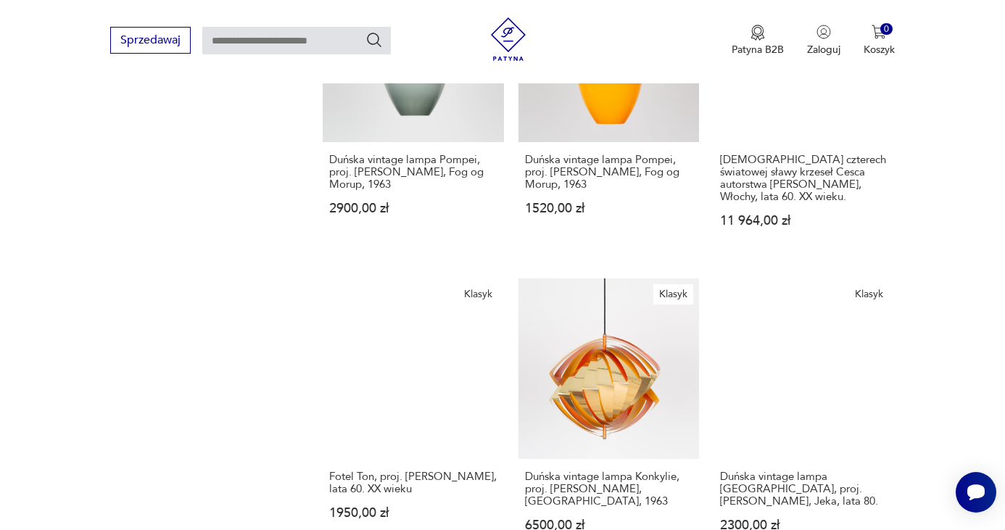
scroll to position [818, 0]
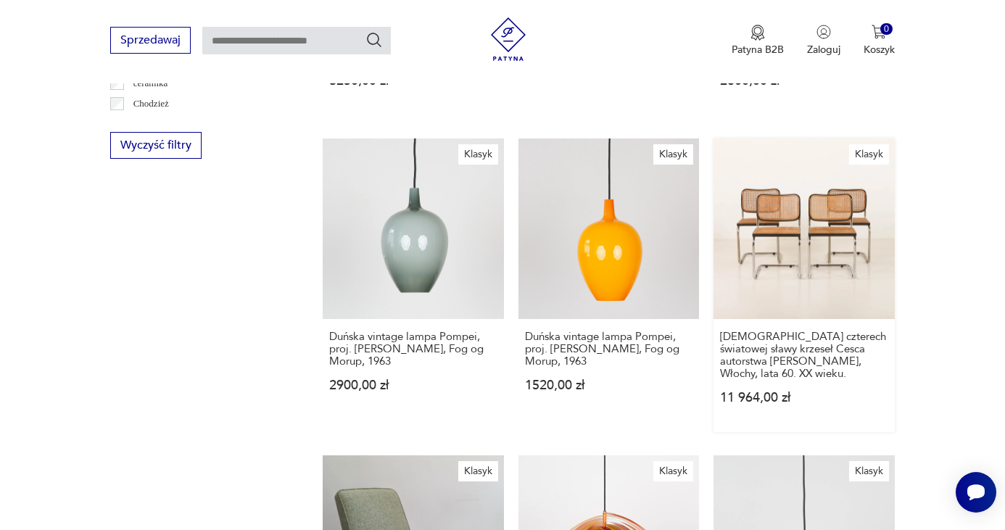
click at [796, 226] on link "Klasyk Zestaw czterech światowej sławy krzeseł Cesca autorstwa Marcela Breuera,…" at bounding box center [804, 286] width 181 height 294
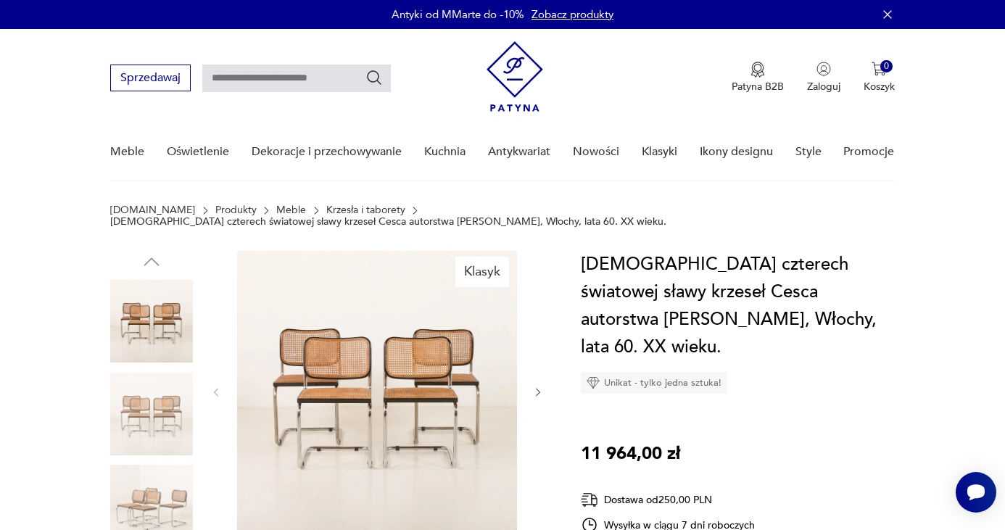
click at [471, 389] on img at bounding box center [377, 391] width 280 height 280
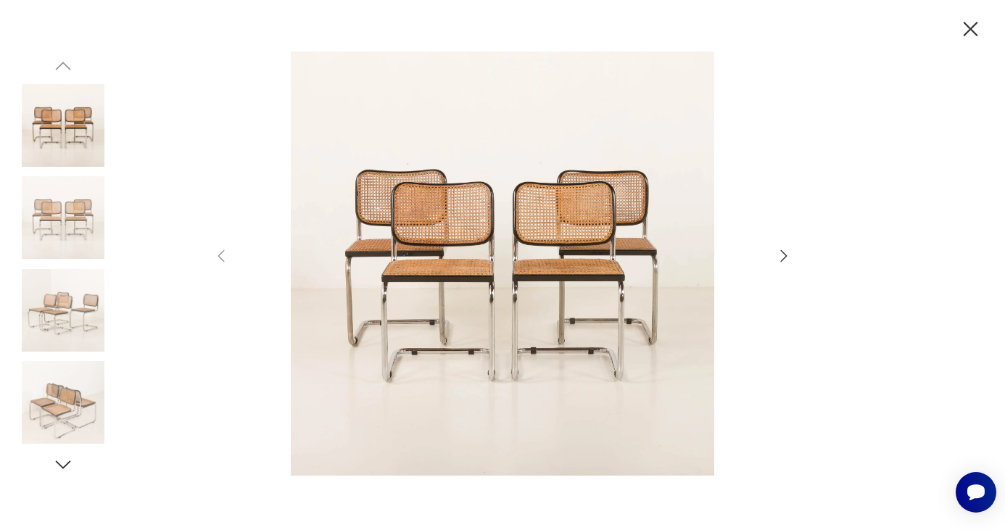
click at [774, 254] on div at bounding box center [503, 264] width 580 height 427
click at [778, 255] on icon "button" at bounding box center [783, 255] width 17 height 17
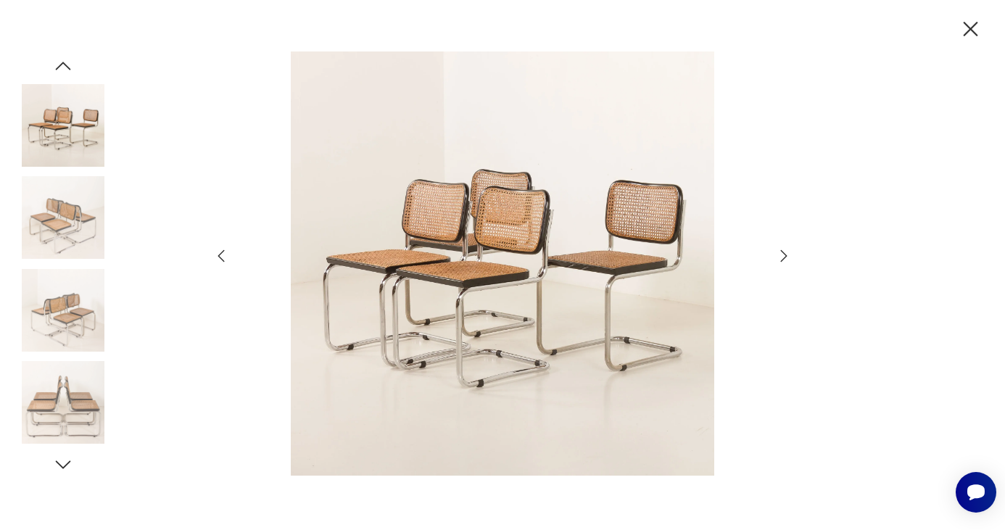
click at [778, 254] on icon "button" at bounding box center [783, 255] width 17 height 17
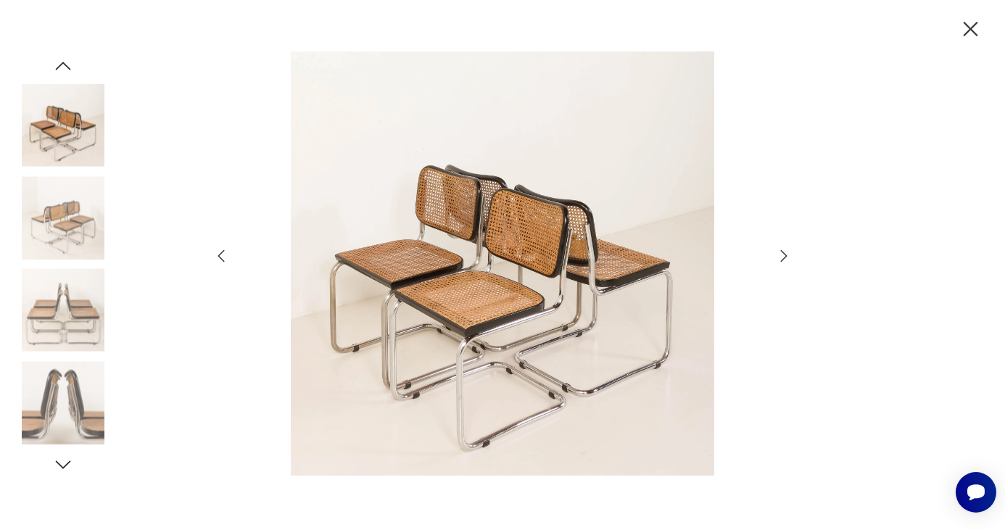
click at [778, 254] on icon "button" at bounding box center [783, 255] width 17 height 17
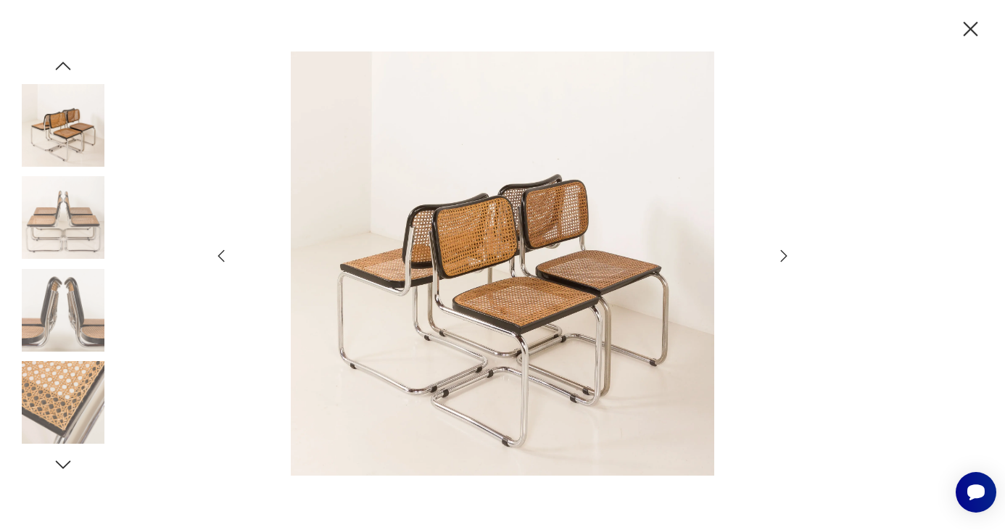
click at [778, 254] on icon "button" at bounding box center [783, 255] width 17 height 17
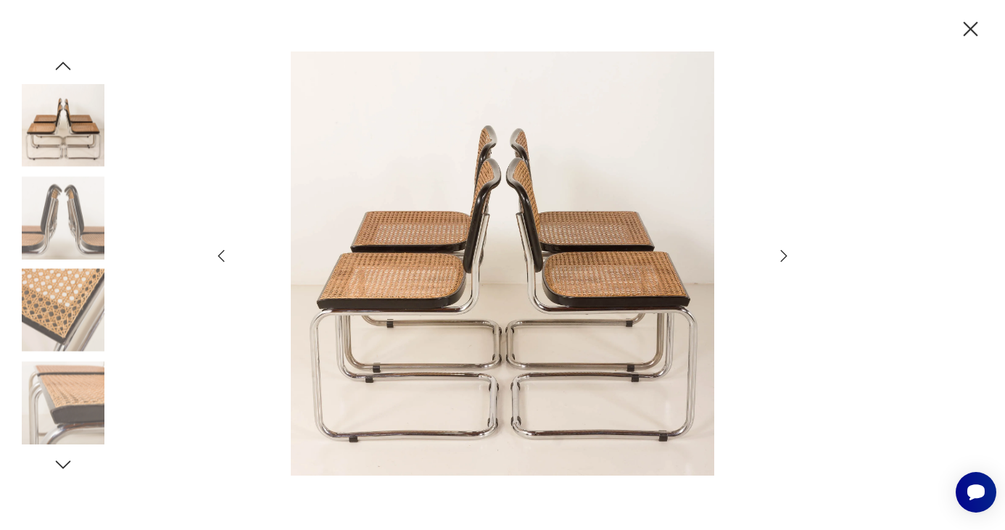
click at [778, 254] on icon "button" at bounding box center [783, 255] width 17 height 17
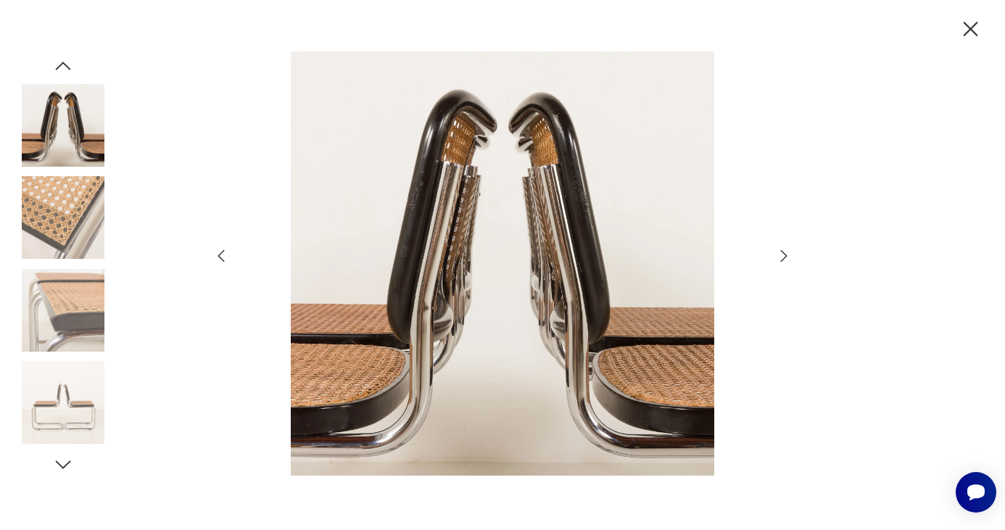
click at [778, 254] on icon "button" at bounding box center [783, 255] width 17 height 17
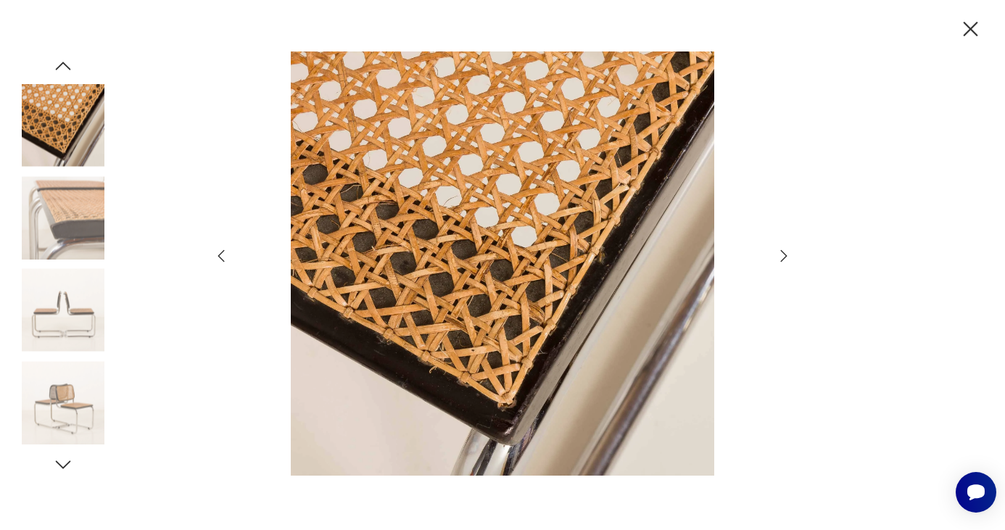
click at [778, 254] on icon "button" at bounding box center [783, 255] width 17 height 17
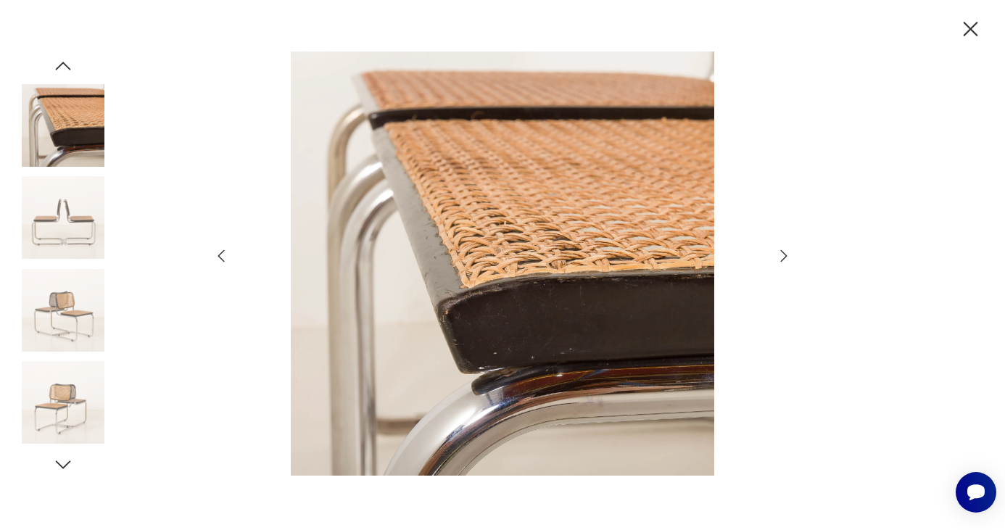
click at [778, 254] on icon "button" at bounding box center [783, 255] width 17 height 17
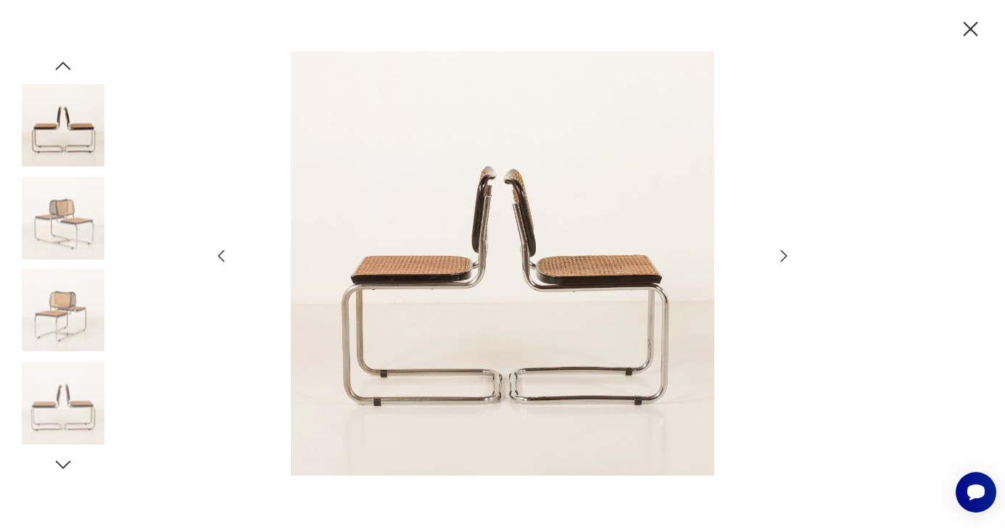
click at [778, 254] on icon "button" at bounding box center [783, 255] width 17 height 17
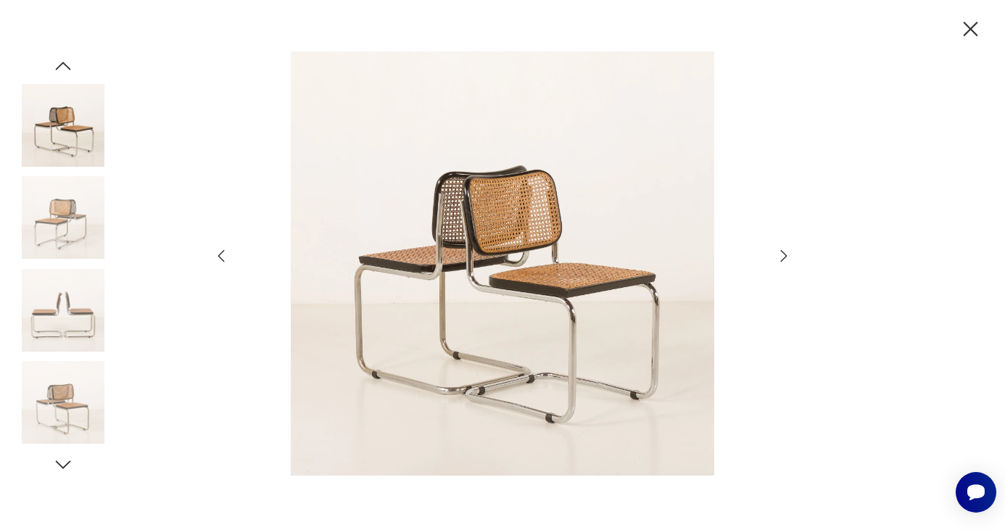
click at [972, 34] on icon "button" at bounding box center [970, 29] width 25 height 25
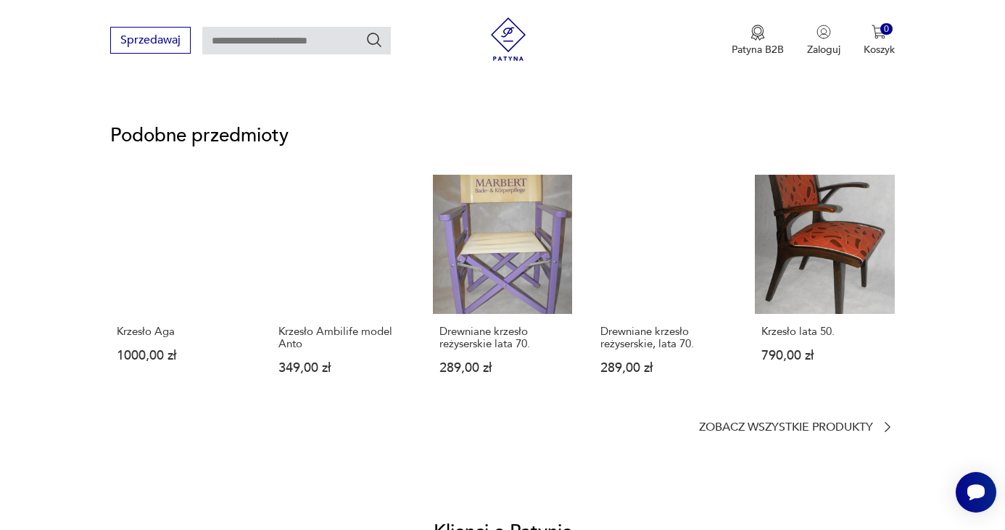
scroll to position [1125, 0]
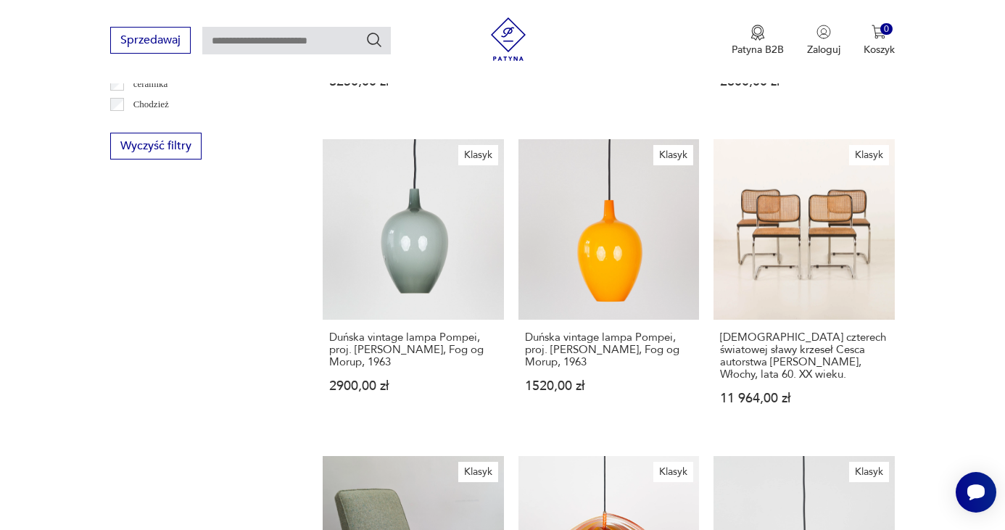
scroll to position [2082, 0]
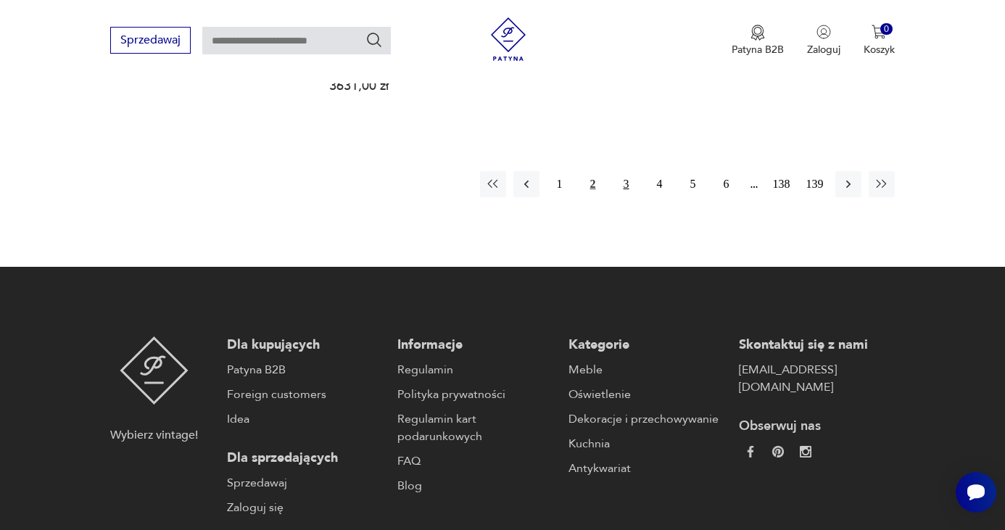
click at [625, 171] on button "3" at bounding box center [627, 184] width 26 height 26
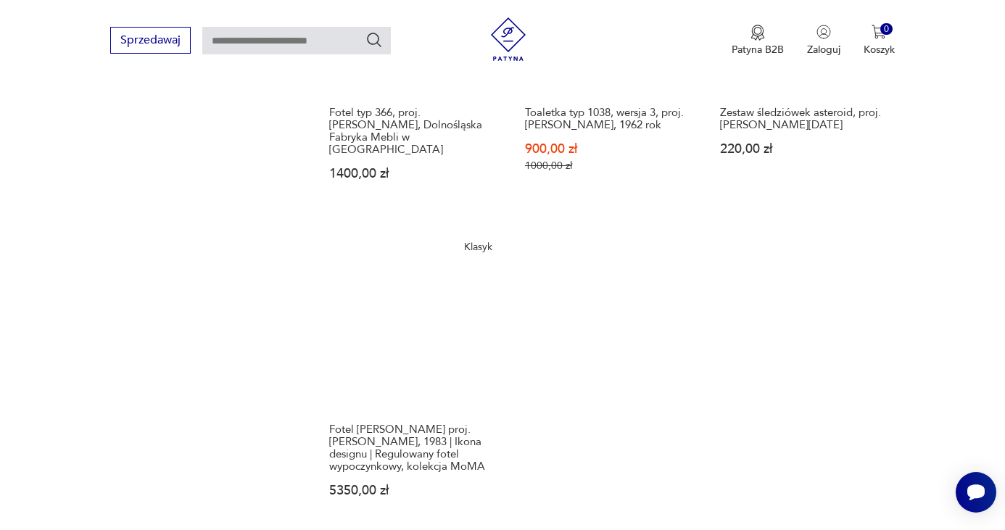
scroll to position [1986, 0]
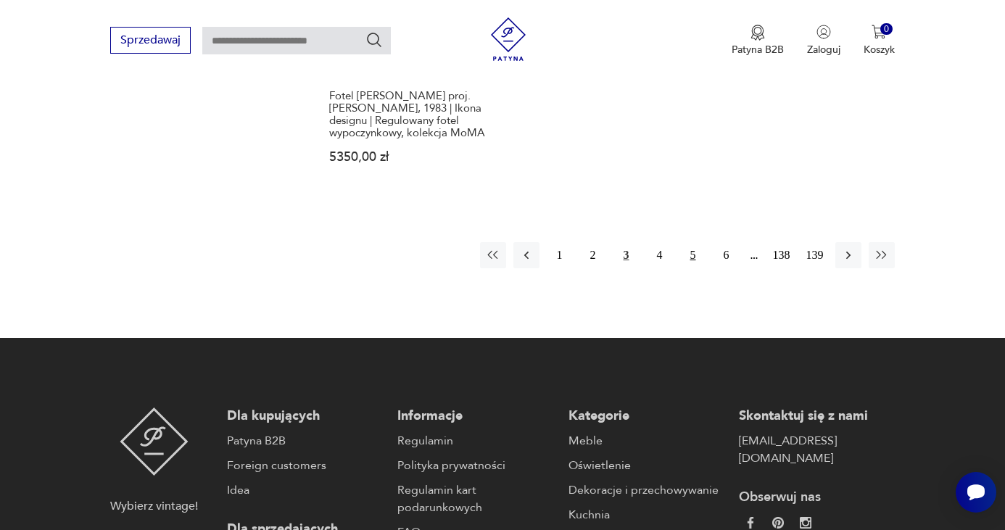
click at [693, 242] on button "5" at bounding box center [693, 255] width 26 height 26
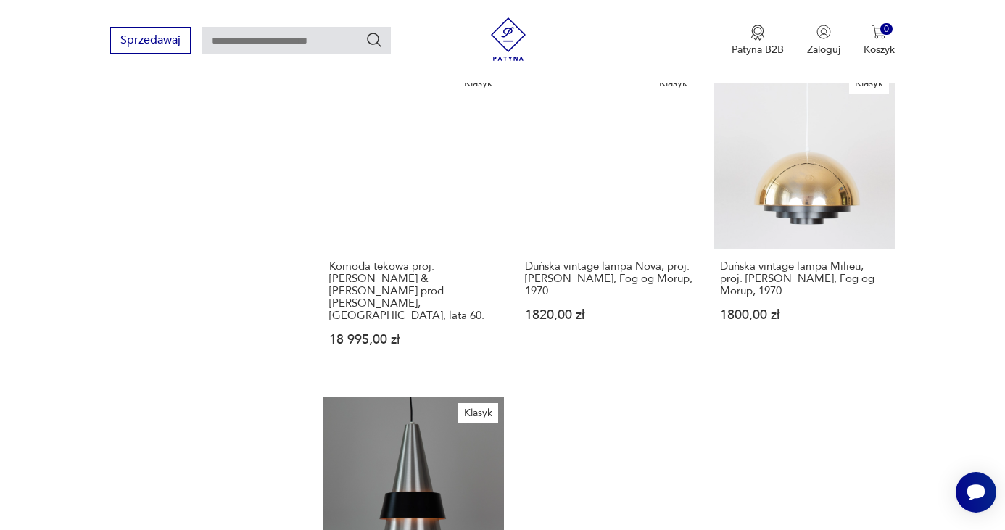
scroll to position [1878, 0]
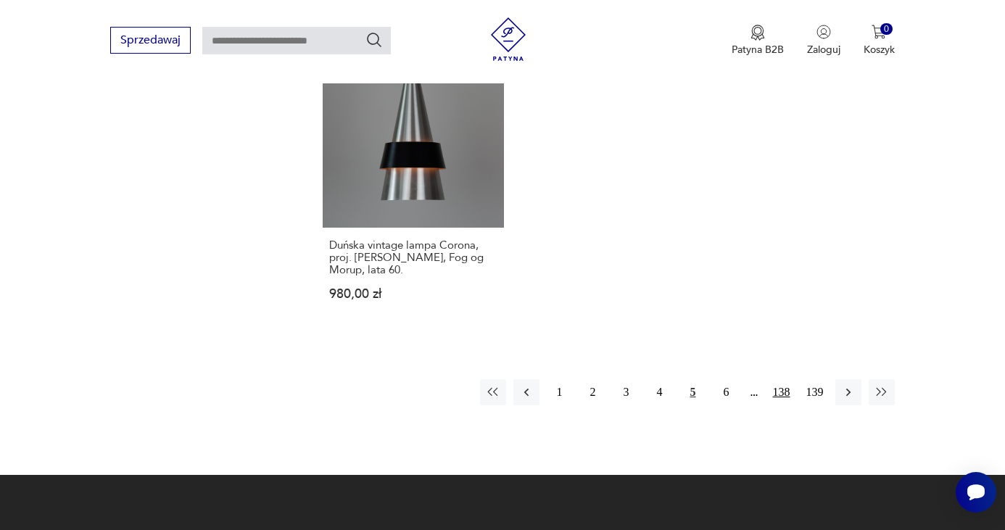
click at [783, 379] on button "138" at bounding box center [782, 392] width 26 height 26
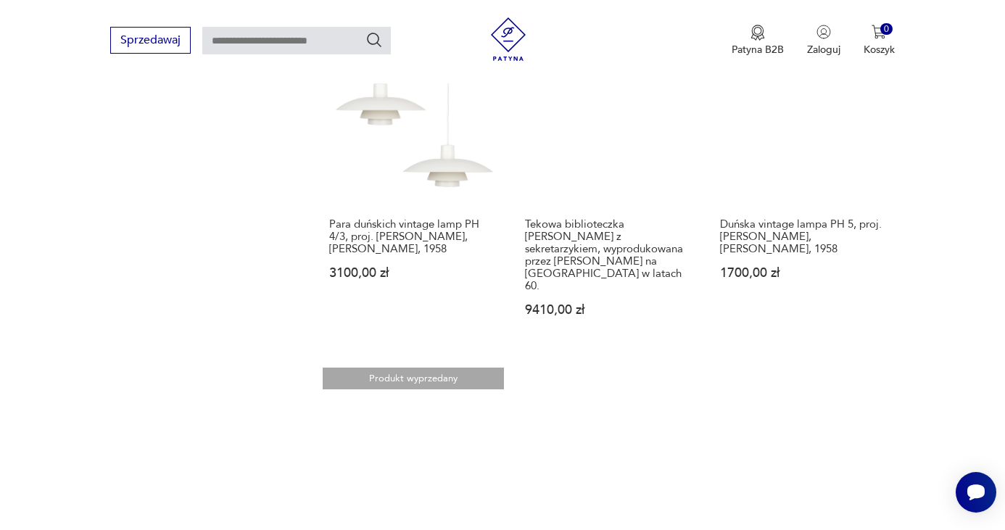
scroll to position [1805, 0]
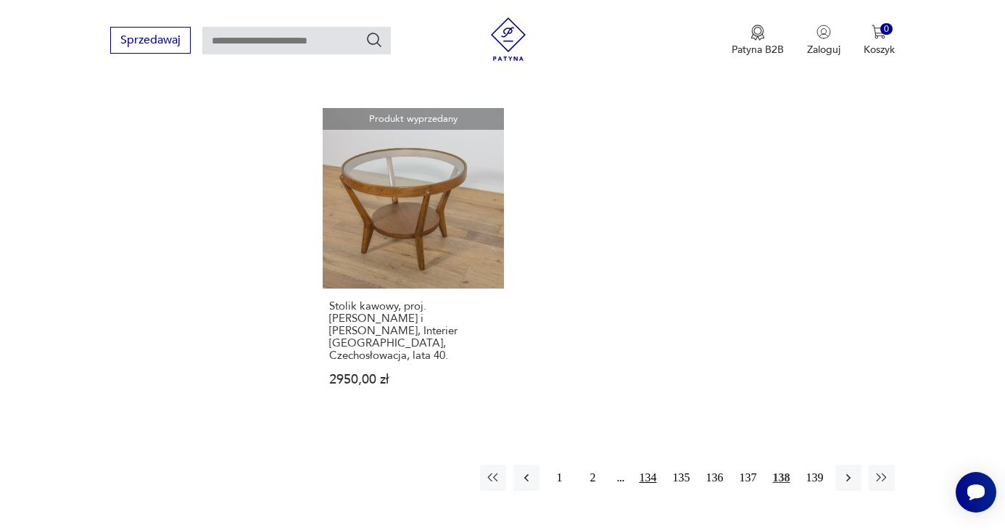
click at [645, 465] on button "134" at bounding box center [648, 478] width 26 height 26
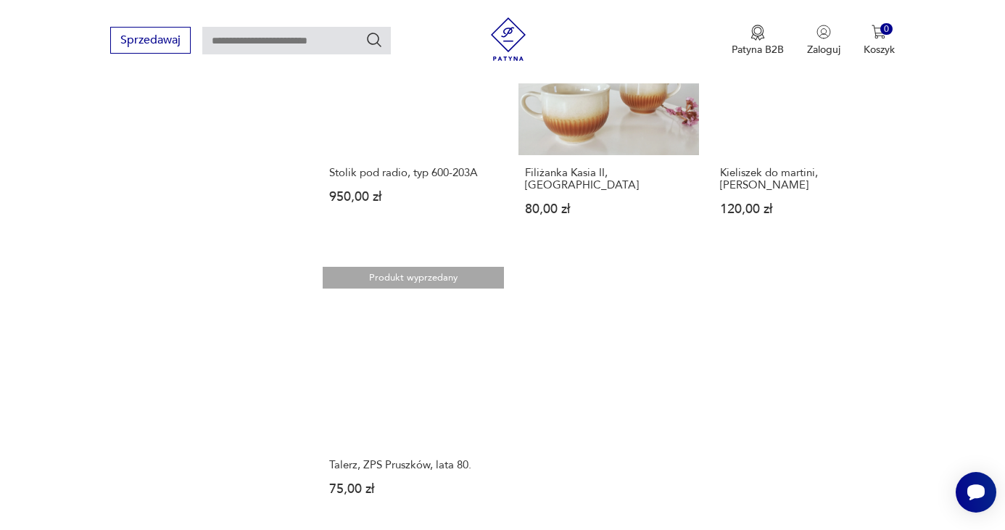
scroll to position [1832, 0]
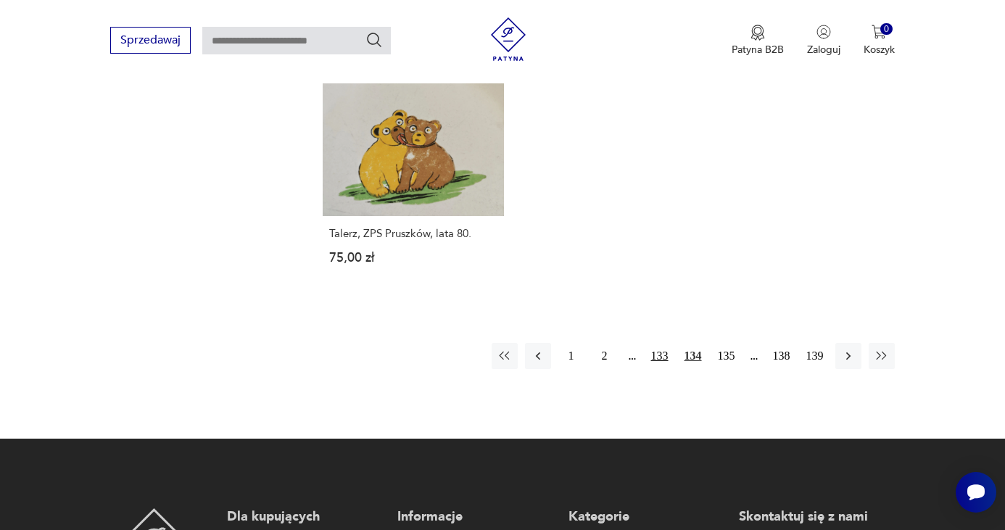
click at [656, 343] on button "133" at bounding box center [660, 356] width 26 height 26
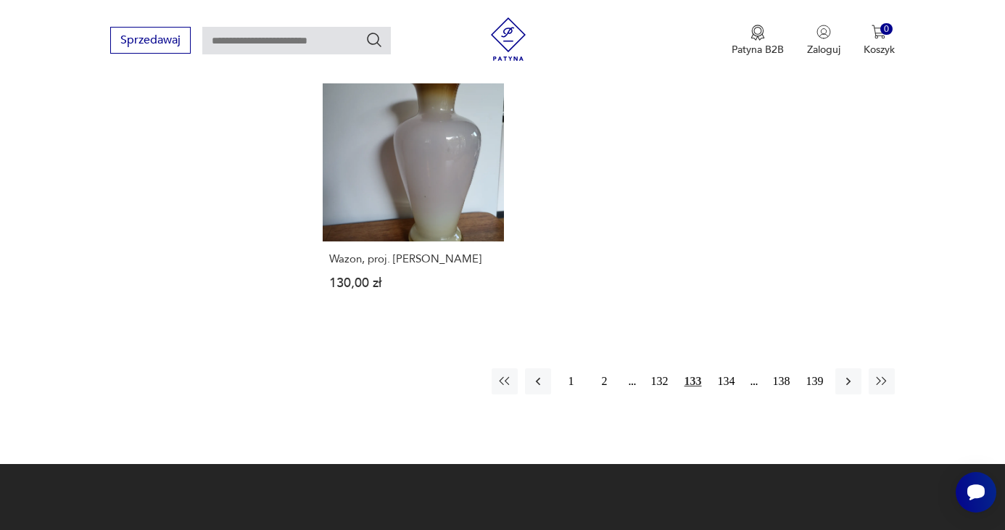
scroll to position [1975, 0]
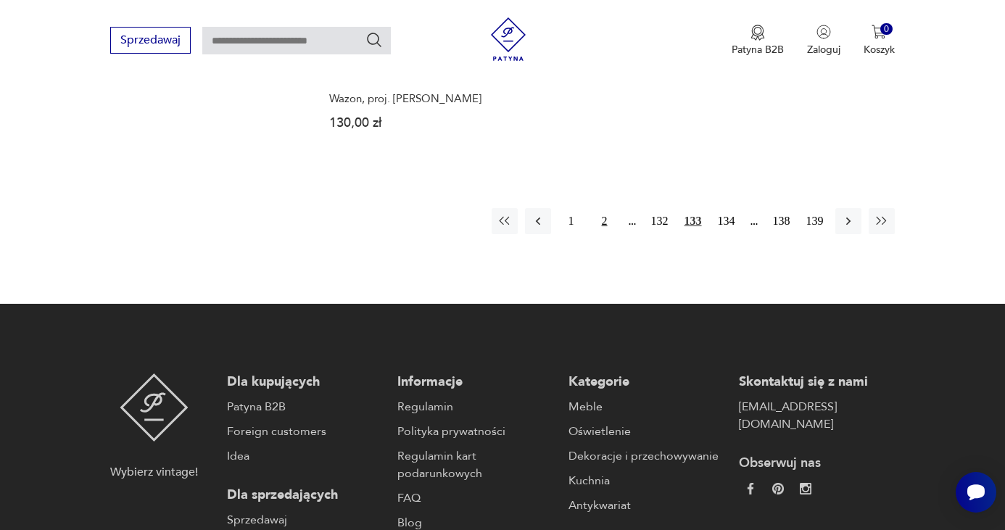
click at [599, 212] on button "2" at bounding box center [605, 221] width 26 height 26
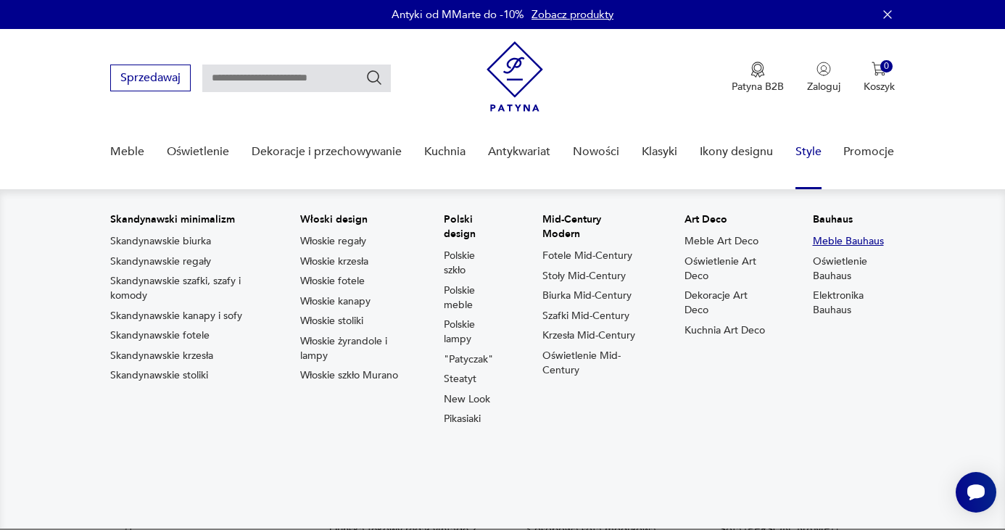
click at [825, 244] on link "Meble Bauhaus" at bounding box center [848, 241] width 71 height 15
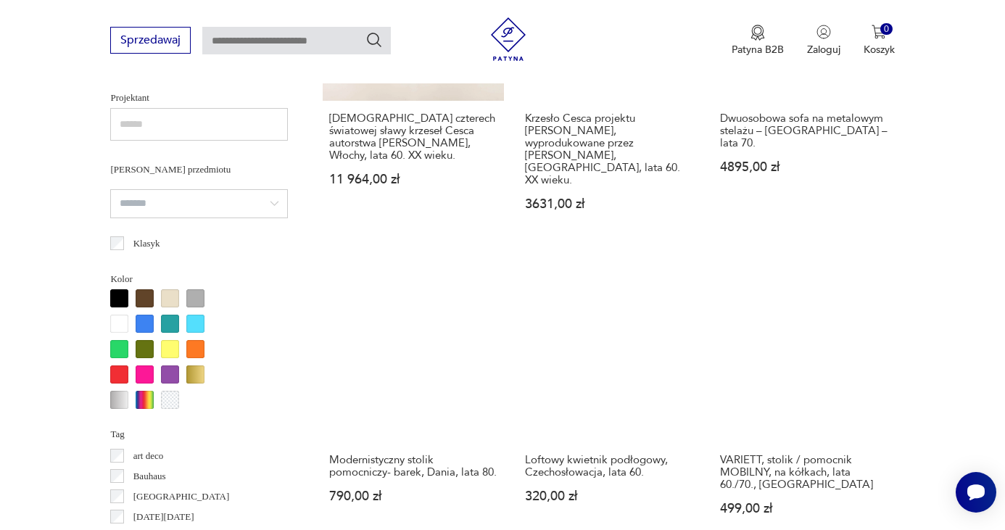
scroll to position [834, 0]
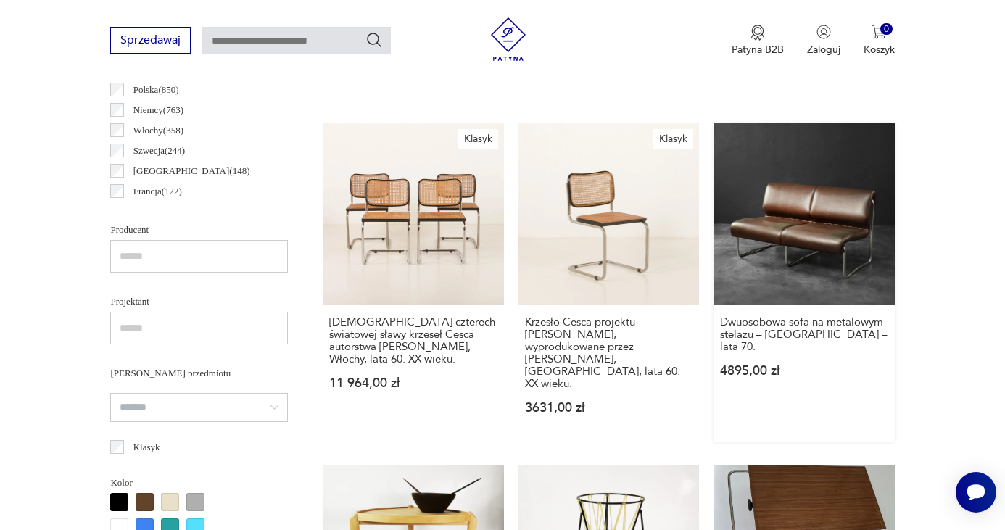
click at [803, 237] on link "Dwuosobowa sofa na metalowym stelażu – Niemcy – lata 70. 4895,00 zł" at bounding box center [804, 282] width 181 height 318
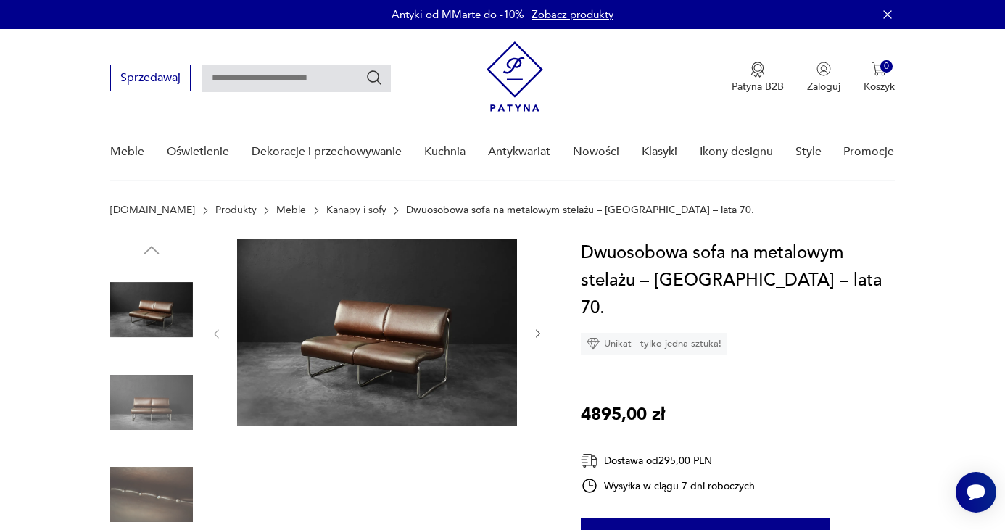
click at [368, 322] on img at bounding box center [377, 332] width 280 height 186
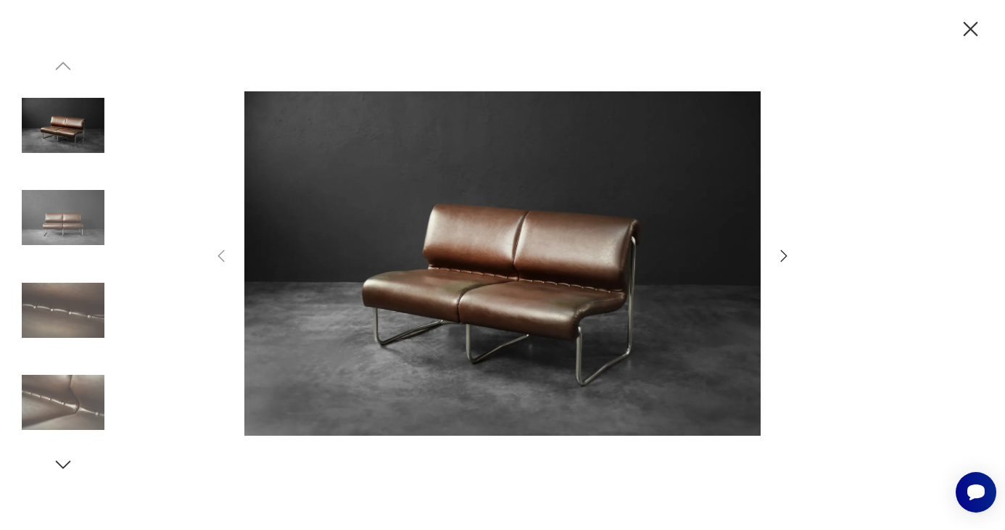
click at [785, 248] on icon "button" at bounding box center [783, 255] width 17 height 17
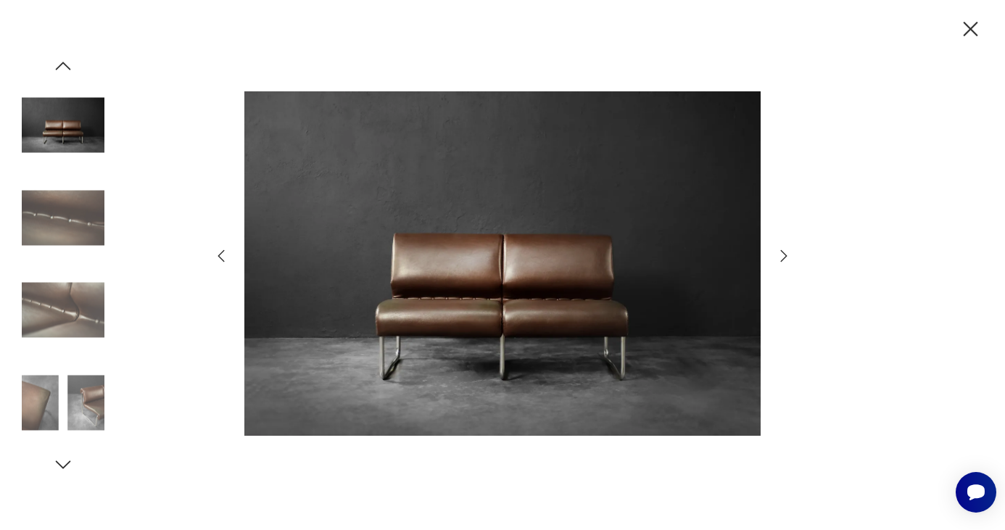
click at [783, 255] on icon "button" at bounding box center [783, 255] width 17 height 17
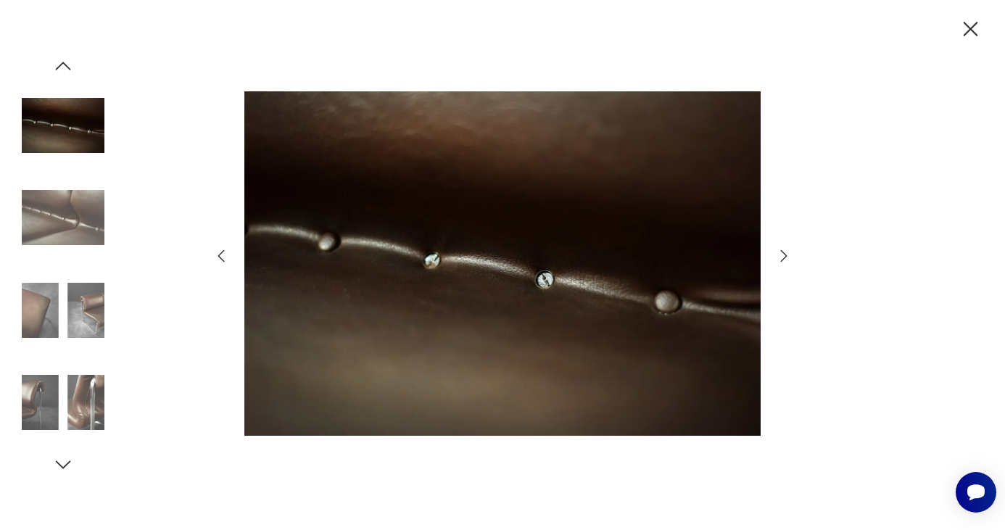
click at [783, 255] on icon "button" at bounding box center [783, 255] width 17 height 17
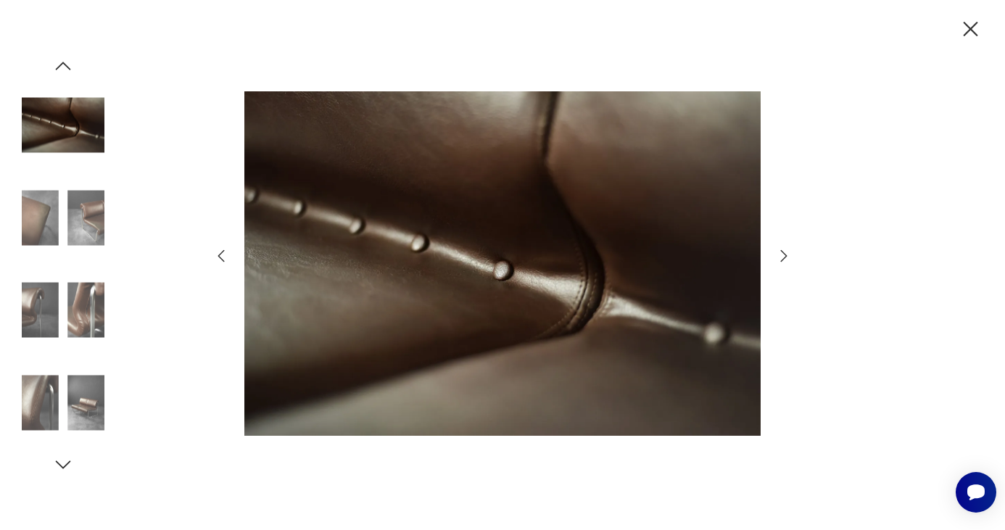
click at [783, 255] on icon "button" at bounding box center [783, 255] width 17 height 17
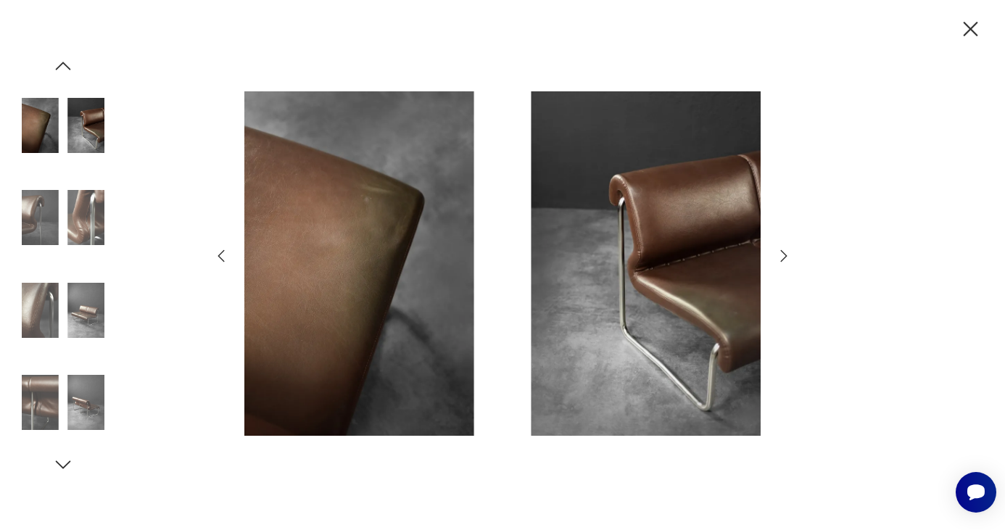
click at [783, 255] on icon "button" at bounding box center [783, 255] width 17 height 17
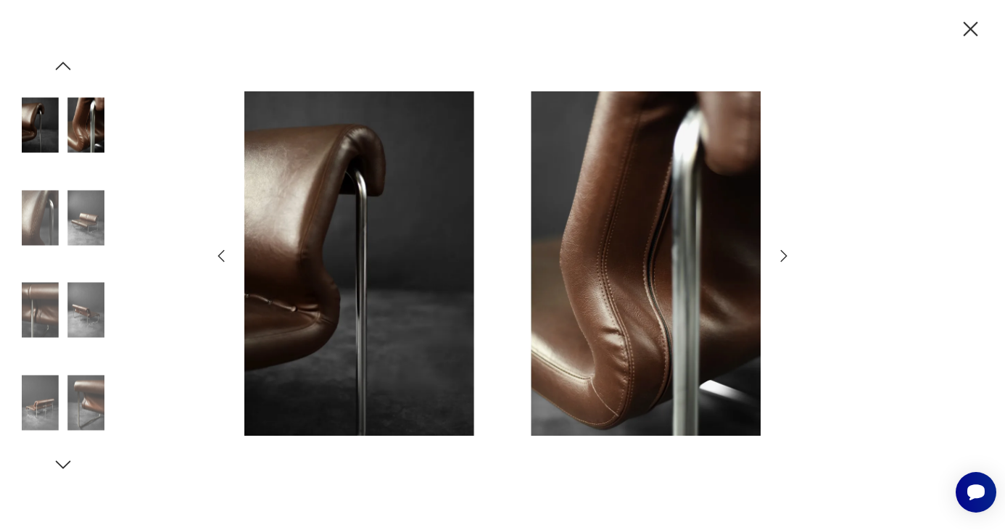
click at [970, 33] on icon "button" at bounding box center [970, 29] width 25 height 25
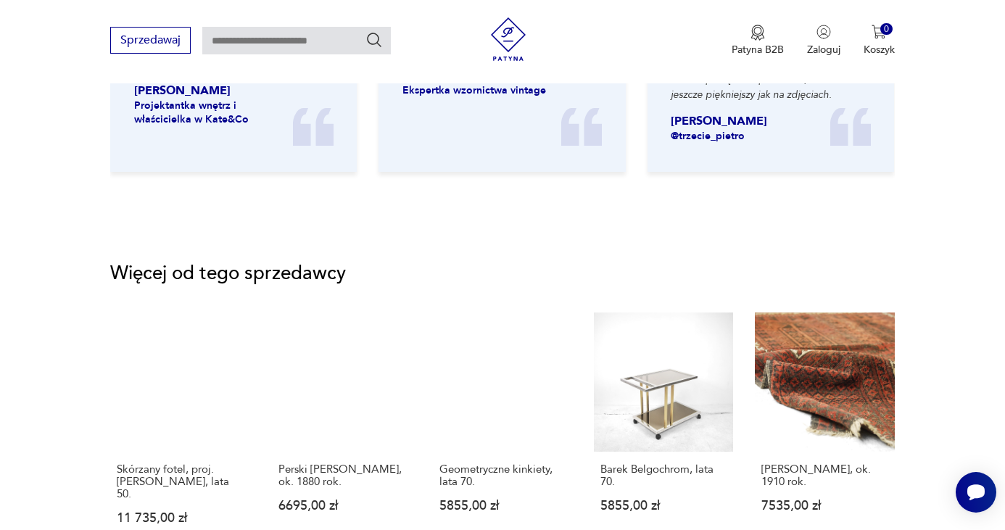
scroll to position [1898, 0]
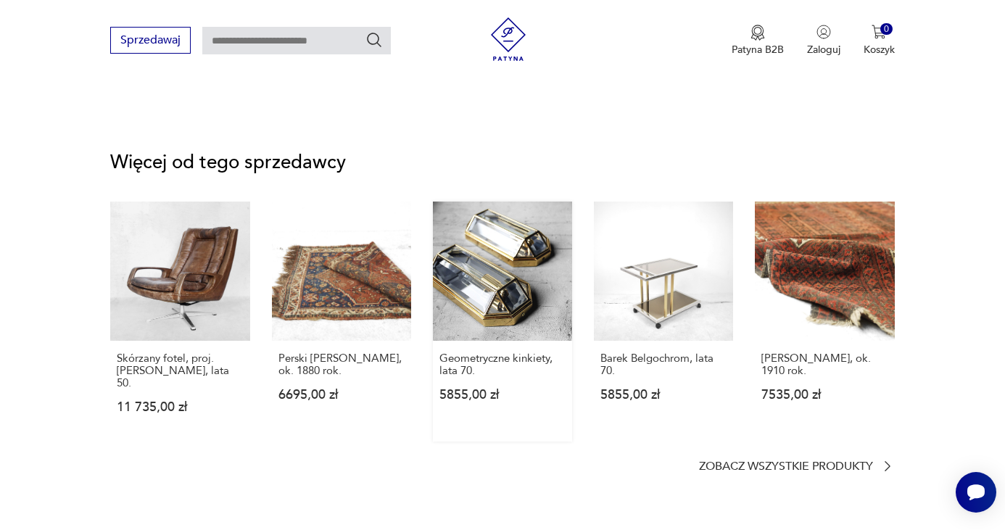
click at [484, 257] on link "Geometryczne kinkiety, lata 70. 5855,00 zł" at bounding box center [502, 322] width 139 height 240
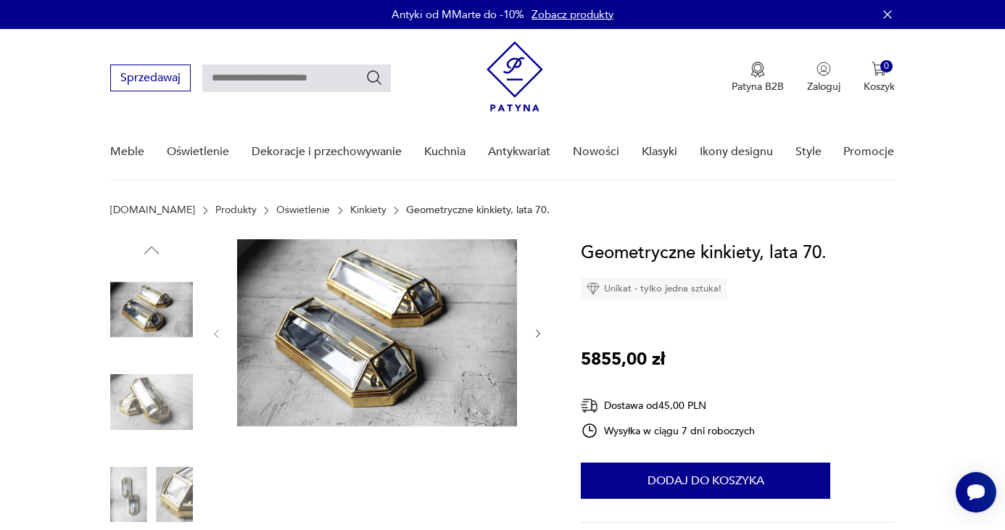
click at [537, 334] on icon "button" at bounding box center [538, 334] width 12 height 12
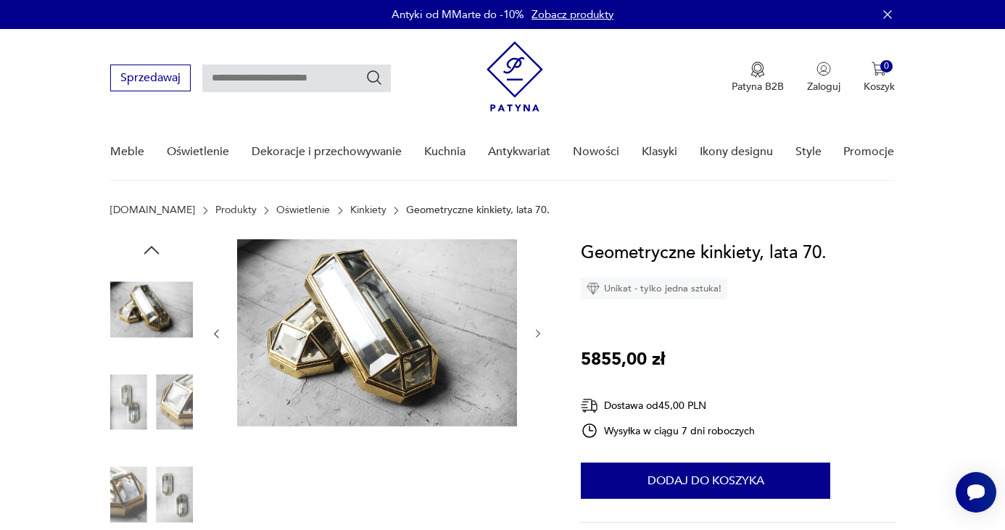
click at [537, 334] on icon "button" at bounding box center [538, 334] width 12 height 12
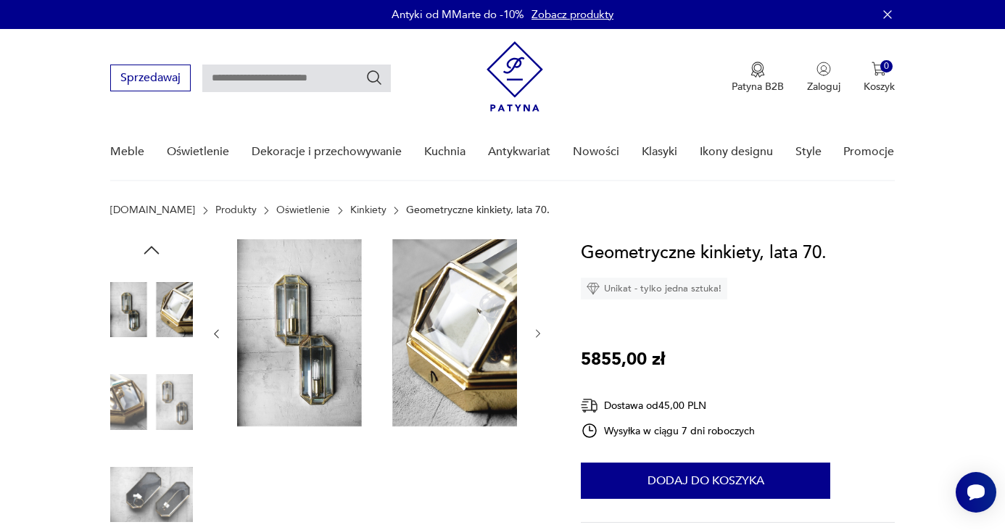
click at [537, 334] on icon "button" at bounding box center [538, 334] width 12 height 12
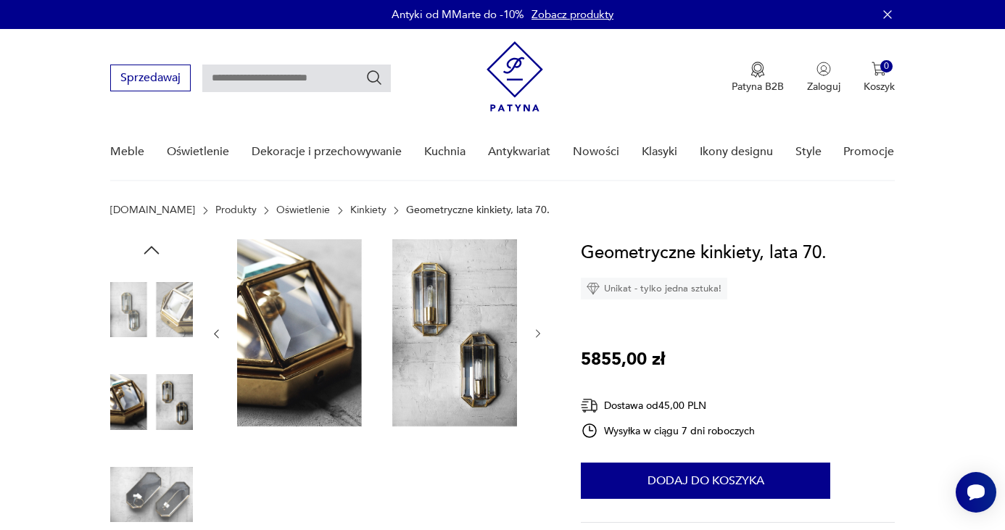
click at [537, 334] on icon "button" at bounding box center [538, 334] width 12 height 12
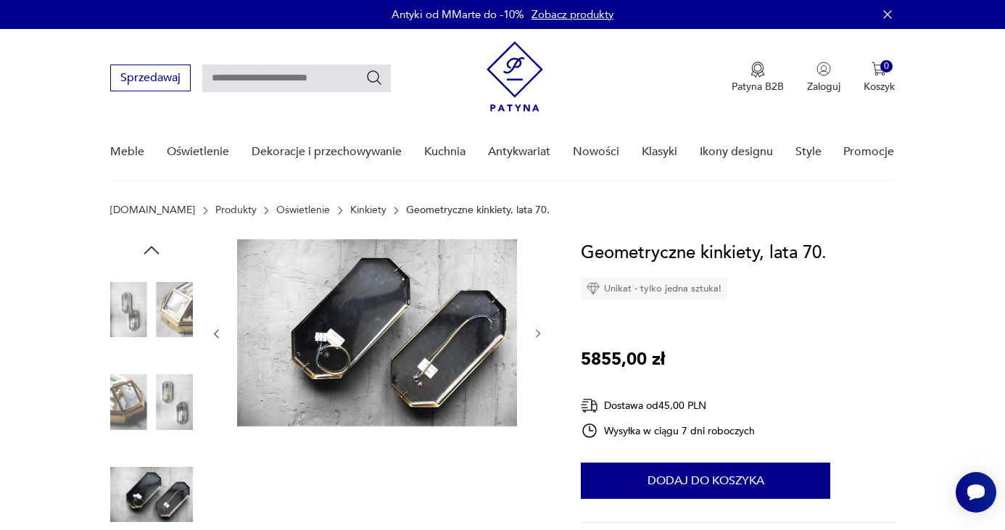
click at [537, 334] on icon "button" at bounding box center [538, 334] width 12 height 12
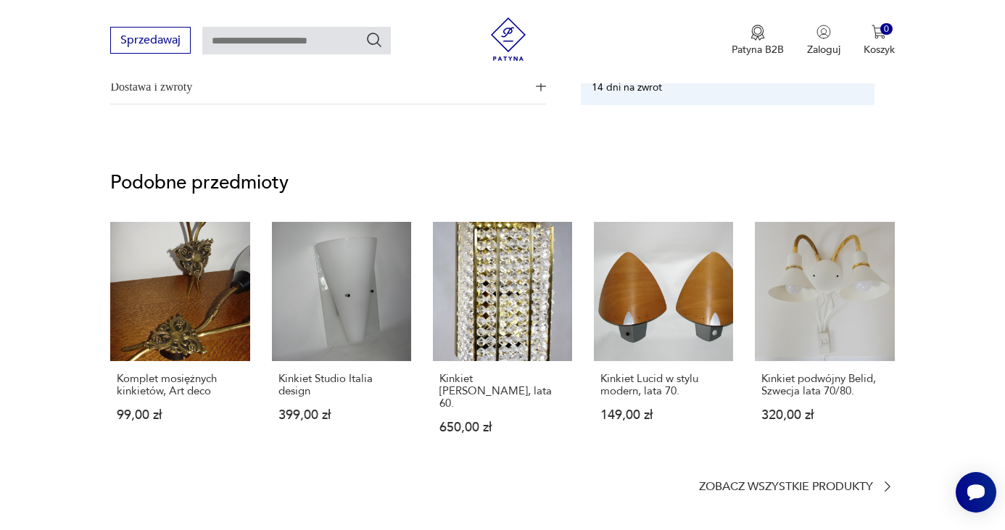
scroll to position [952, 0]
